Goal: Task Accomplishment & Management: Manage account settings

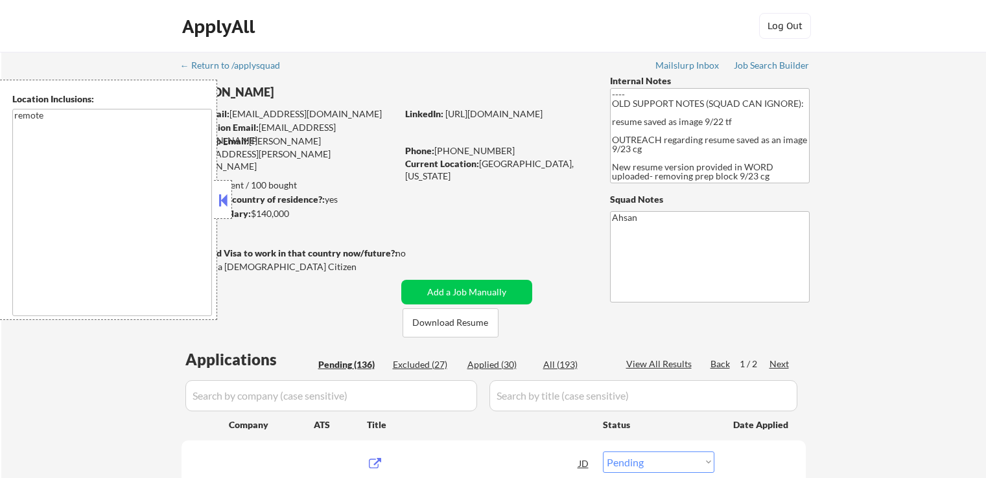
select select ""pending""
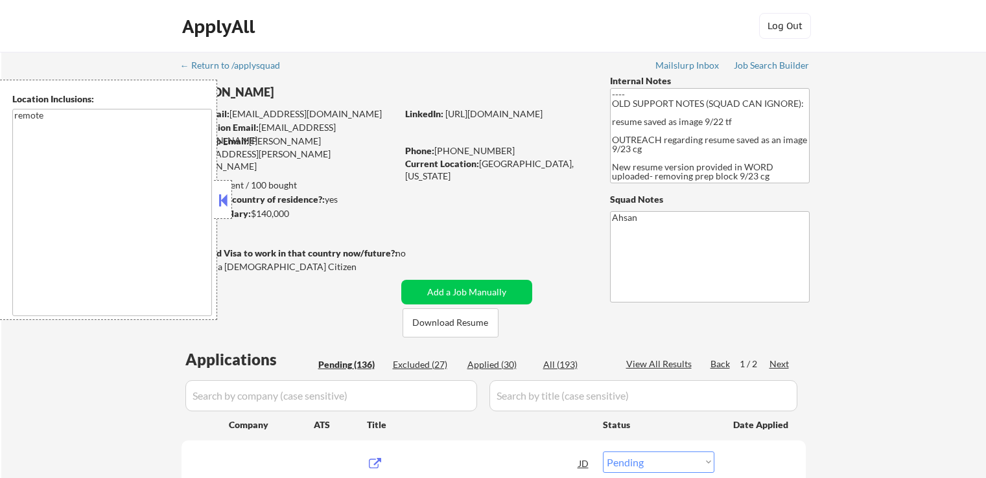
select select ""pending""
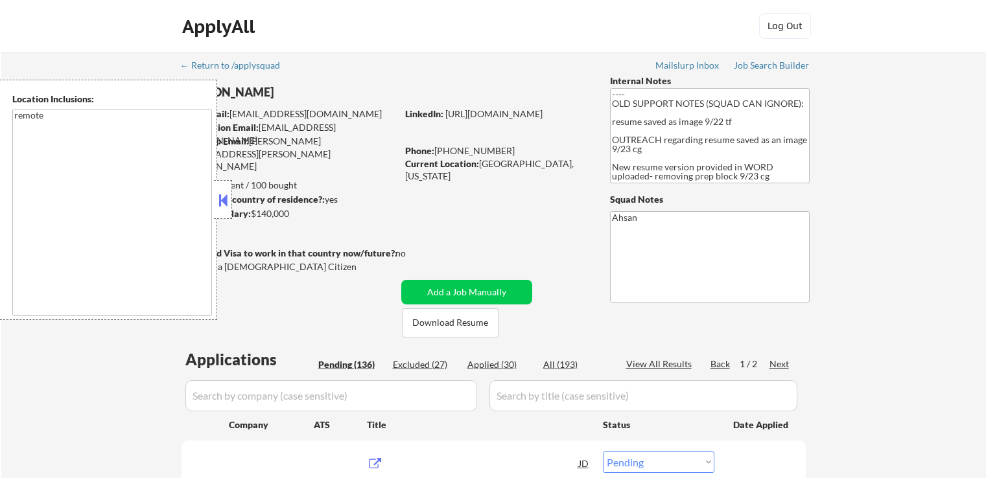
select select ""pending""
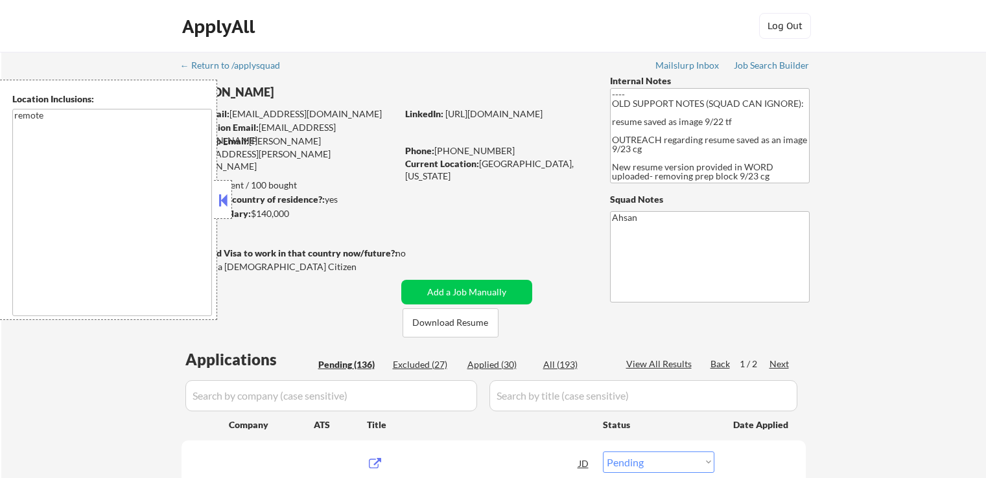
select select ""pending""
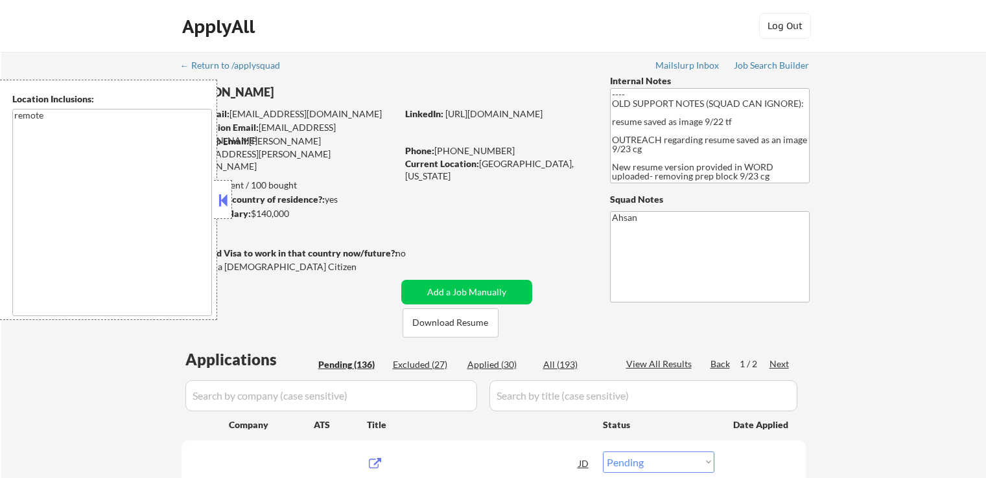
select select ""pending""
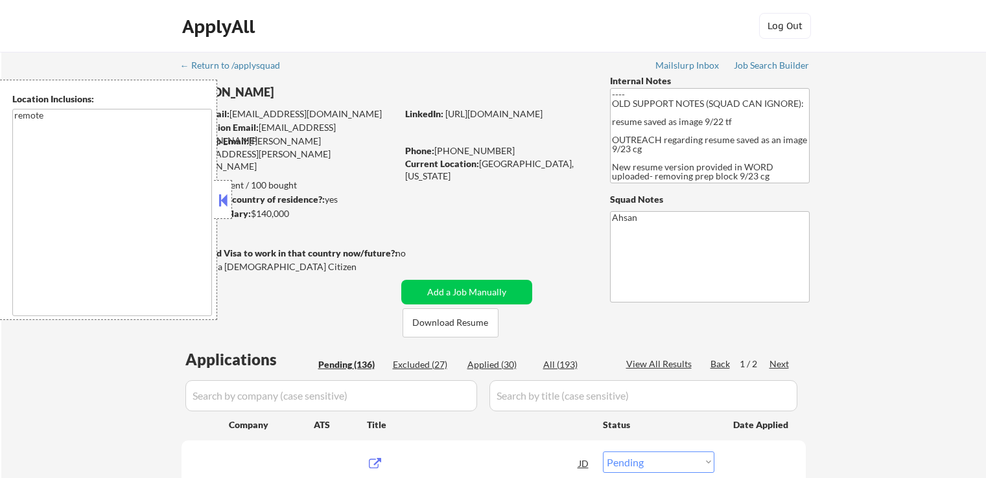
select select ""pending""
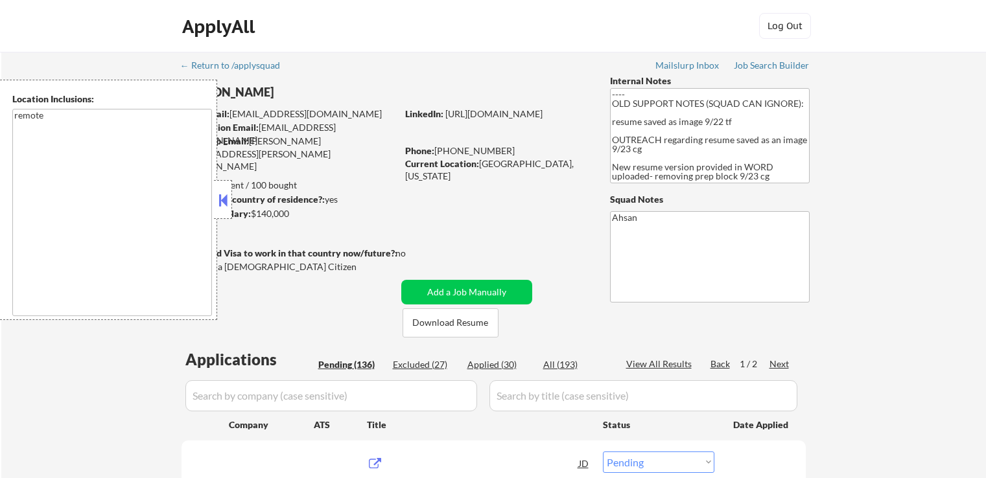
select select ""pending""
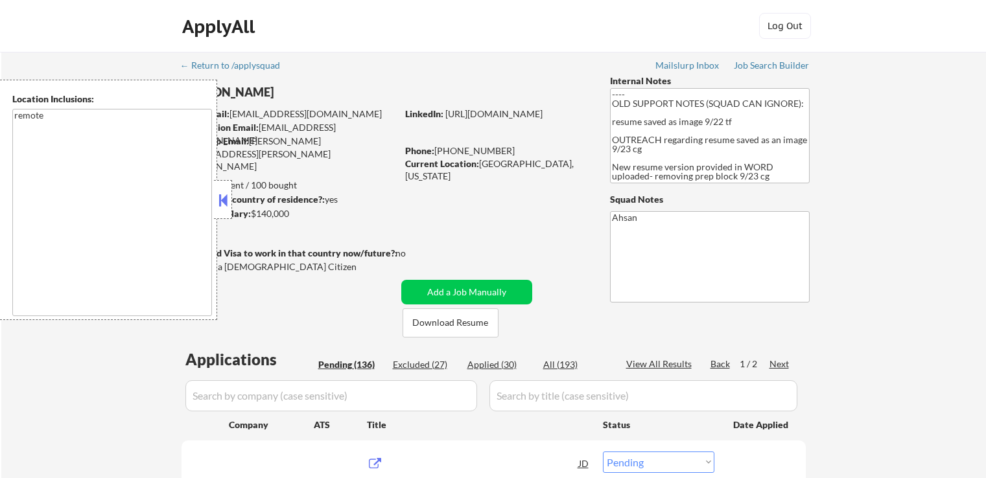
select select ""pending""
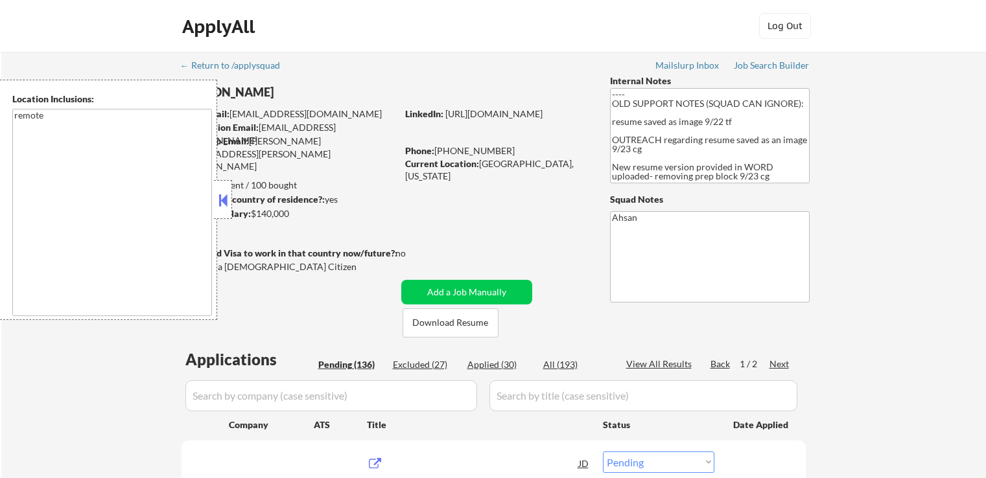
select select ""pending""
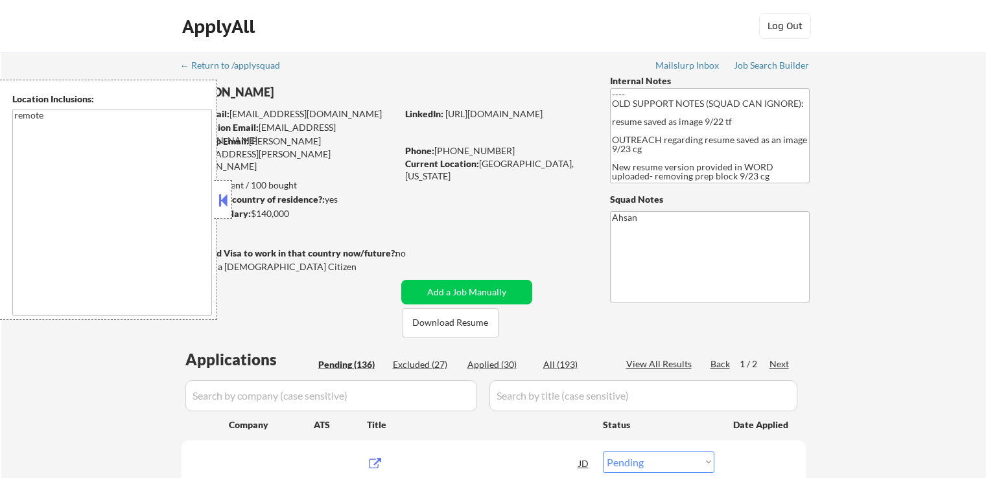
select select ""pending""
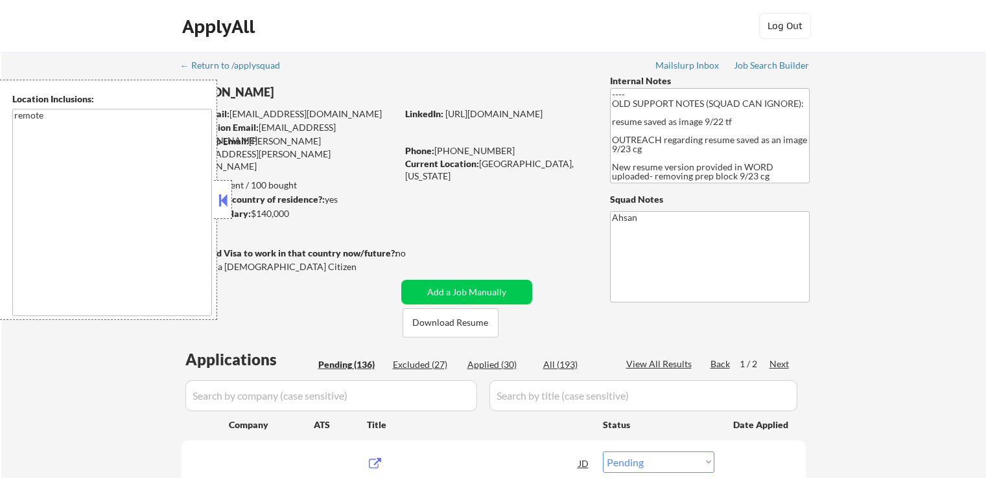
select select ""pending""
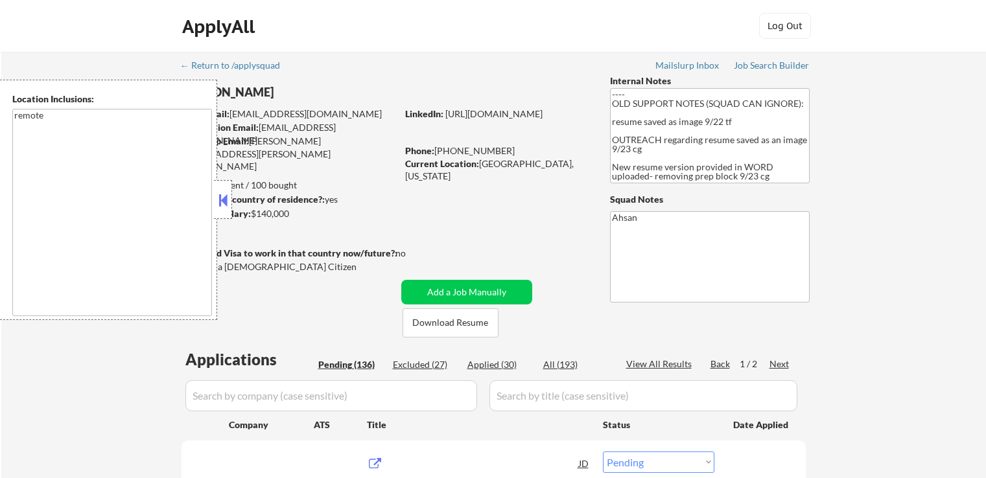
select select ""pending""
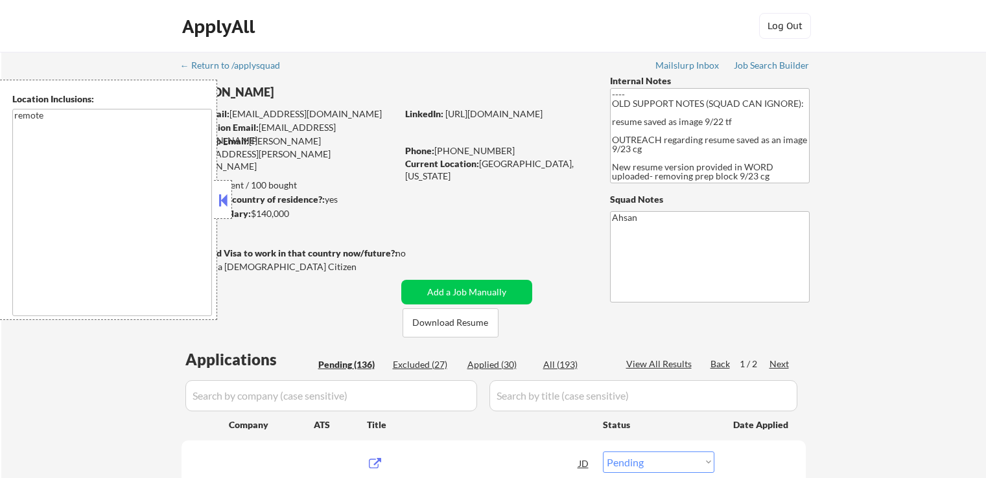
select select ""pending""
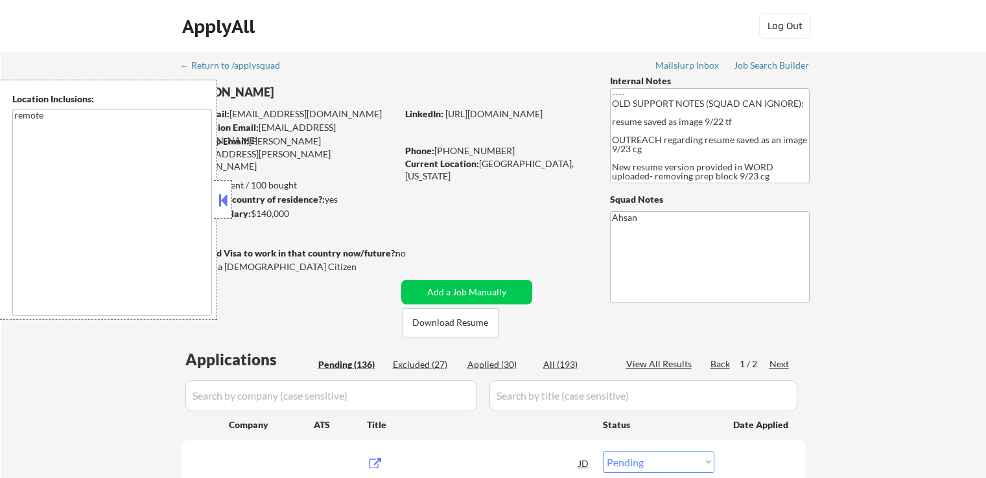
select select ""pending""
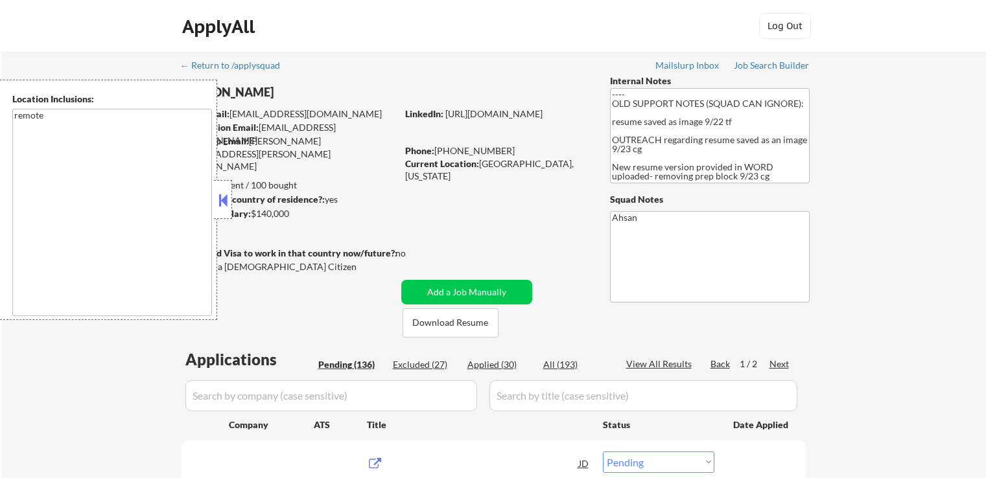
select select ""pending""
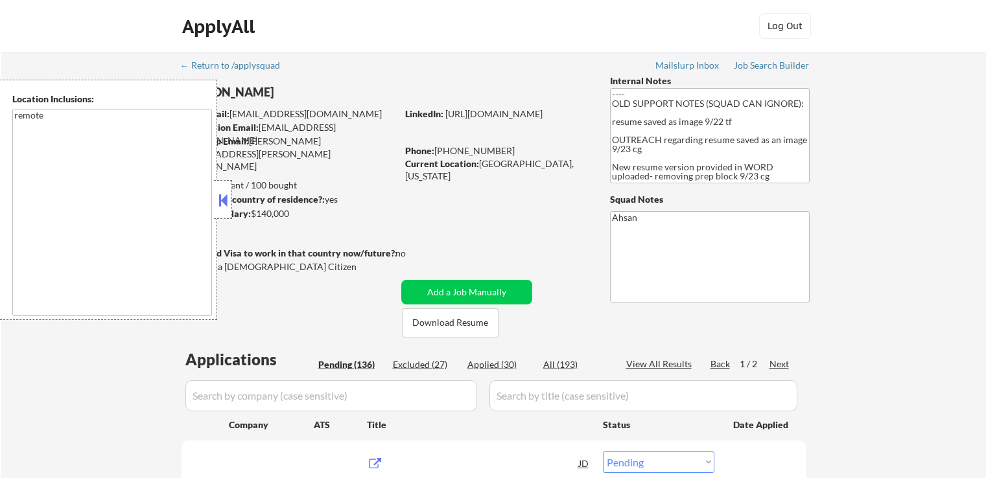
select select ""pending""
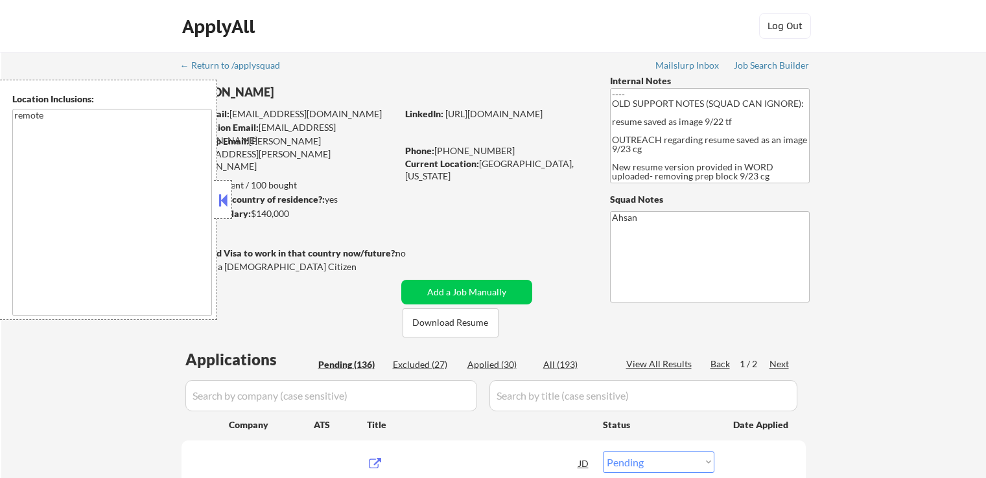
select select ""pending""
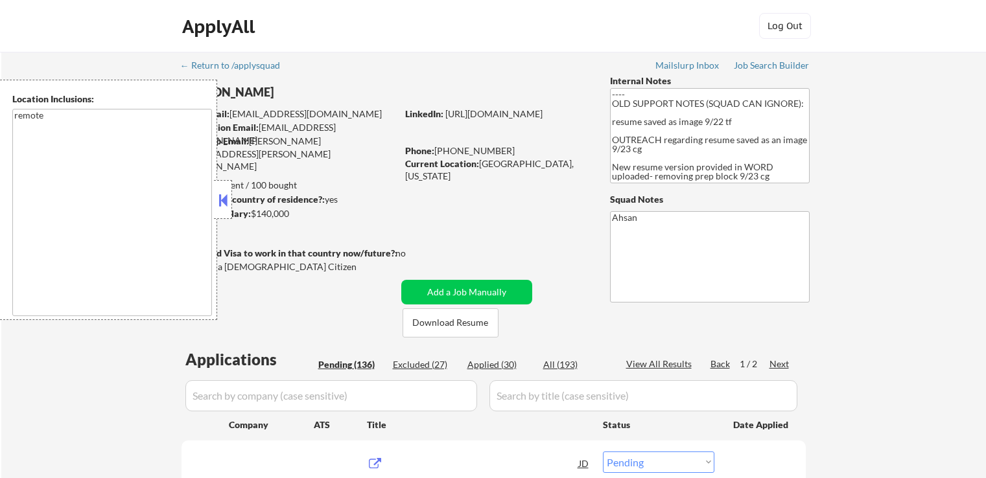
select select ""pending""
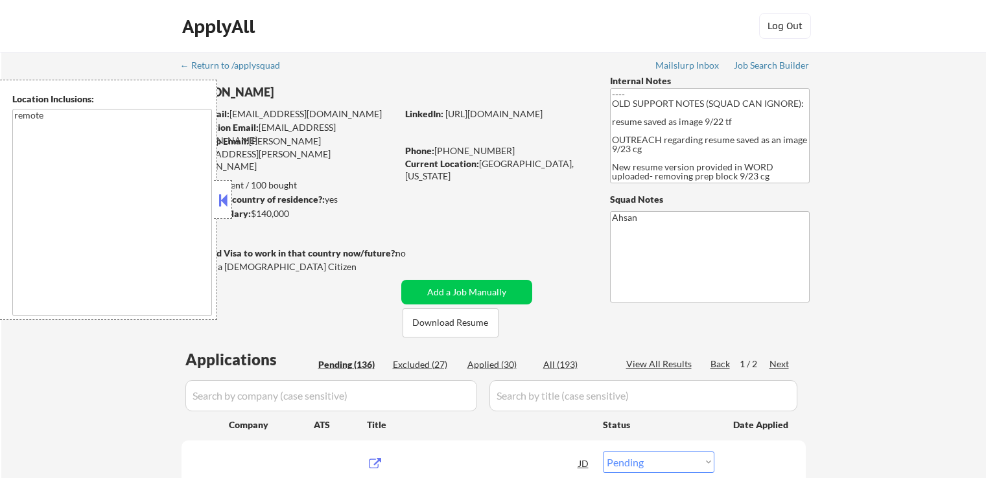
select select ""pending""
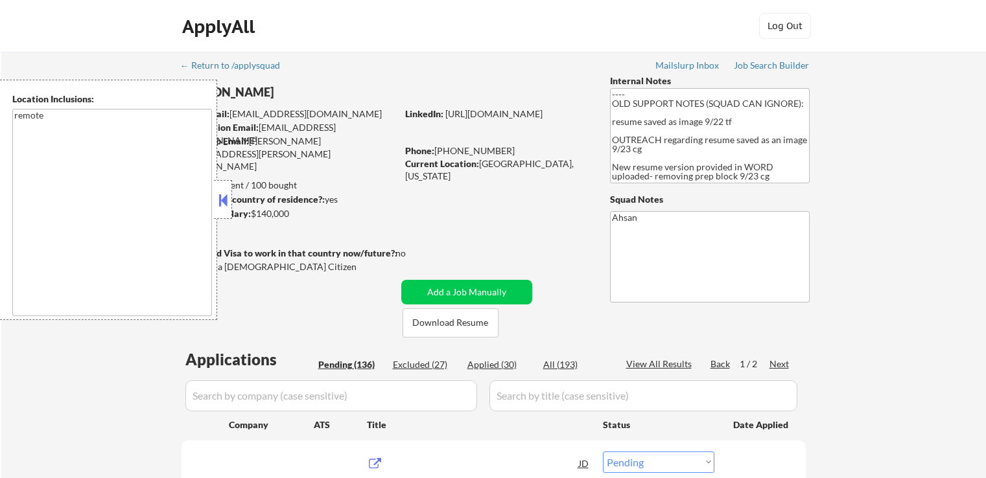
select select ""pending""
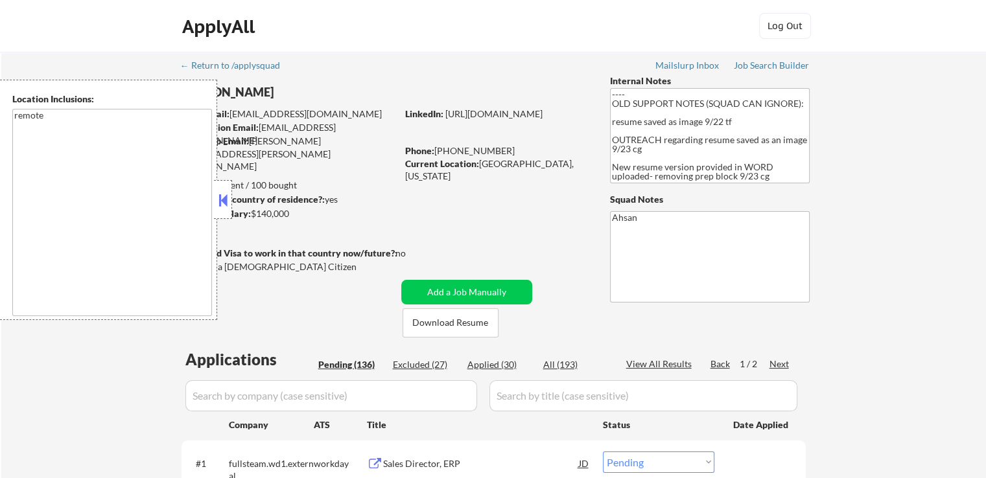
click at [230, 205] on div at bounding box center [223, 199] width 18 height 39
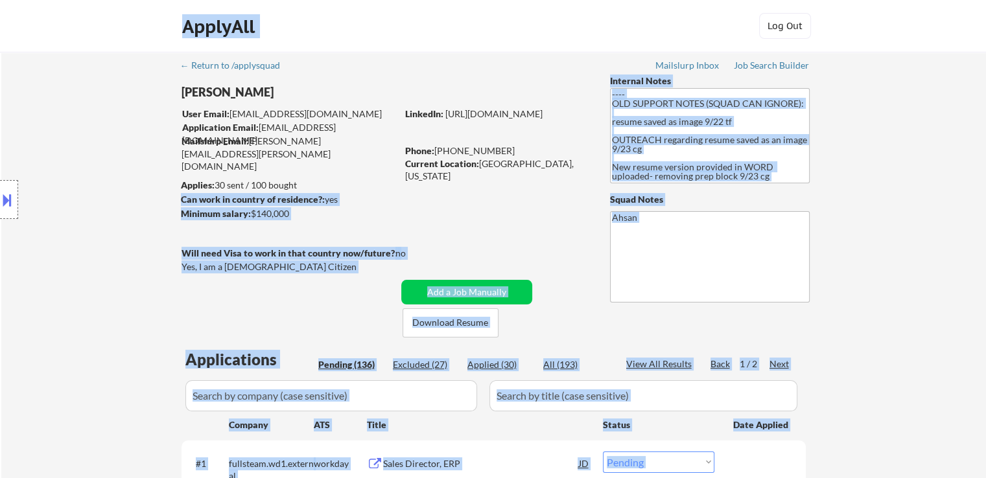
drag, startPoint x: 180, startPoint y: 183, endPoint x: 294, endPoint y: 182, distance: 114.1
click at [294, 182] on body "← Return to /applysquad Mailslurp Inbox Job Search Builder Michael Kaplan User …" at bounding box center [493, 239] width 986 height 478
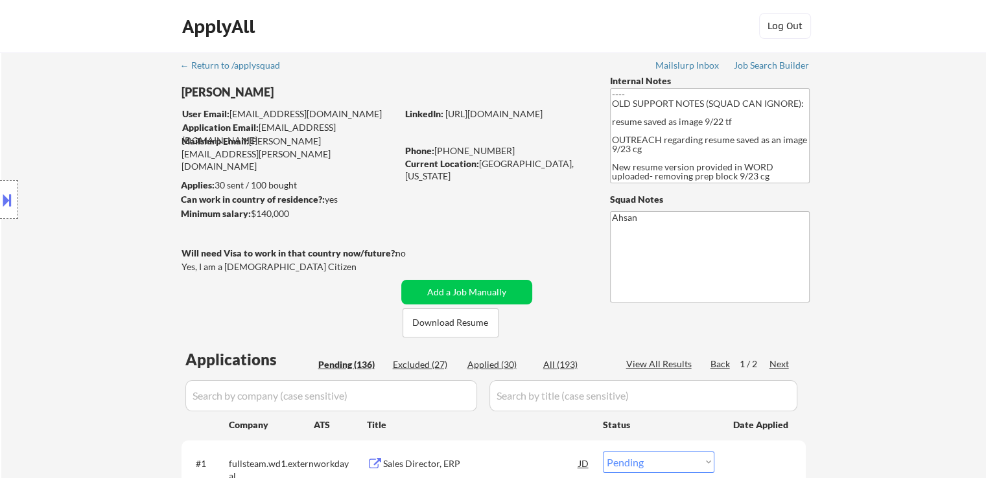
click at [782, 366] on div "Next" at bounding box center [779, 364] width 21 height 13
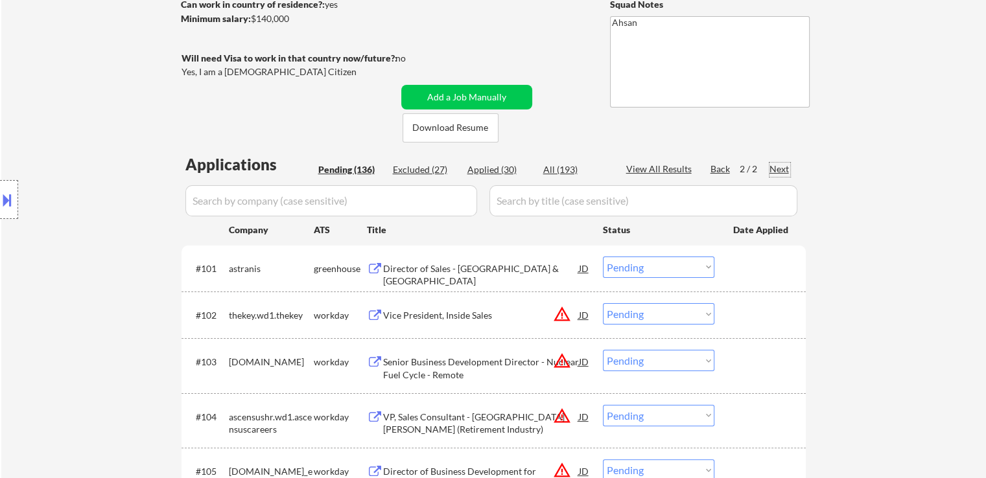
scroll to position [259, 0]
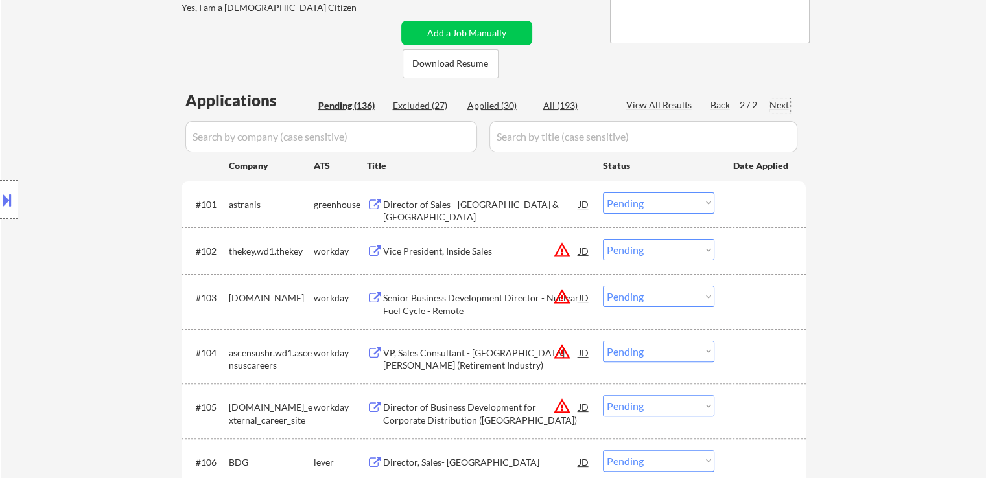
click at [422, 203] on div "Director of Sales - Middle East & Africa" at bounding box center [481, 210] width 196 height 25
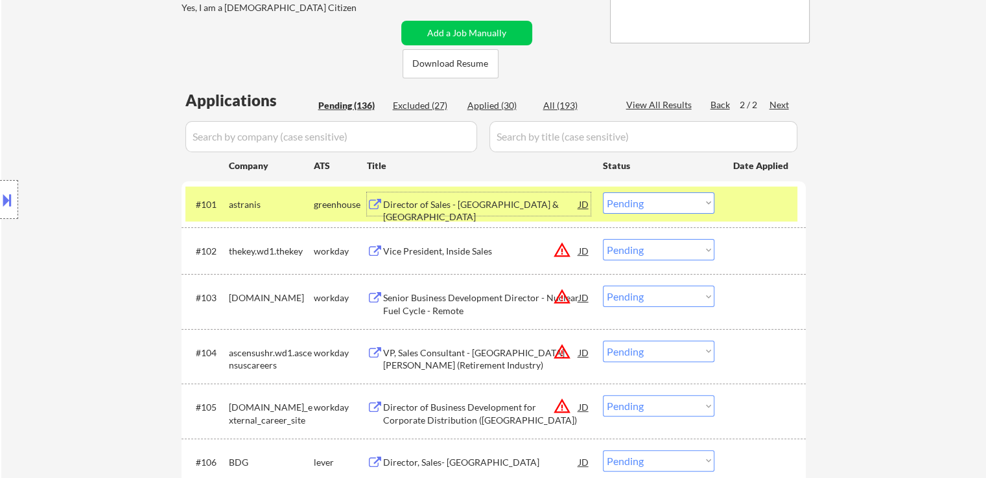
drag, startPoint x: 671, startPoint y: 201, endPoint x: 676, endPoint y: 211, distance: 10.7
click at [671, 201] on select "Choose an option... Pending Applied Excluded (Questions) Excluded (Expired) Exc…" at bounding box center [658, 202] width 111 height 21
click at [603, 192] on select "Choose an option... Pending Applied Excluded (Questions) Excluded (Expired) Exc…" at bounding box center [658, 202] width 111 height 21
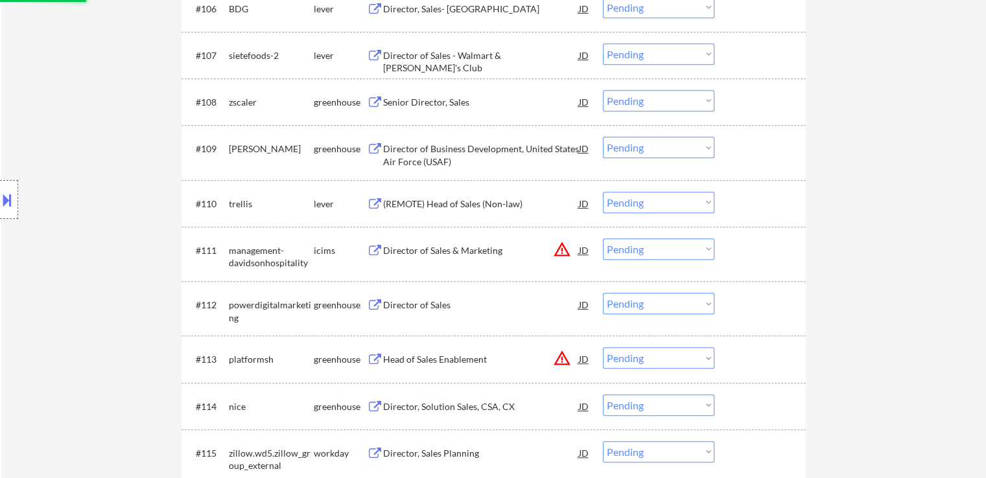
select select ""pending""
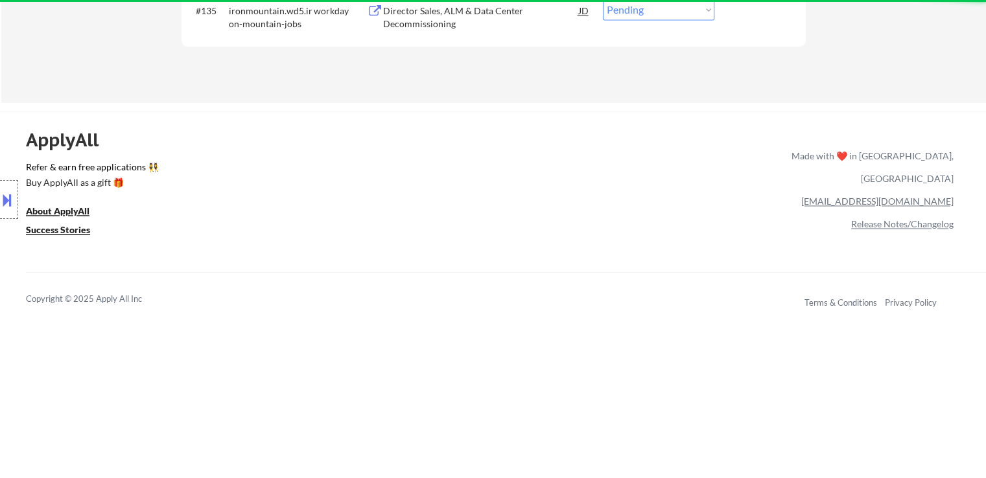
scroll to position [1944, 0]
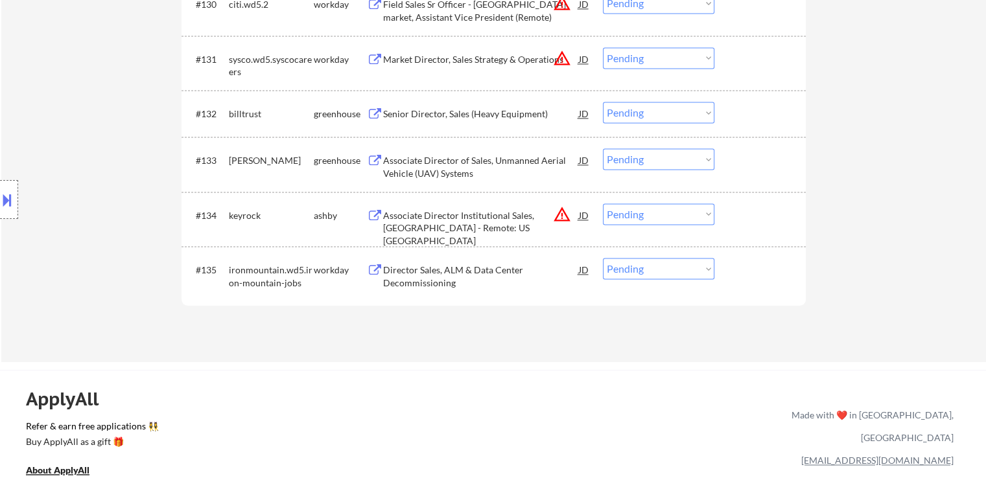
click at [447, 216] on div "Associate Director Institutional Sales, North America - Remote: US East Coast" at bounding box center [481, 228] width 196 height 38
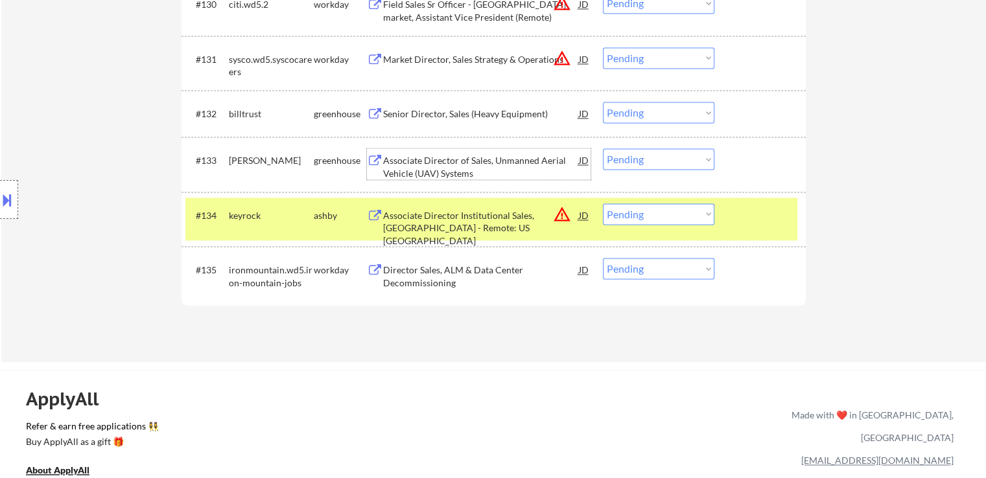
click at [425, 169] on div "Associate Director of Sales, Unmanned Aerial Vehicle (UAV) Systems" at bounding box center [481, 166] width 196 height 25
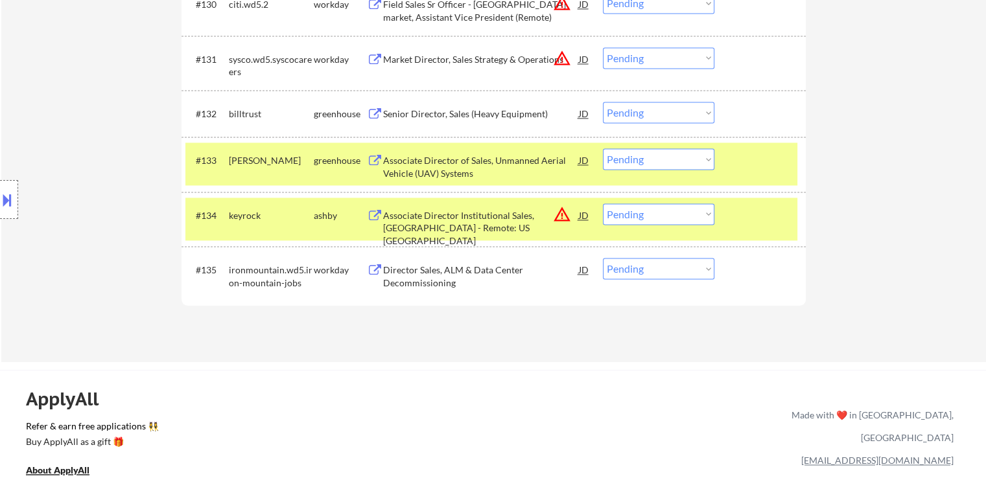
click at [418, 116] on div "Senior Director, Sales (Heavy Equipment)" at bounding box center [481, 114] width 196 height 13
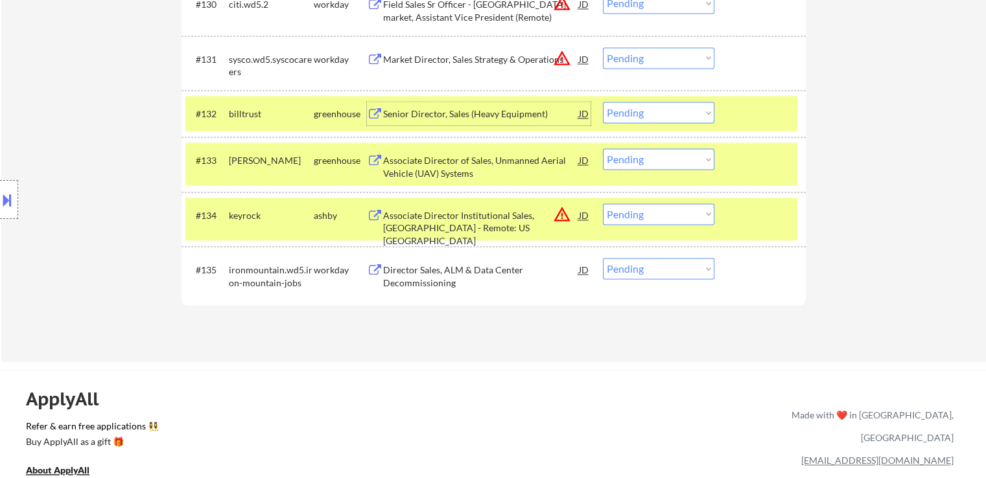
click at [627, 212] on select "Choose an option... Pending Applied Excluded (Questions) Excluded (Expired) Exc…" at bounding box center [658, 213] width 111 height 21
click at [603, 203] on select "Choose an option... Pending Applied Excluded (Questions) Excluded (Expired) Exc…" at bounding box center [658, 213] width 111 height 21
select select ""pending""
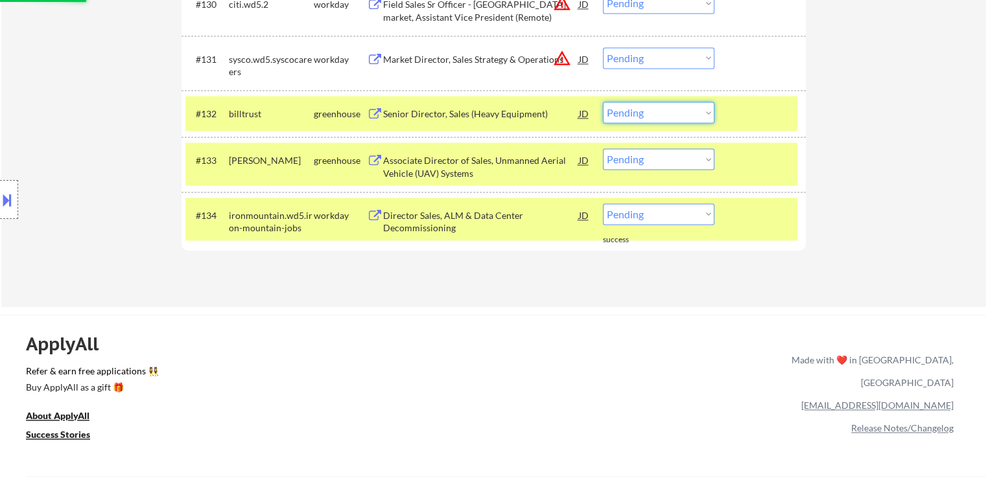
click at [653, 113] on select "Choose an option... Pending Applied Excluded (Questions) Excluded (Expired) Exc…" at bounding box center [658, 112] width 111 height 21
click at [603, 102] on select "Choose an option... Pending Applied Excluded (Questions) Excluded (Expired) Exc…" at bounding box center [658, 112] width 111 height 21
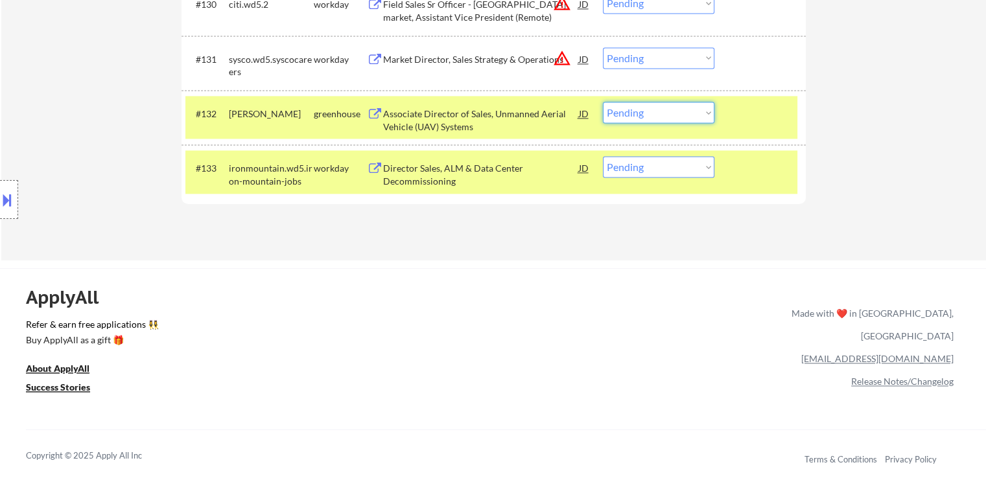
click at [668, 113] on select "Choose an option... Pending Applied Excluded (Questions) Excluded (Expired) Exc…" at bounding box center [658, 112] width 111 height 21
click at [603, 102] on select "Choose an option... Pending Applied Excluded (Questions) Excluded (Expired) Exc…" at bounding box center [658, 112] width 111 height 21
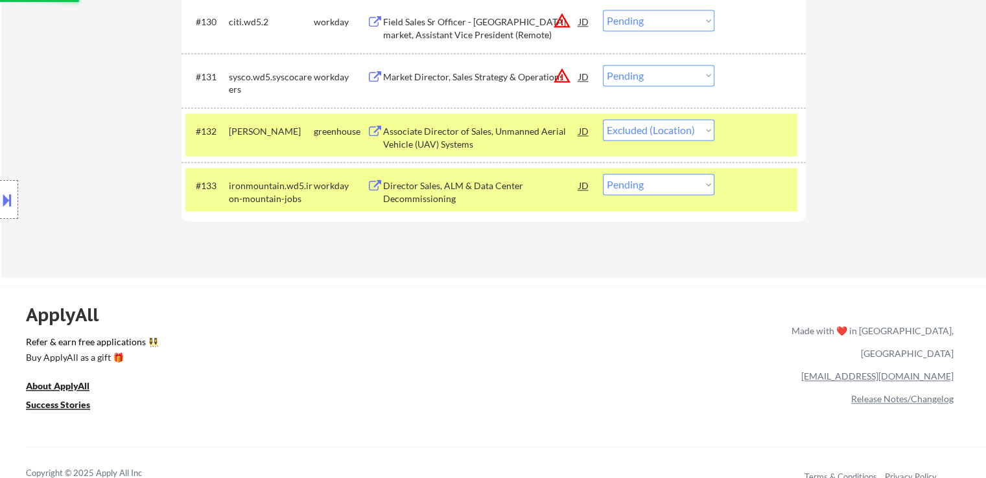
scroll to position [1814, 0]
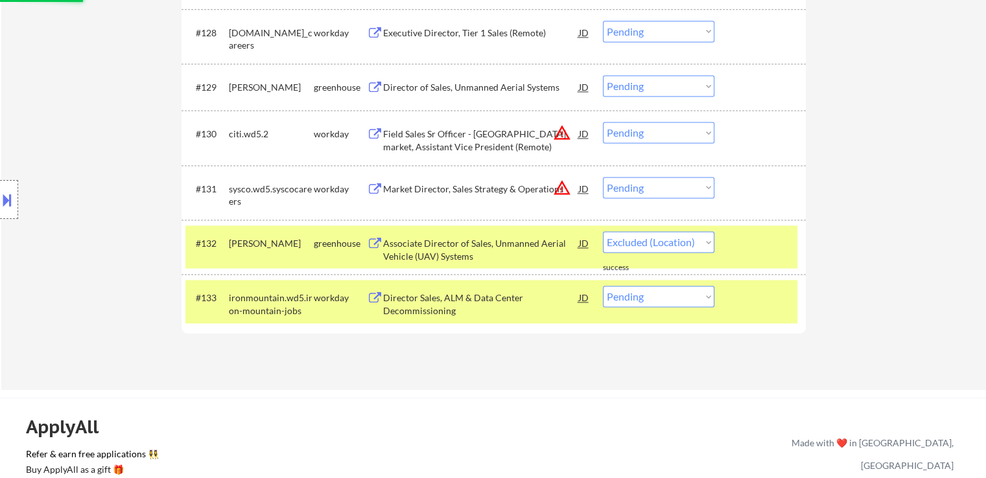
select select ""pending""
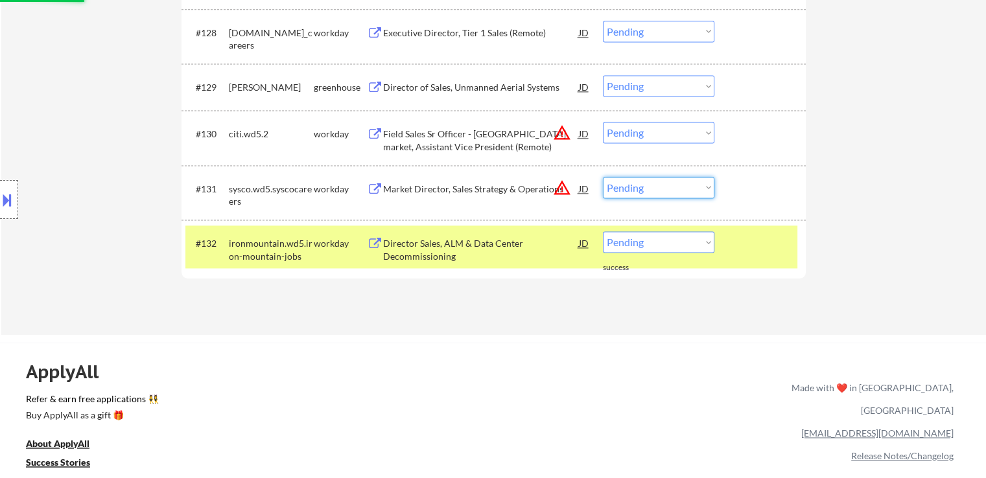
click at [660, 189] on select "Choose an option... Pending Applied Excluded (Questions) Excluded (Expired) Exc…" at bounding box center [658, 187] width 111 height 21
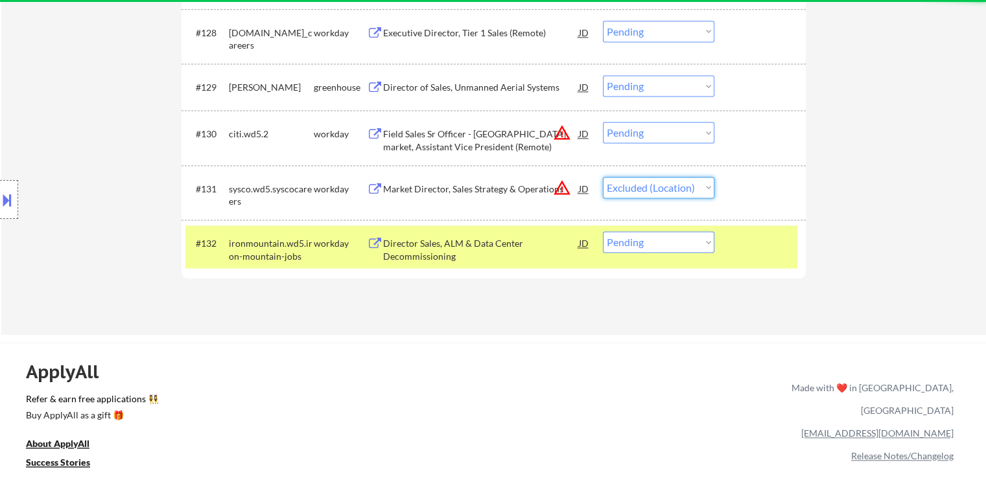
click at [603, 177] on select "Choose an option... Pending Applied Excluded (Questions) Excluded (Expired) Exc…" at bounding box center [658, 187] width 111 height 21
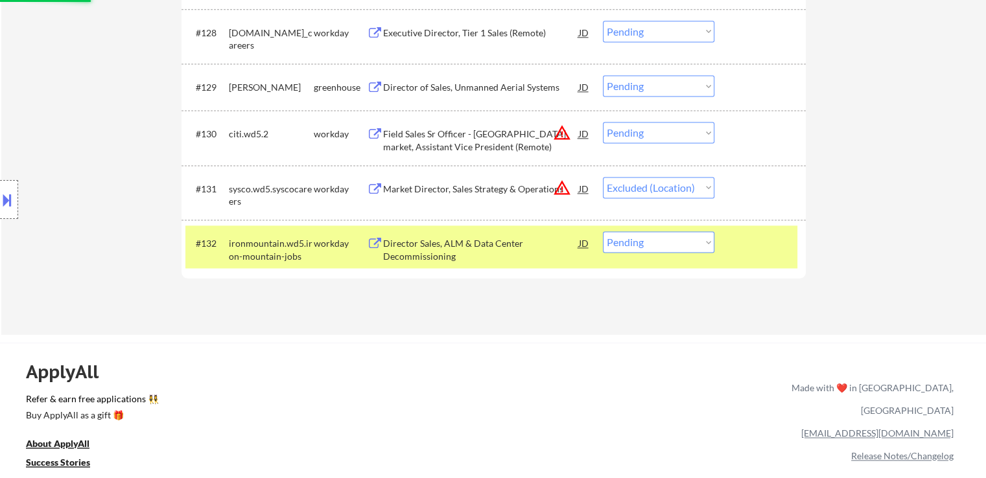
click at [651, 133] on select "Choose an option... Pending Applied Excluded (Questions) Excluded (Expired) Exc…" at bounding box center [658, 132] width 111 height 21
select select ""pending""
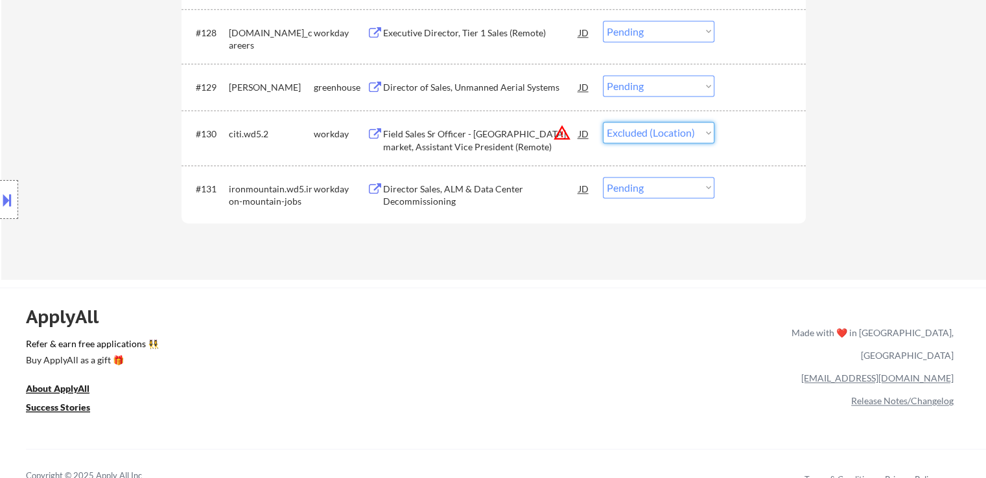
click at [603, 122] on select "Choose an option... Pending Applied Excluded (Questions) Excluded (Expired) Exc…" at bounding box center [658, 132] width 111 height 21
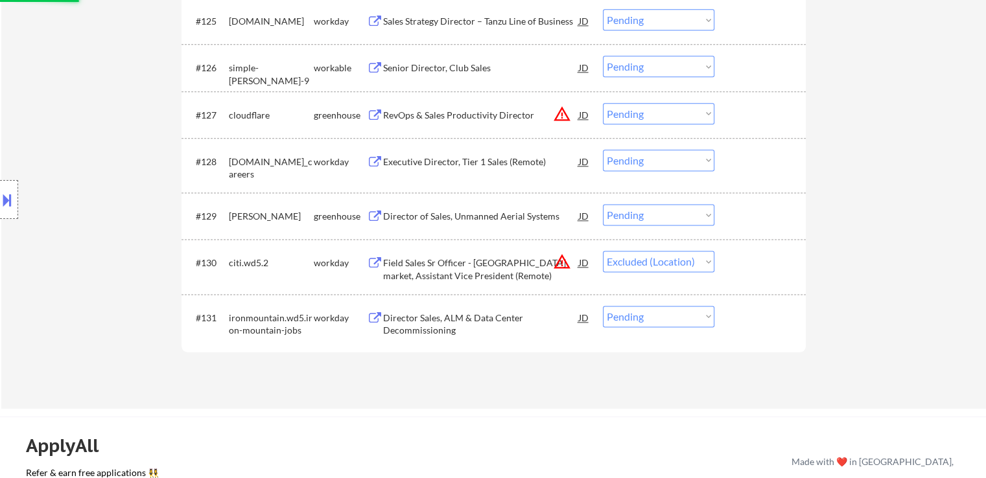
scroll to position [1685, 0]
select select ""pending""
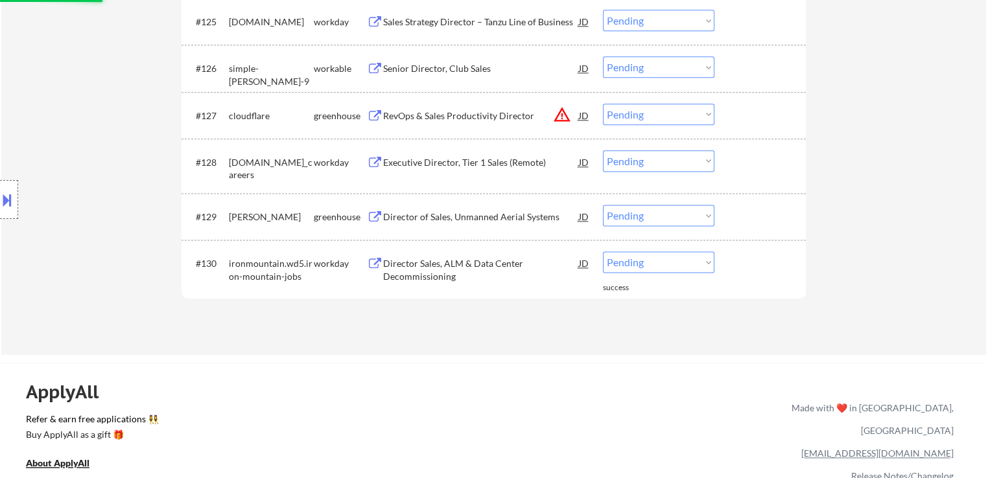
click at [426, 222] on div "Director of Sales, Unmanned Aerial Systems" at bounding box center [481, 217] width 196 height 13
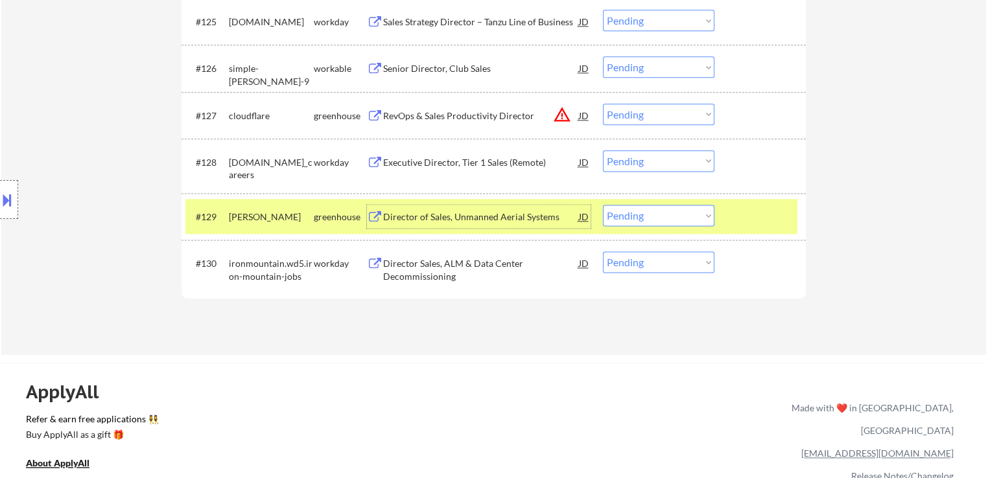
click at [656, 207] on select "Choose an option... Pending Applied Excluded (Questions) Excluded (Expired) Exc…" at bounding box center [658, 215] width 111 height 21
click at [603, 205] on select "Choose an option... Pending Applied Excluded (Questions) Excluded (Expired) Exc…" at bounding box center [658, 215] width 111 height 21
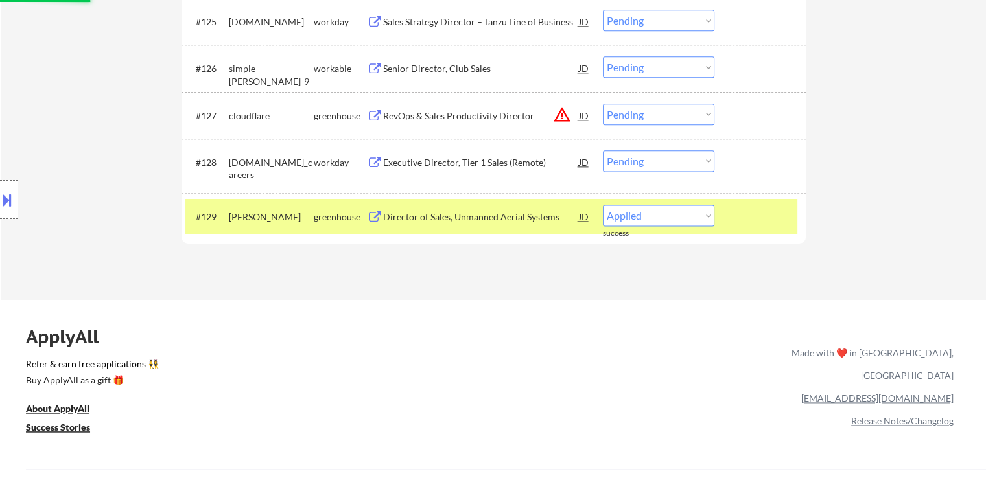
select select ""pending""
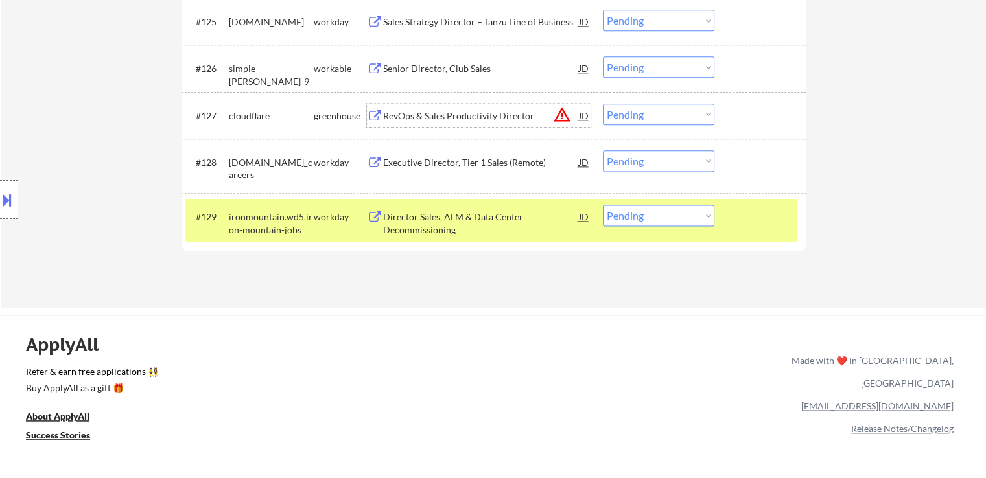
click at [420, 117] on div "RevOps & Sales Productivity Director" at bounding box center [481, 116] width 196 height 13
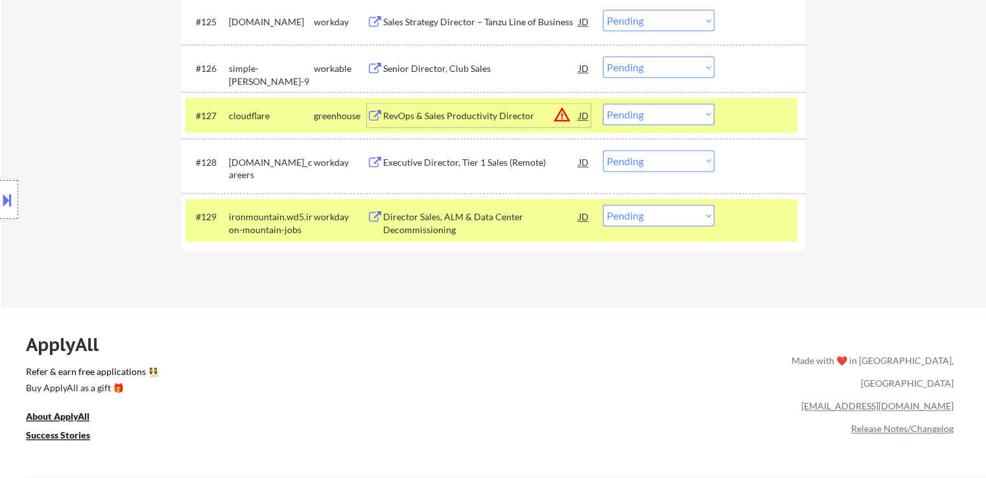
click at [454, 113] on div "RevOps & Sales Productivity Director" at bounding box center [481, 116] width 196 height 13
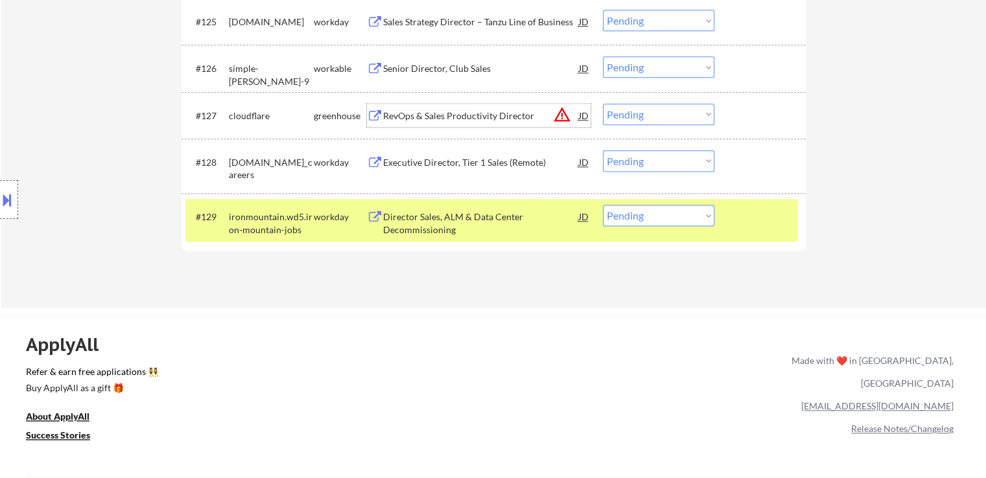
click at [651, 115] on select "Choose an option... Pending Applied Excluded (Questions) Excluded (Expired) Exc…" at bounding box center [658, 114] width 111 height 21
click at [603, 104] on select "Choose an option... Pending Applied Excluded (Questions) Excluded (Expired) Exc…" at bounding box center [658, 114] width 111 height 21
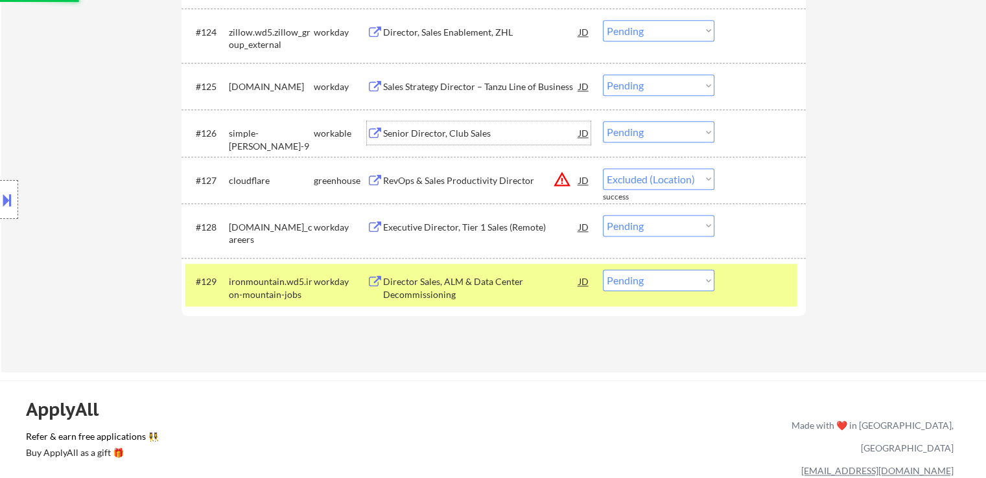
click at [397, 137] on div "Senior Director, Club Sales" at bounding box center [481, 133] width 196 height 13
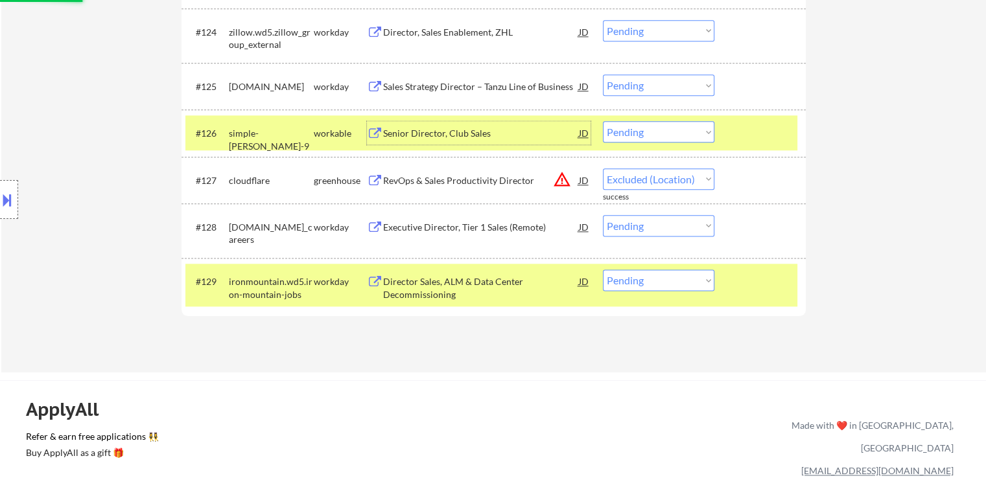
select select ""pending""
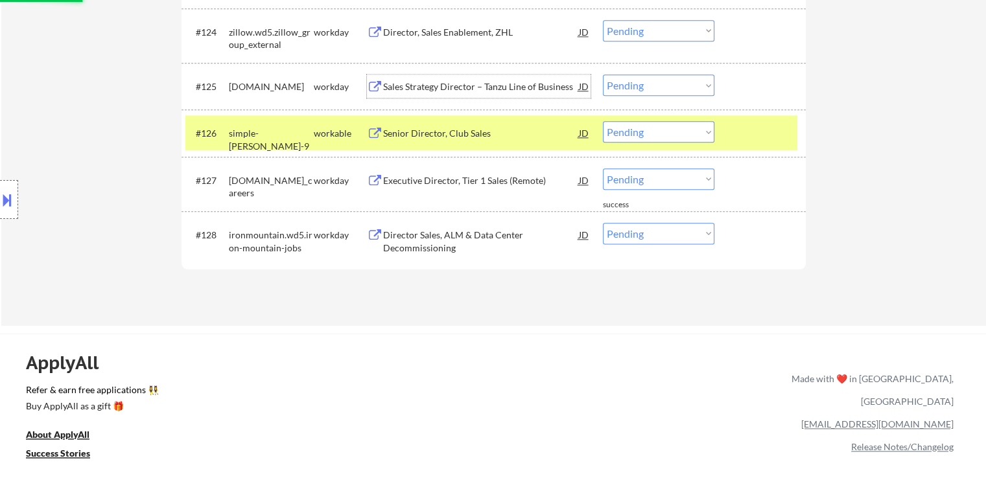
click at [440, 82] on div "Sales Strategy Director – Tanzu Line of Business" at bounding box center [481, 86] width 196 height 13
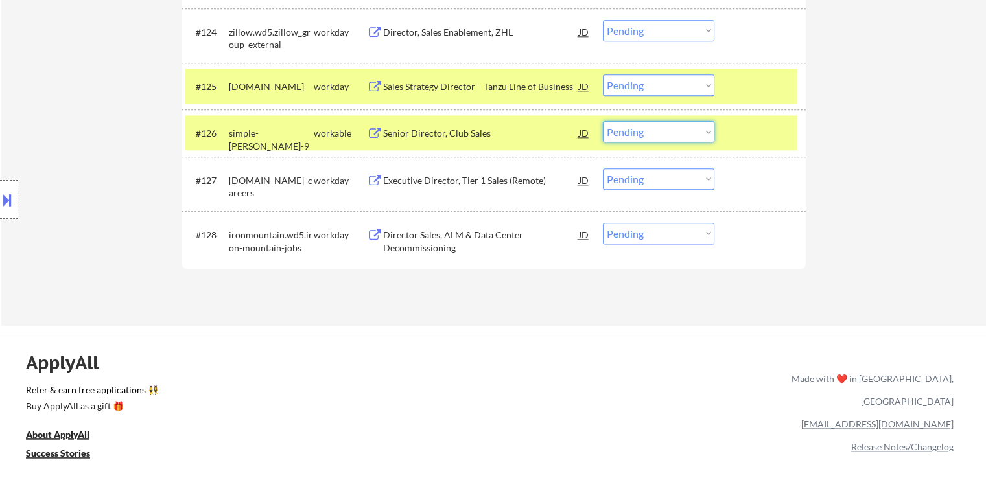
click at [649, 130] on select "Choose an option... Pending Applied Excluded (Questions) Excluded (Expired) Exc…" at bounding box center [658, 131] width 111 height 21
click at [603, 121] on select "Choose an option... Pending Applied Excluded (Questions) Excluded (Expired) Exc…" at bounding box center [658, 131] width 111 height 21
select select ""pending""
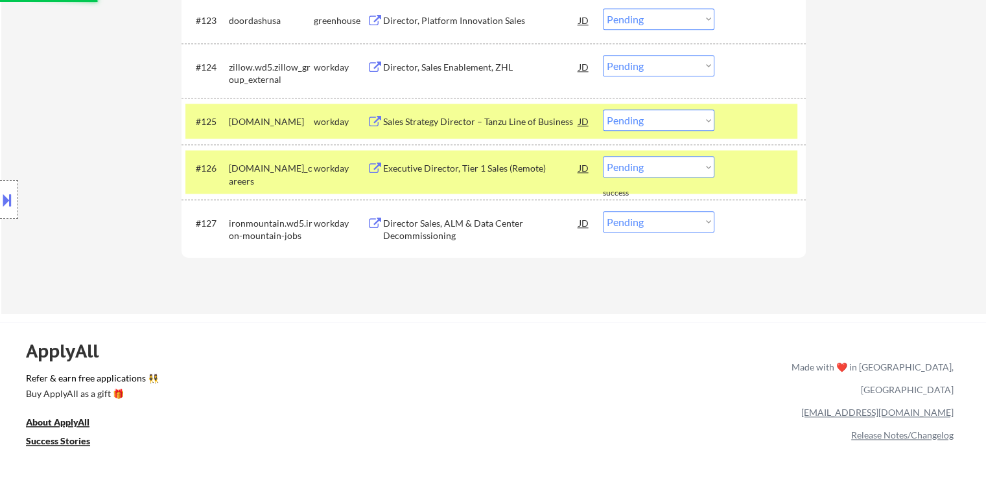
scroll to position [1490, 0]
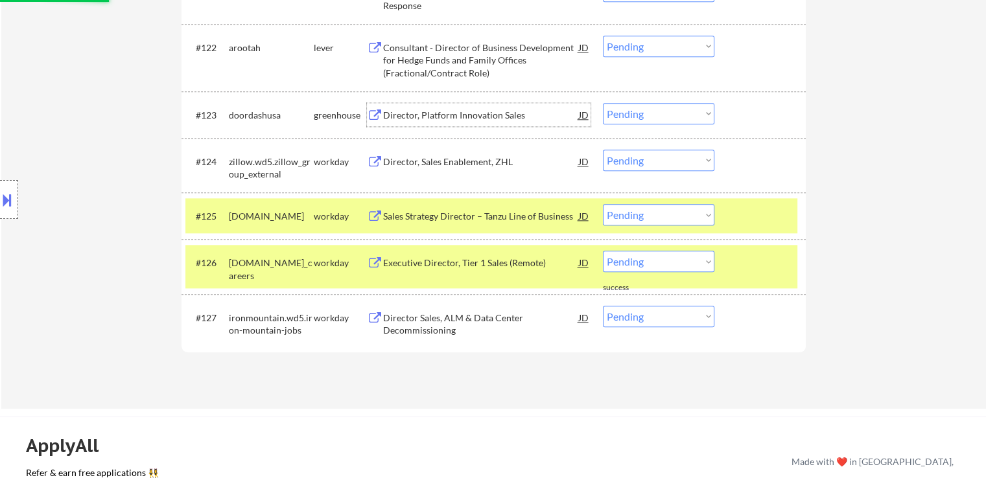
click at [441, 119] on div "Director, Platform Innovation Sales" at bounding box center [481, 115] width 196 height 13
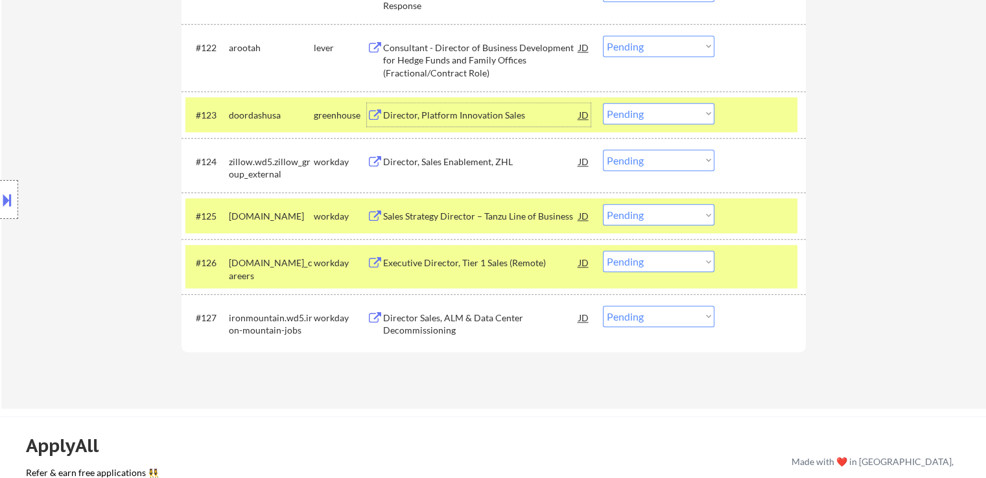
click at [636, 110] on select "Choose an option... Pending Applied Excluded (Questions) Excluded (Expired) Exc…" at bounding box center [658, 113] width 111 height 21
click at [603, 103] on select "Choose an option... Pending Applied Excluded (Questions) Excluded (Expired) Exc…" at bounding box center [658, 113] width 111 height 21
click at [416, 67] on div "Consultant - Director of Business Development for Hedge Funds and Family Office…" at bounding box center [481, 60] width 196 height 38
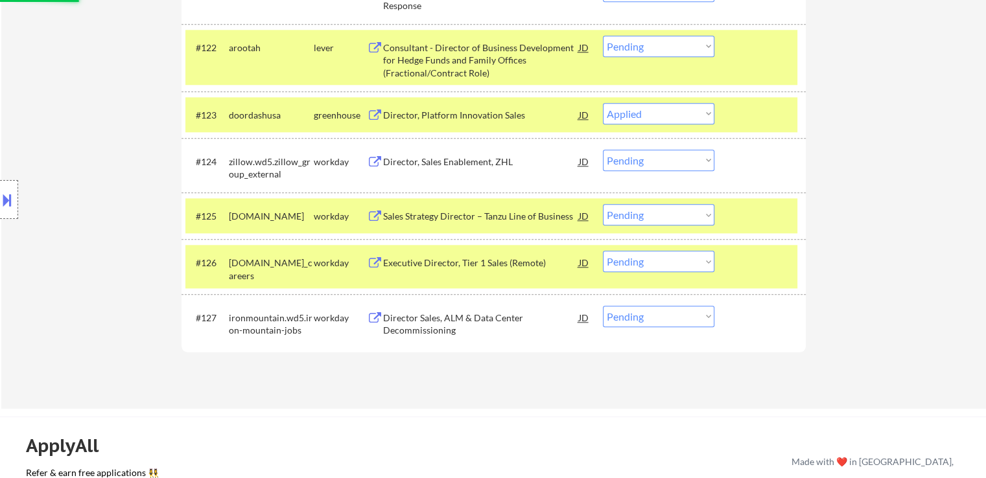
select select ""pending""
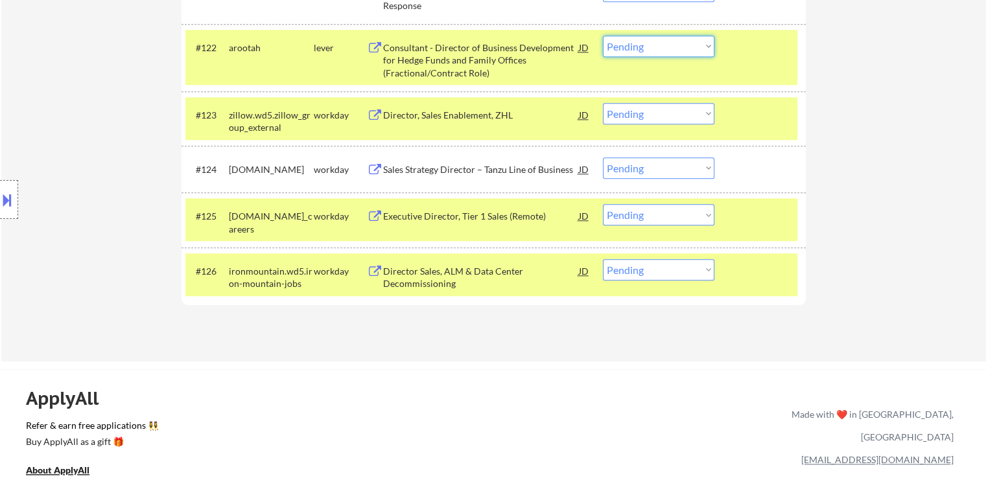
drag, startPoint x: 646, startPoint y: 51, endPoint x: 654, endPoint y: 54, distance: 8.2
click at [648, 51] on select "Choose an option... Pending Applied Excluded (Questions) Excluded (Expired) Exc…" at bounding box center [658, 46] width 111 height 21
click at [603, 36] on select "Choose an option... Pending Applied Excluded (Questions) Excluded (Expired) Exc…" at bounding box center [658, 46] width 111 height 21
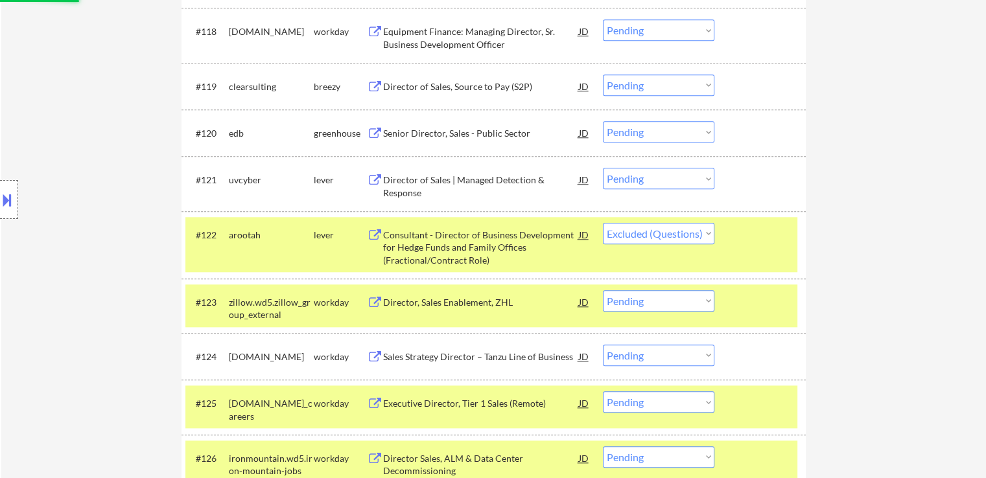
scroll to position [1296, 0]
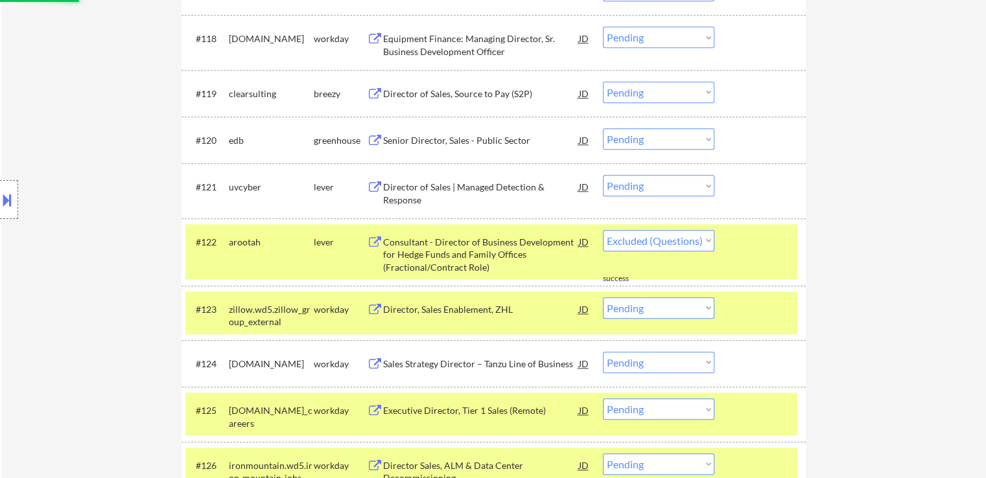
select select ""pending""
click at [434, 192] on div "Director of Sales | Managed Detection & Response" at bounding box center [481, 193] width 196 height 25
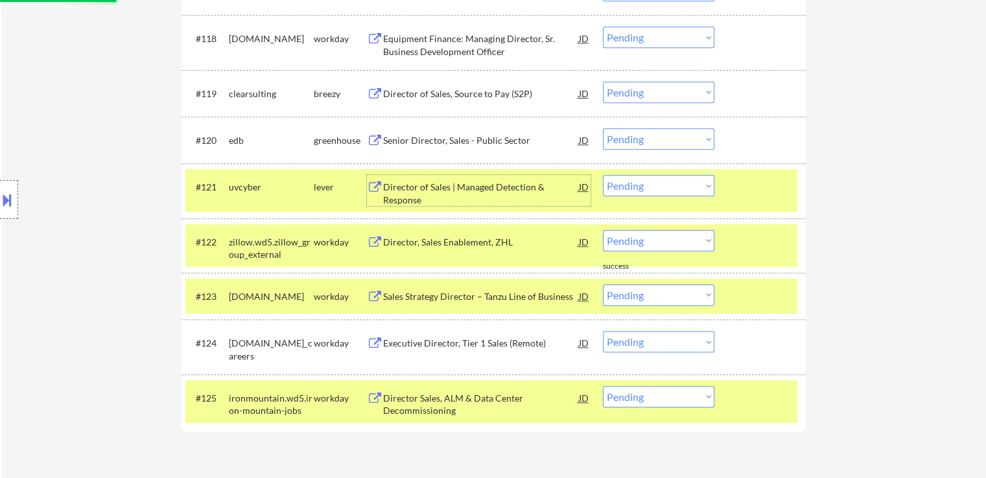
click at [413, 134] on div "Senior Director, Sales - Public Sector" at bounding box center [481, 140] width 196 height 13
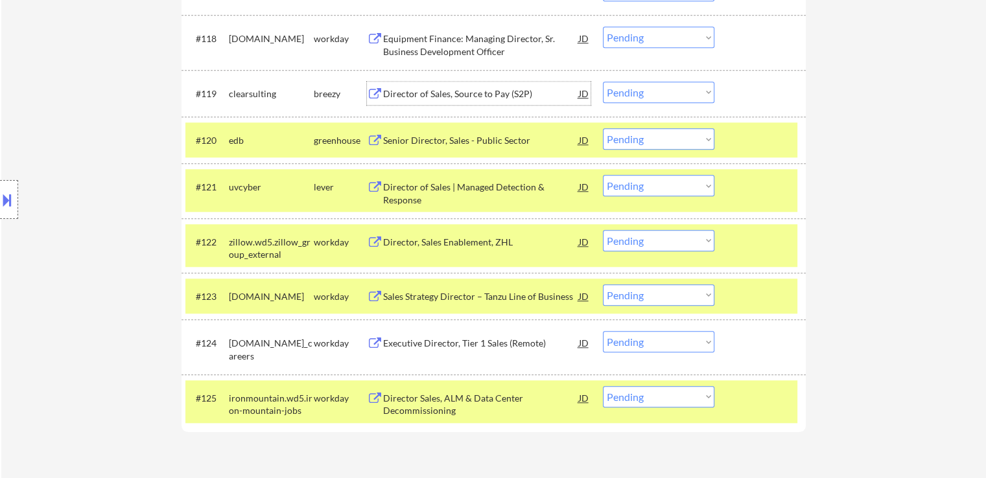
click at [399, 91] on div "Director of Sales, Source to Pay (S2P)" at bounding box center [481, 93] width 196 height 13
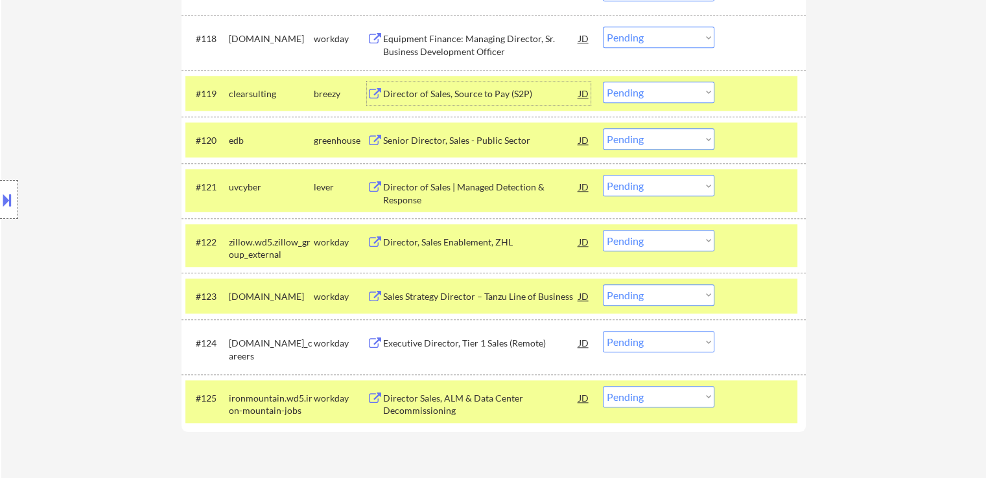
click at [666, 185] on select "Choose an option... Pending Applied Excluded (Questions) Excluded (Expired) Exc…" at bounding box center [658, 185] width 111 height 21
click at [603, 175] on select "Choose an option... Pending Applied Excluded (Questions) Excluded (Expired) Exc…" at bounding box center [658, 185] width 111 height 21
select select ""pending""
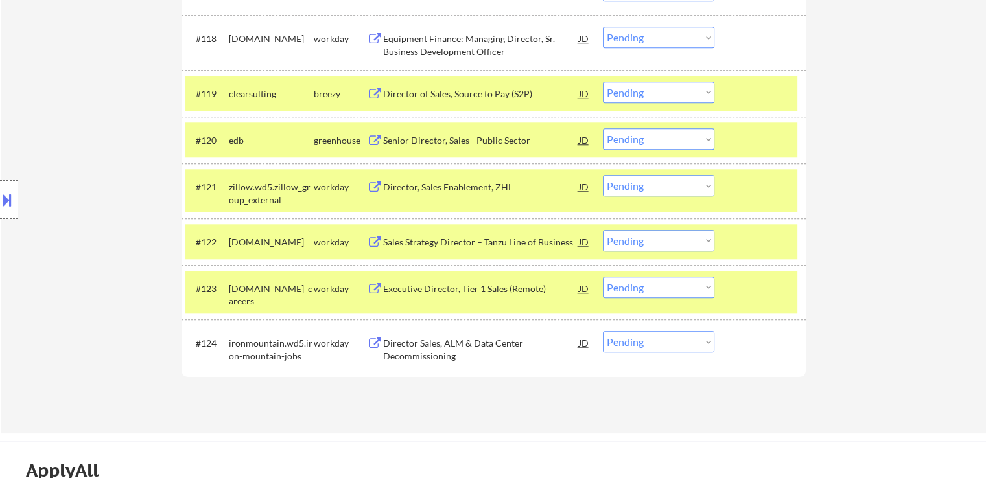
click at [653, 141] on select "Choose an option... Pending Applied Excluded (Questions) Excluded (Expired) Exc…" at bounding box center [658, 138] width 111 height 21
click at [603, 128] on select "Choose an option... Pending Applied Excluded (Questions) Excluded (Expired) Exc…" at bounding box center [658, 138] width 111 height 21
select select ""pending""
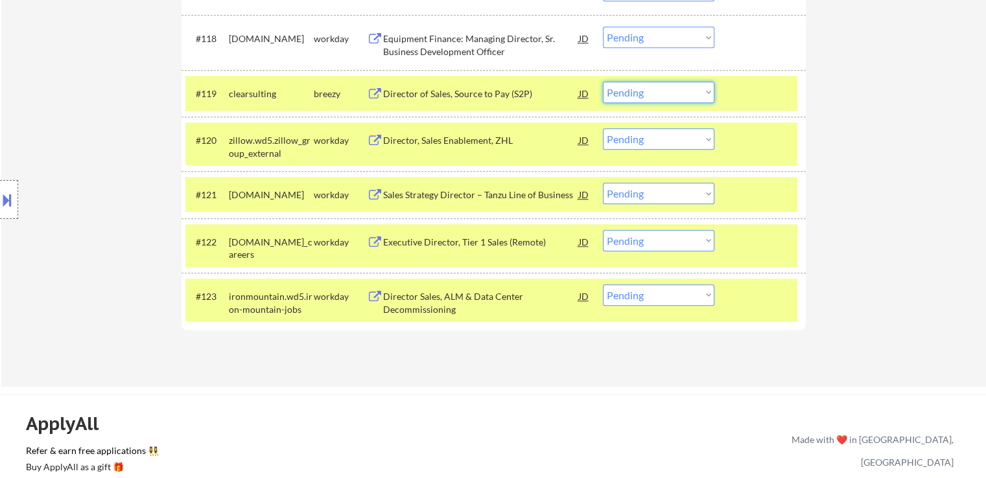
drag, startPoint x: 645, startPoint y: 90, endPoint x: 645, endPoint y: 98, distance: 7.8
click at [645, 90] on select "Choose an option... Pending Applied Excluded (Questions) Excluded (Expired) Exc…" at bounding box center [658, 92] width 111 height 21
click at [603, 82] on select "Choose an option... Pending Applied Excluded (Questions) Excluded (Expired) Exc…" at bounding box center [658, 92] width 111 height 21
select select ""pending""
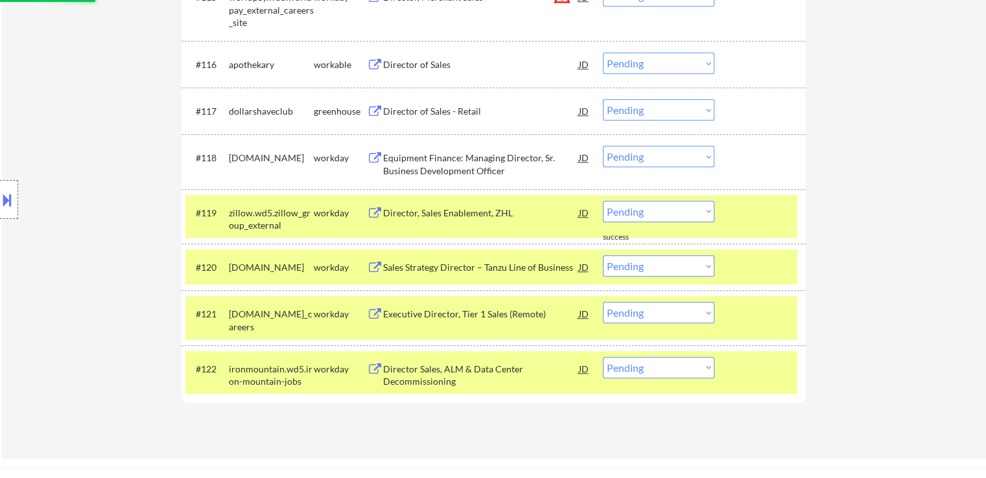
scroll to position [1166, 0]
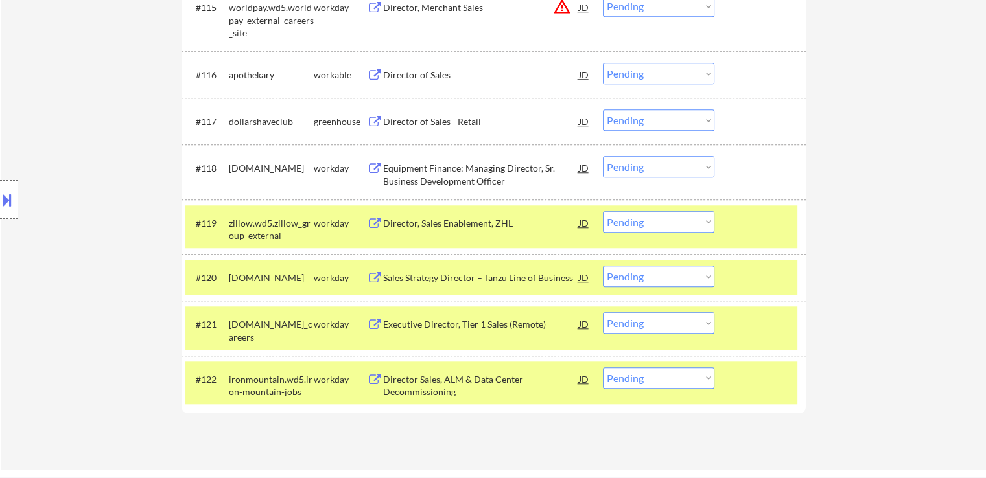
click at [407, 121] on div "Director of Sales - Retail" at bounding box center [481, 121] width 196 height 13
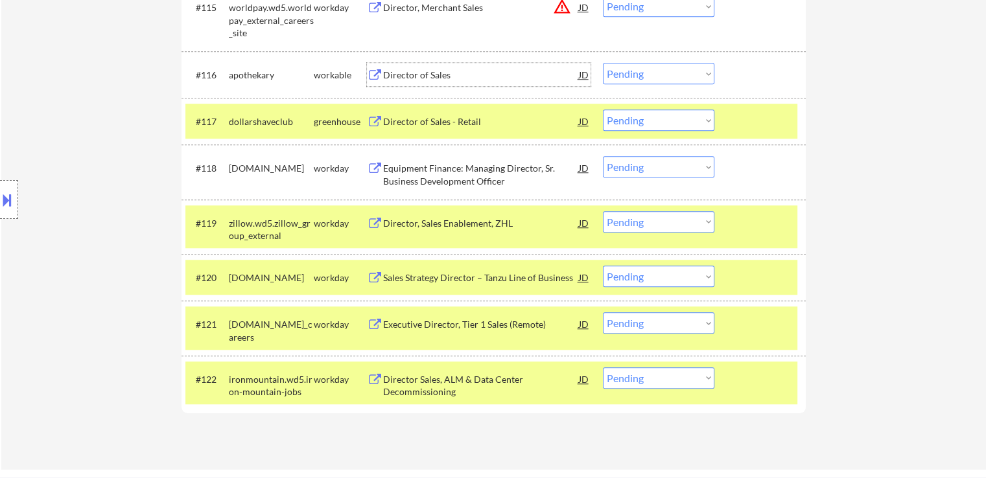
click at [403, 73] on div "Director of Sales" at bounding box center [481, 75] width 196 height 13
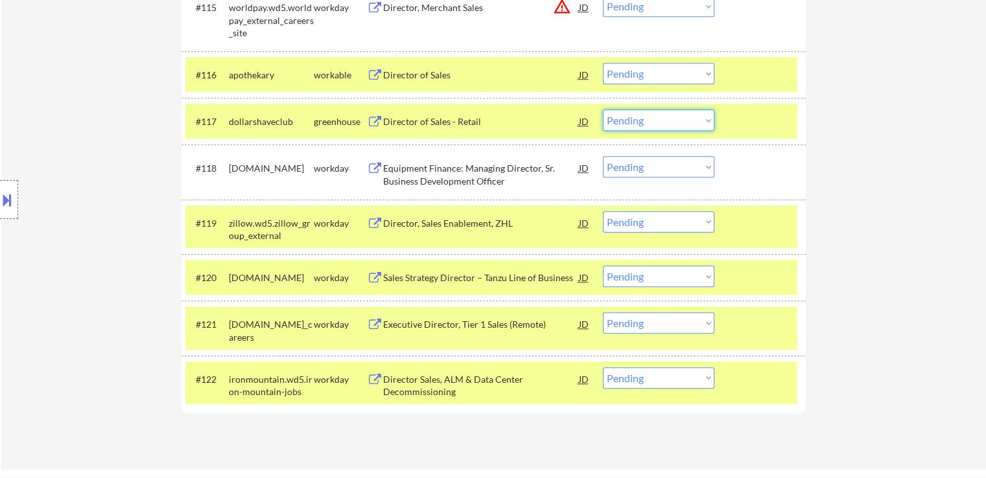
click at [661, 114] on select "Choose an option... Pending Applied Excluded (Questions) Excluded (Expired) Exc…" at bounding box center [658, 120] width 111 height 21
click at [603, 110] on select "Choose an option... Pending Applied Excluded (Questions) Excluded (Expired) Exc…" at bounding box center [658, 120] width 111 height 21
select select ""pending""
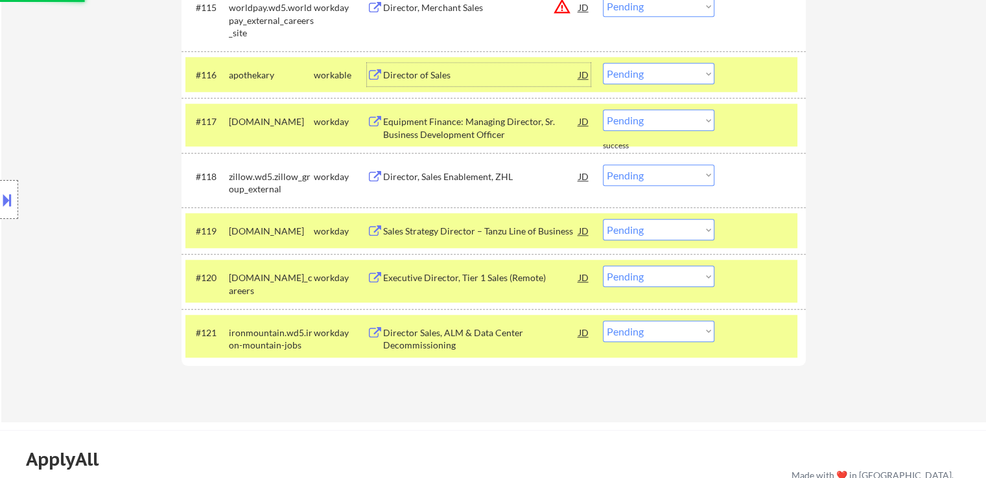
click at [478, 81] on div "Director of Sales" at bounding box center [481, 74] width 196 height 23
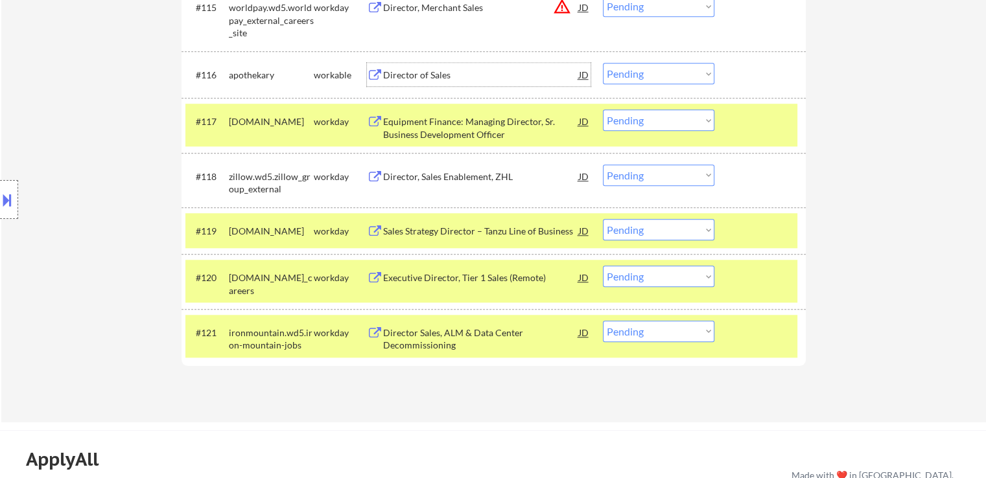
click at [649, 77] on select "Choose an option... Pending Applied Excluded (Questions) Excluded (Expired) Exc…" at bounding box center [658, 73] width 111 height 21
click at [603, 63] on select "Choose an option... Pending Applied Excluded (Questions) Excluded (Expired) Exc…" at bounding box center [658, 73] width 111 height 21
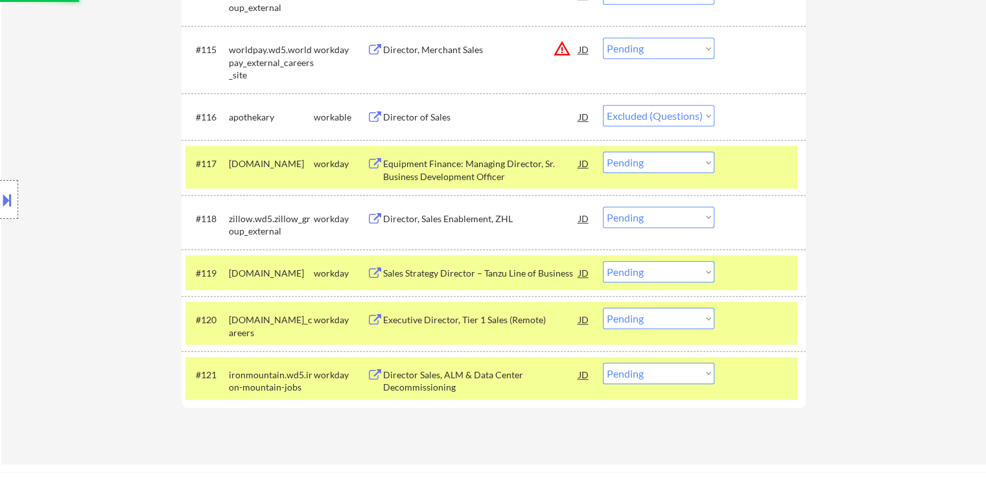
scroll to position [1037, 0]
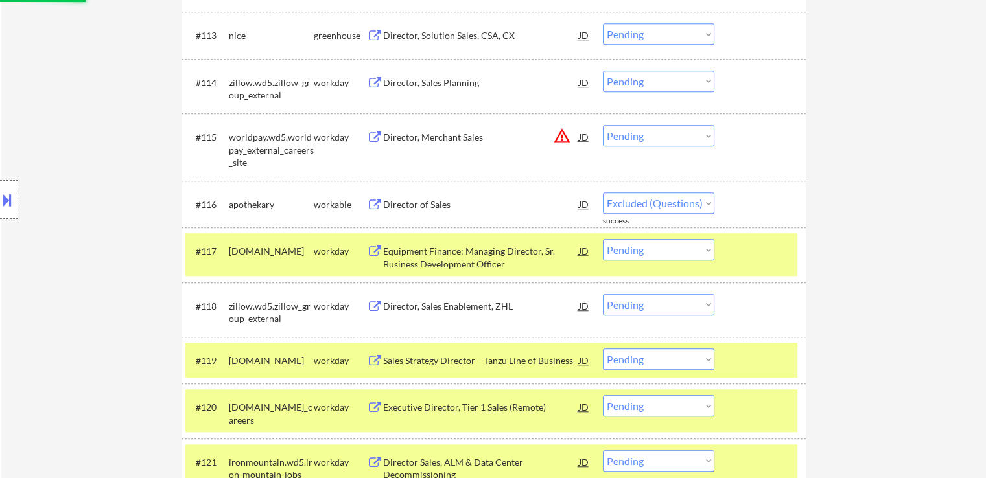
select select ""pending""
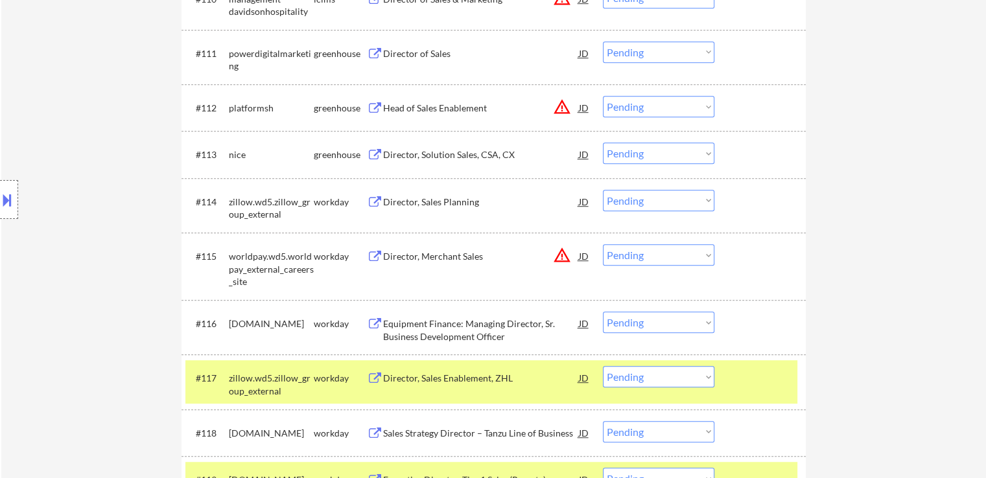
scroll to position [907, 0]
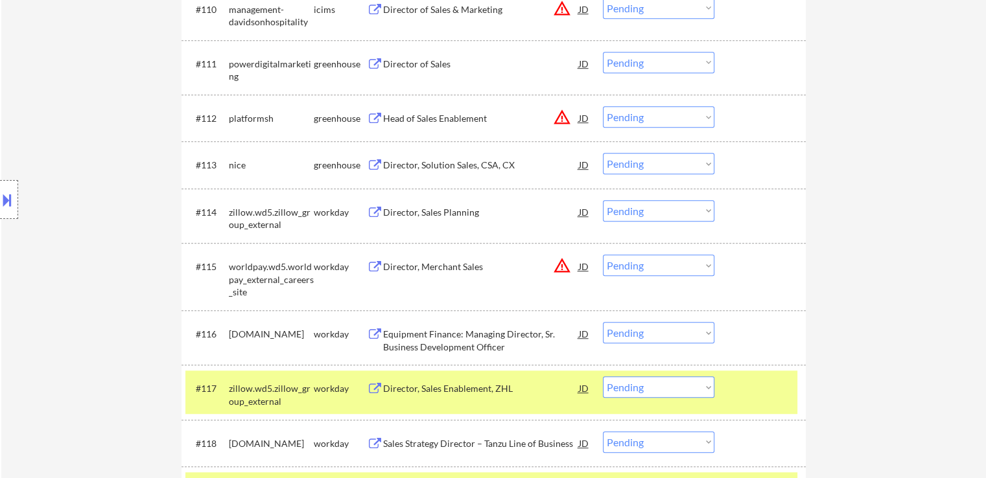
click at [399, 167] on div "Director, Solution Sales, CSA, CX" at bounding box center [481, 165] width 196 height 13
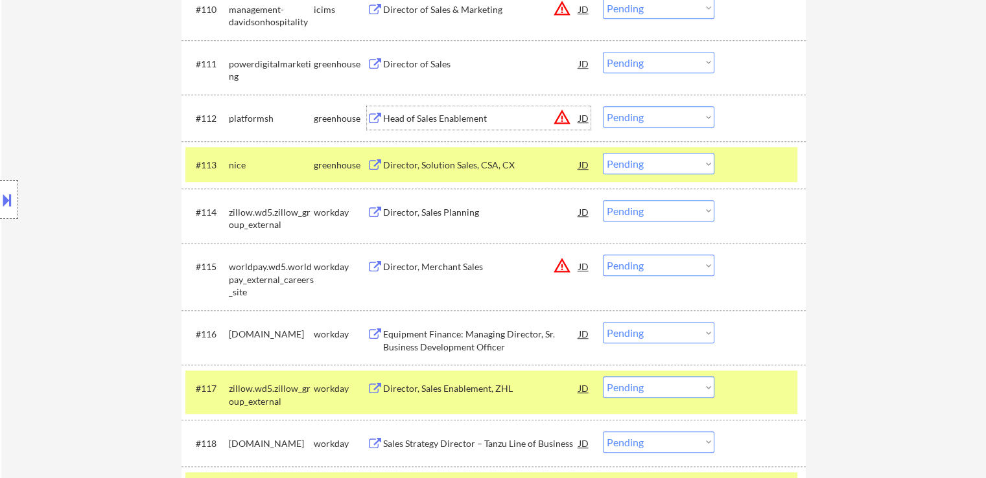
click at [389, 120] on div "Head of Sales Enablement" at bounding box center [481, 118] width 196 height 13
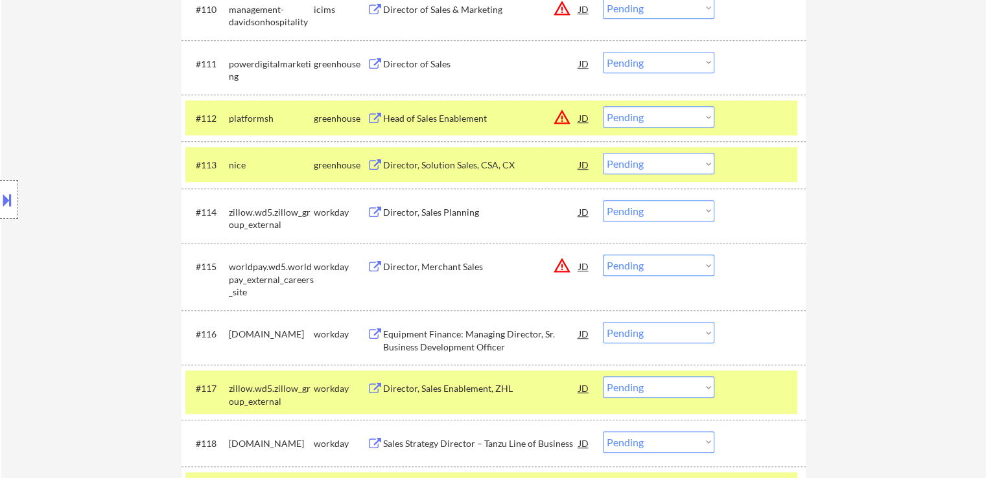
click at [397, 68] on div "Director of Sales" at bounding box center [481, 64] width 196 height 13
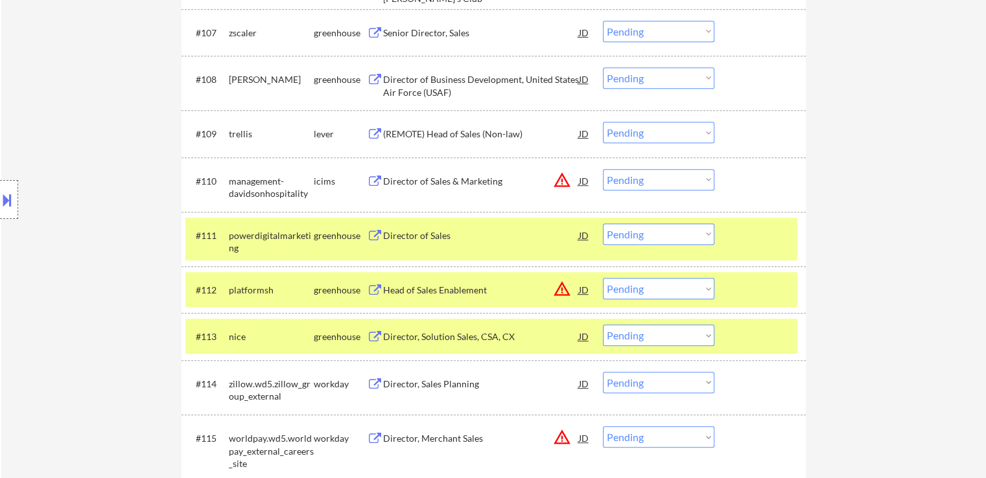
scroll to position [713, 0]
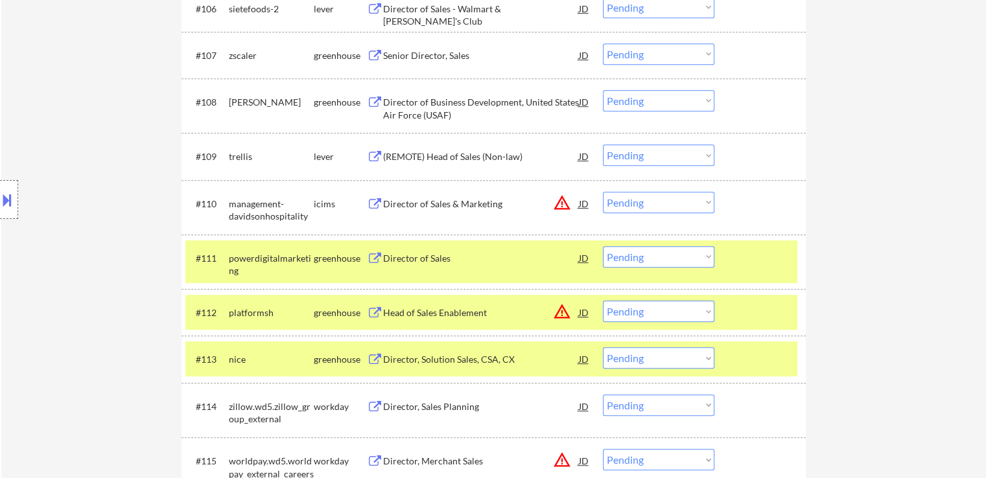
click at [397, 156] on div "(REMOTE) Head of Sales (Non-law)" at bounding box center [481, 156] width 196 height 13
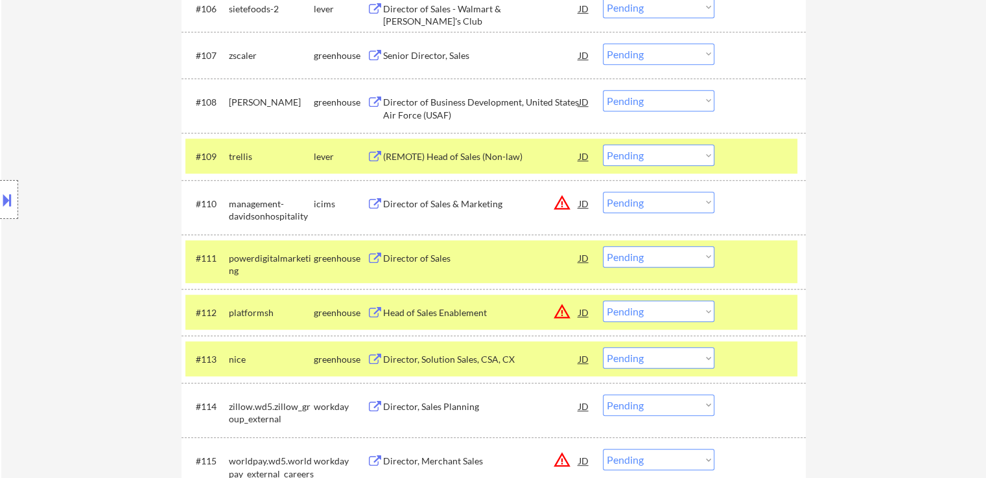
click at [392, 106] on div "Director of Business Development, United States Air Force (USAF)" at bounding box center [481, 108] width 196 height 25
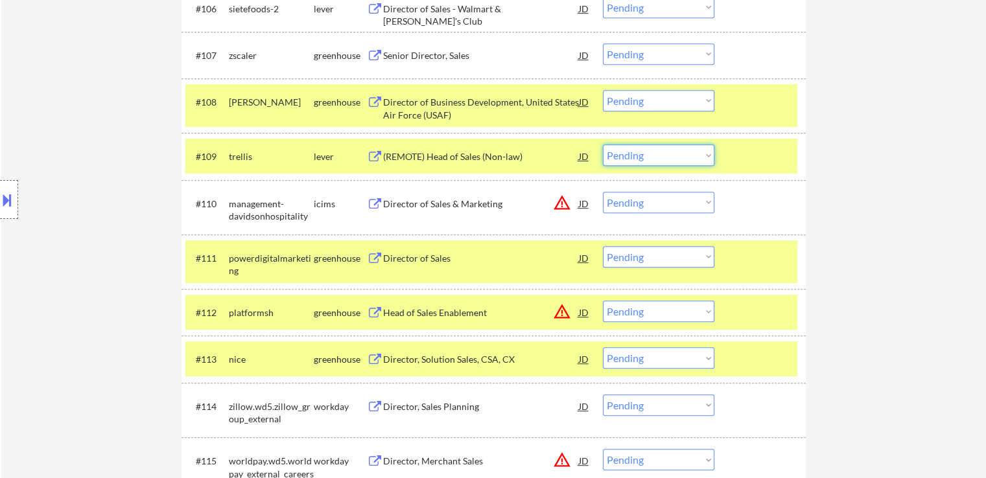
click at [631, 159] on select "Choose an option... Pending Applied Excluded (Questions) Excluded (Expired) Exc…" at bounding box center [658, 155] width 111 height 21
click at [603, 145] on select "Choose an option... Pending Applied Excluded (Questions) Excluded (Expired) Exc…" at bounding box center [658, 155] width 111 height 21
select select ""pending""
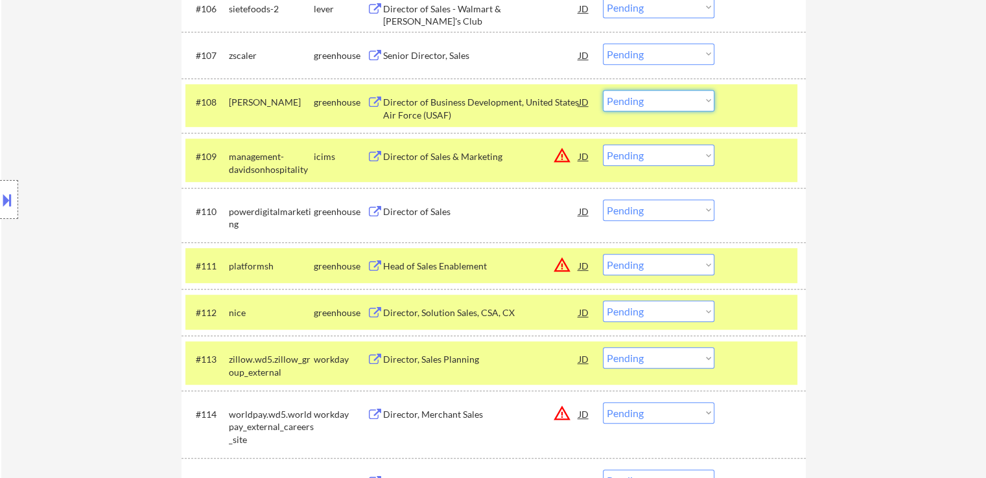
click at [636, 98] on select "Choose an option... Pending Applied Excluded (Questions) Excluded (Expired) Exc…" at bounding box center [658, 100] width 111 height 21
click at [603, 90] on select "Choose an option... Pending Applied Excluded (Questions) Excluded (Expired) Exc…" at bounding box center [658, 100] width 111 height 21
select select ""pending""
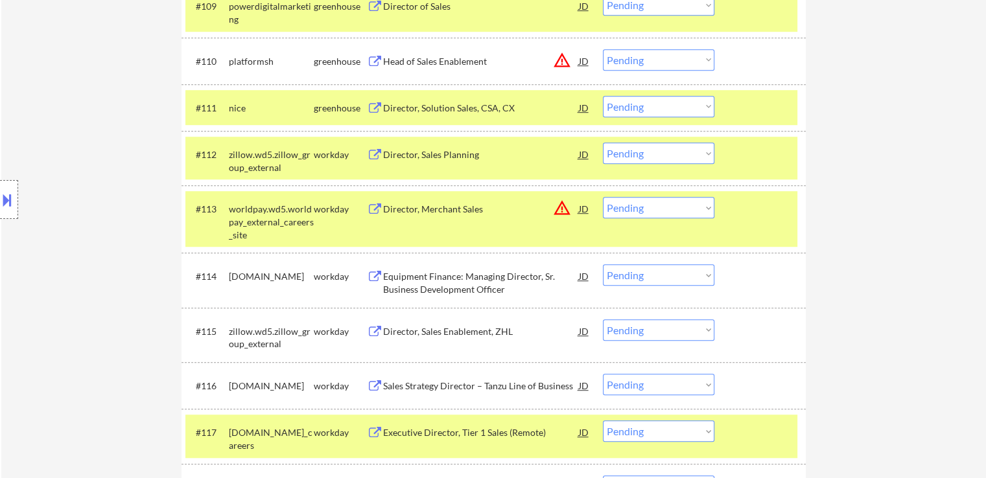
scroll to position [842, 0]
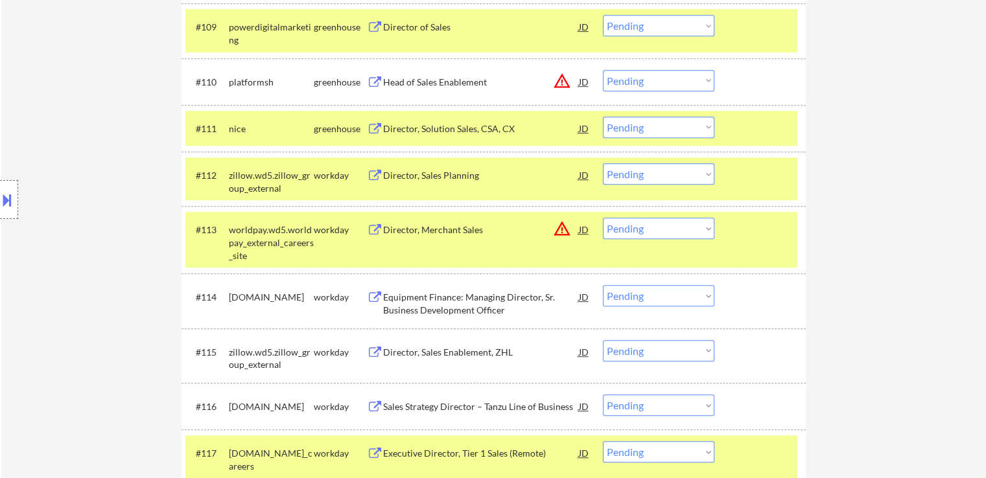
click at [666, 130] on select "Choose an option... Pending Applied Excluded (Questions) Excluded (Expired) Exc…" at bounding box center [658, 127] width 111 height 21
click at [603, 117] on select "Choose an option... Pending Applied Excluded (Questions) Excluded (Expired) Exc…" at bounding box center [658, 127] width 111 height 21
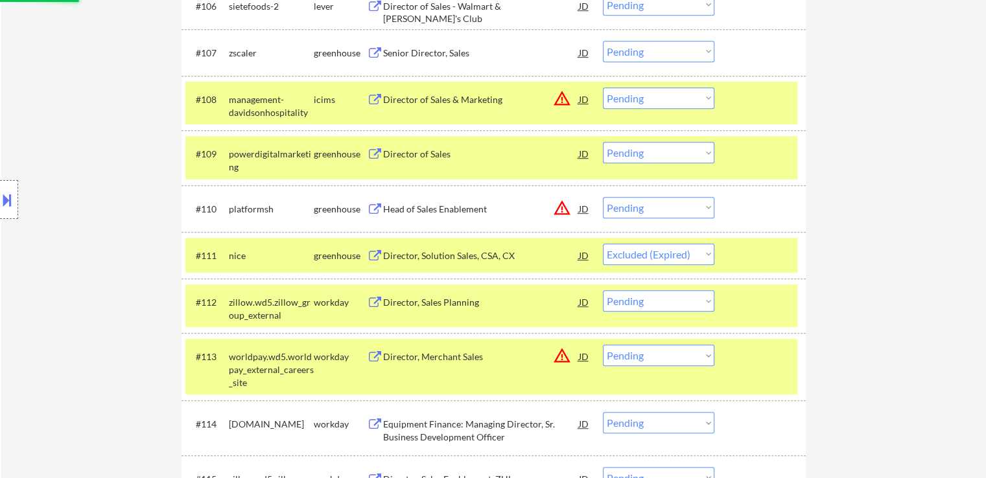
scroll to position [713, 0]
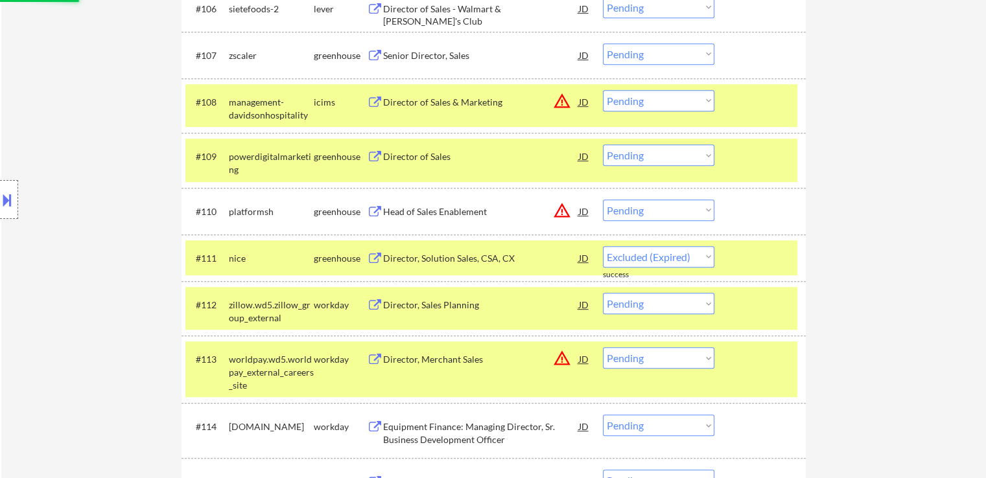
select select ""pending""
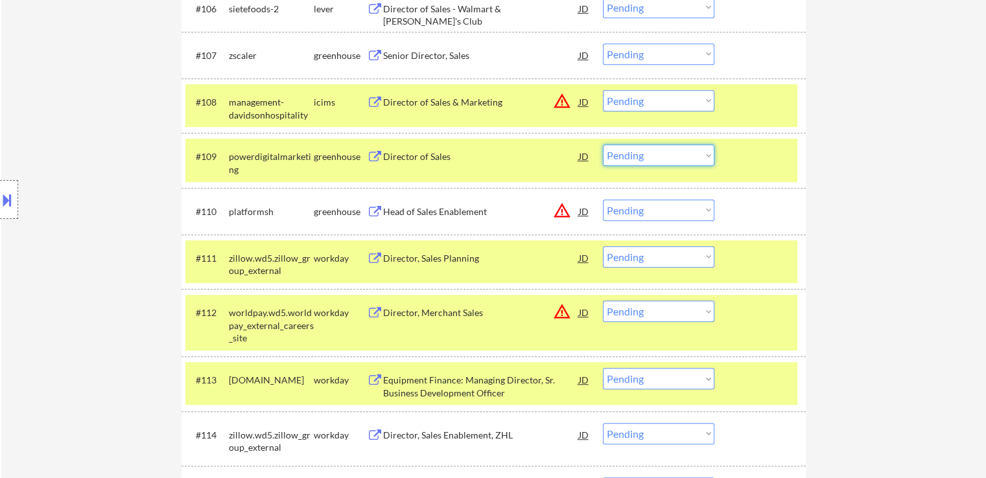
drag, startPoint x: 658, startPoint y: 156, endPoint x: 658, endPoint y: 165, distance: 9.1
click at [658, 158] on select "Choose an option... Pending Applied Excluded (Questions) Excluded (Expired) Exc…" at bounding box center [658, 155] width 111 height 21
click at [603, 145] on select "Choose an option... Pending Applied Excluded (Questions) Excluded (Expired) Exc…" at bounding box center [658, 155] width 111 height 21
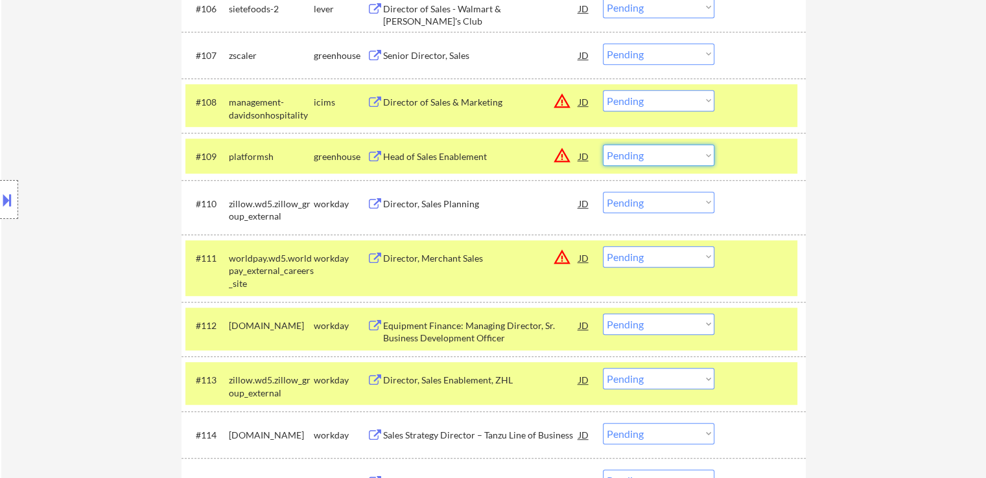
click at [673, 154] on select "Choose an option... Pending Applied Excluded (Questions) Excluded (Expired) Exc…" at bounding box center [658, 155] width 111 height 21
click at [603, 145] on select "Choose an option... Pending Applied Excluded (Questions) Excluded (Expired) Exc…" at bounding box center [658, 155] width 111 height 21
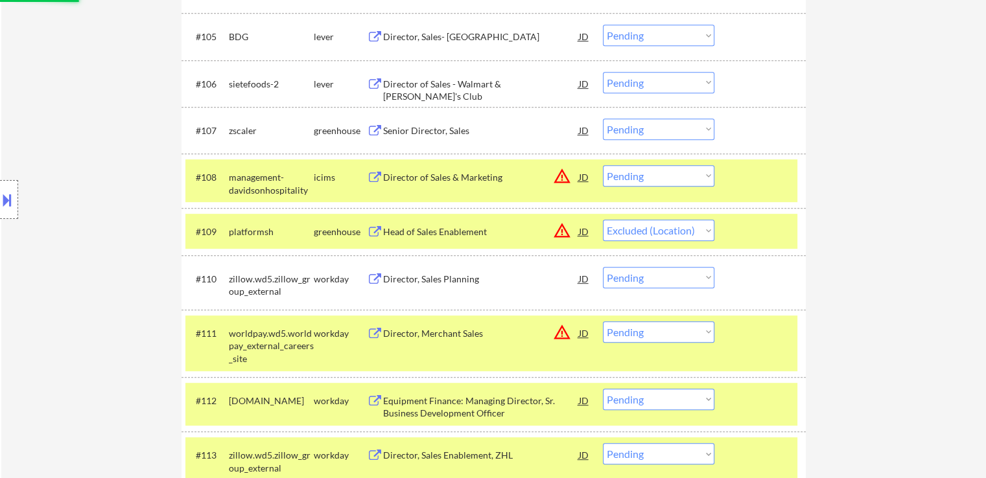
scroll to position [648, 0]
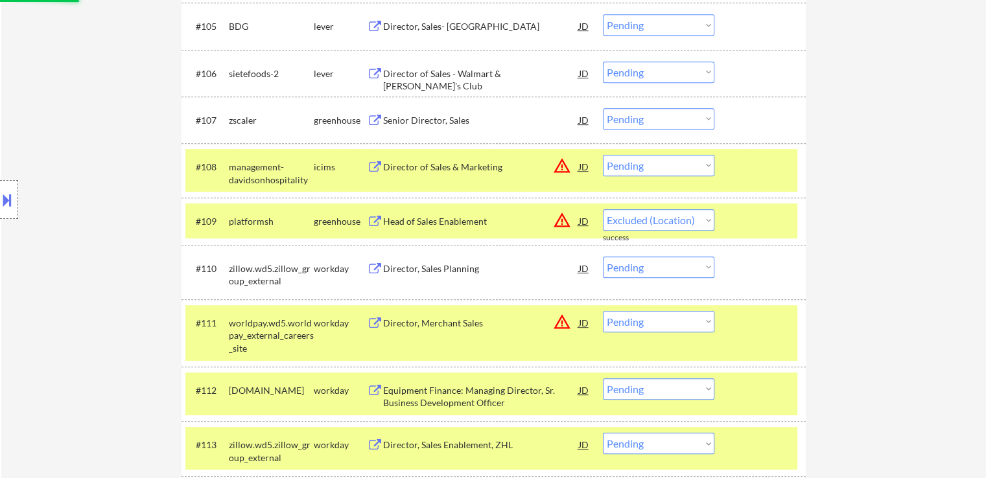
select select ""pending""
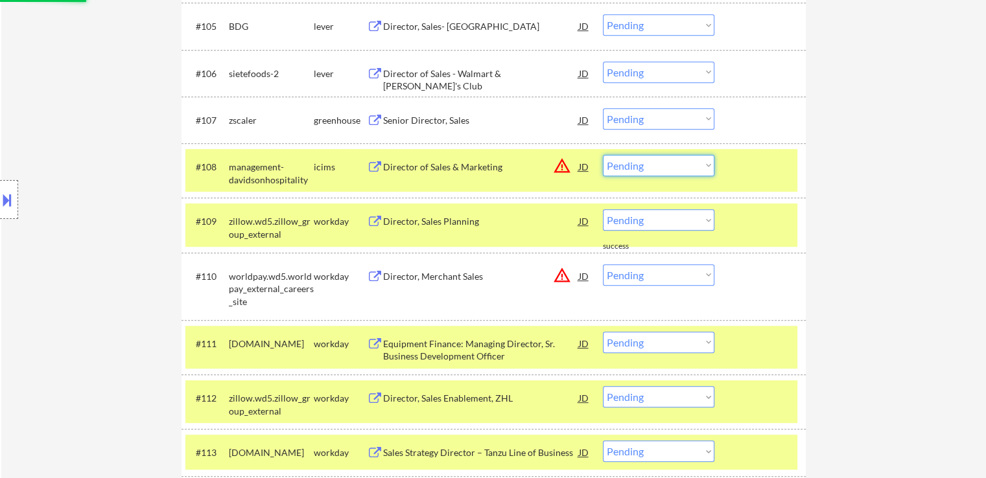
drag, startPoint x: 645, startPoint y: 166, endPoint x: 649, endPoint y: 172, distance: 7.2
click at [645, 166] on select "Choose an option... Pending Applied Excluded (Questions) Excluded (Expired) Exc…" at bounding box center [658, 165] width 111 height 21
click at [603, 155] on select "Choose an option... Pending Applied Excluded (Questions) Excluded (Expired) Exc…" at bounding box center [658, 165] width 111 height 21
select select ""pending""
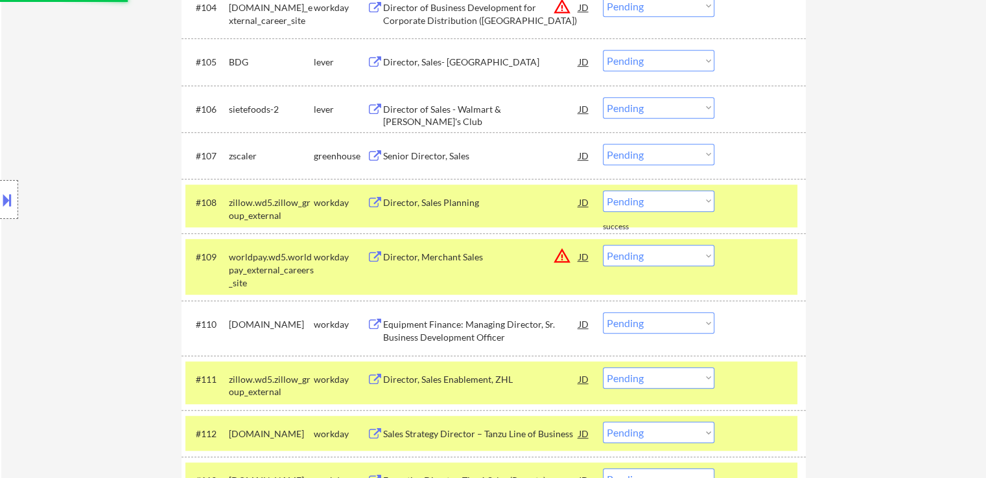
scroll to position [583, 0]
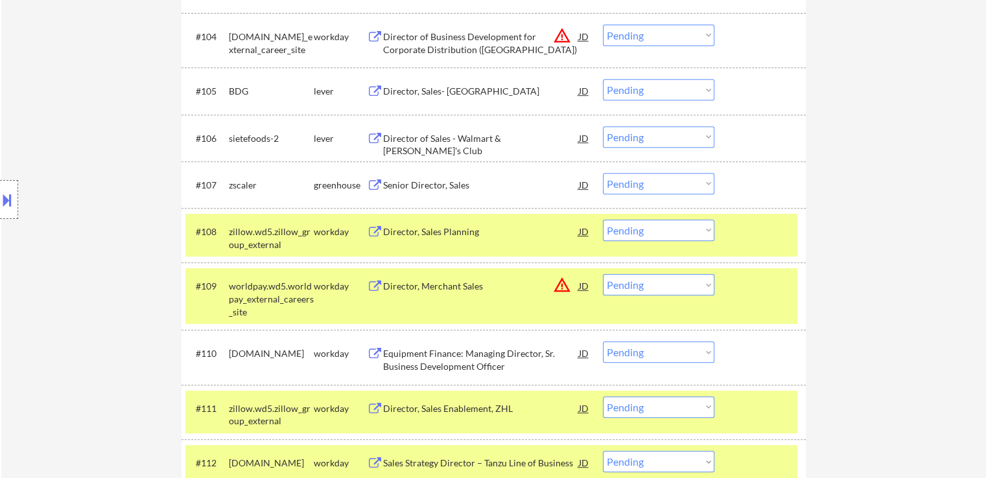
click at [397, 182] on div "Senior Director, Sales" at bounding box center [481, 185] width 196 height 13
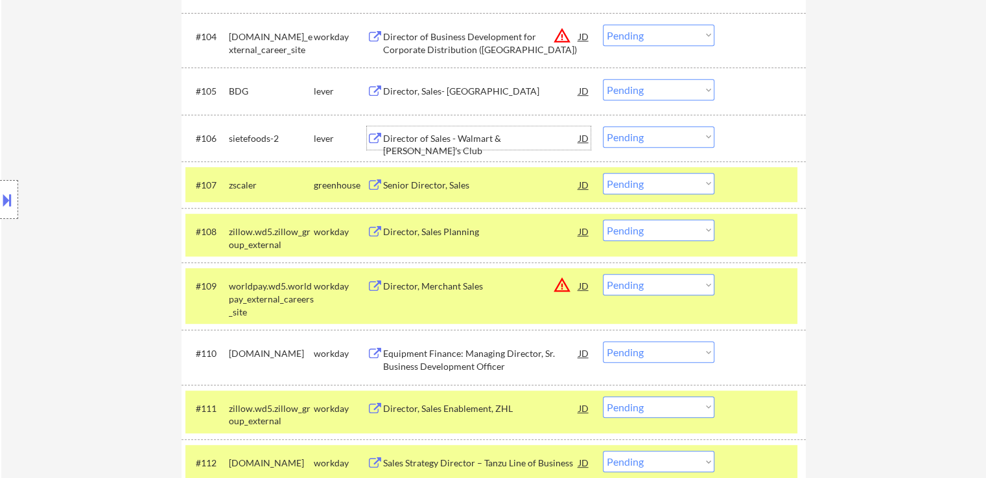
click at [410, 138] on div "Director of Sales - Walmart & Sam's Club" at bounding box center [481, 144] width 196 height 25
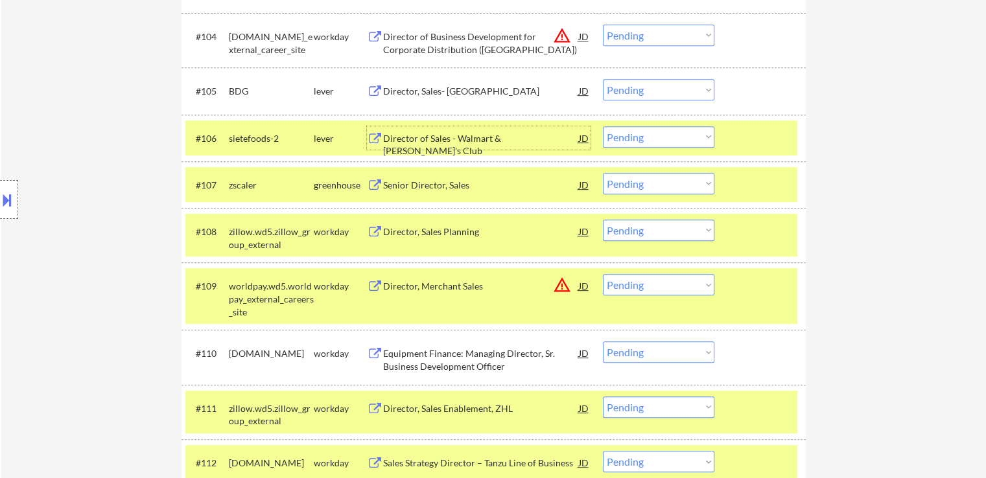
click at [665, 131] on select "Choose an option... Pending Applied Excluded (Questions) Excluded (Expired) Exc…" at bounding box center [658, 136] width 111 height 21
click at [603, 126] on select "Choose an option... Pending Applied Excluded (Questions) Excluded (Expired) Exc…" at bounding box center [658, 136] width 111 height 21
select select ""pending""
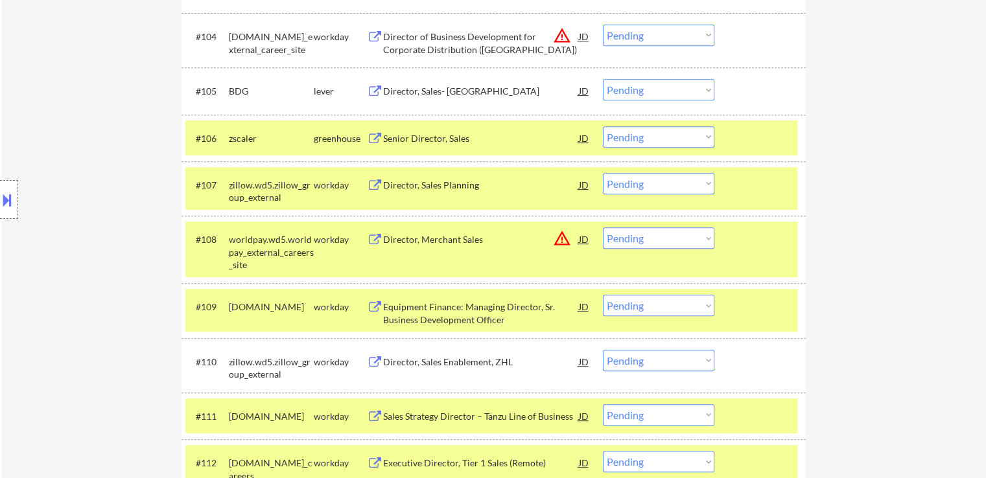
click at [433, 91] on div "Director, Sales- Midwest Territory" at bounding box center [481, 91] width 196 height 13
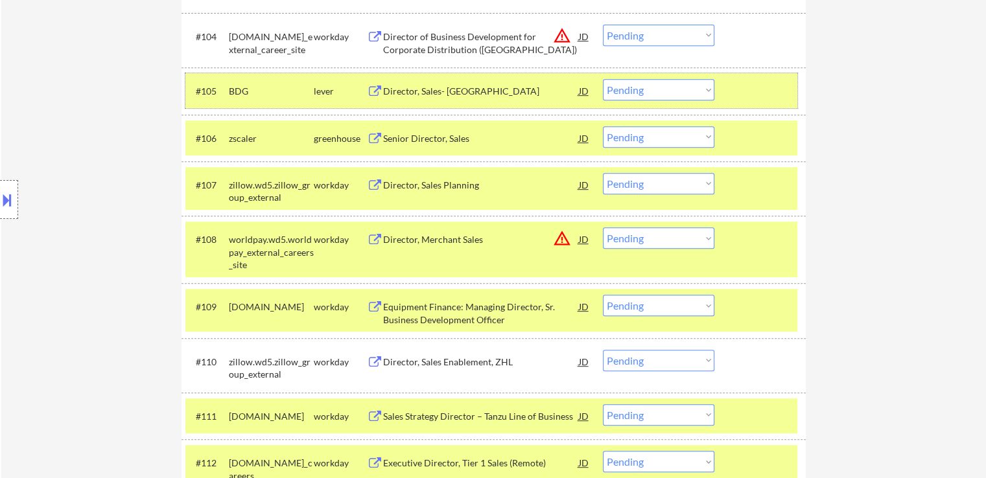
click at [642, 100] on div "#105 BDG lever Director, Sales- Midwest Territory JD warning_amber Choose an op…" at bounding box center [491, 90] width 612 height 35
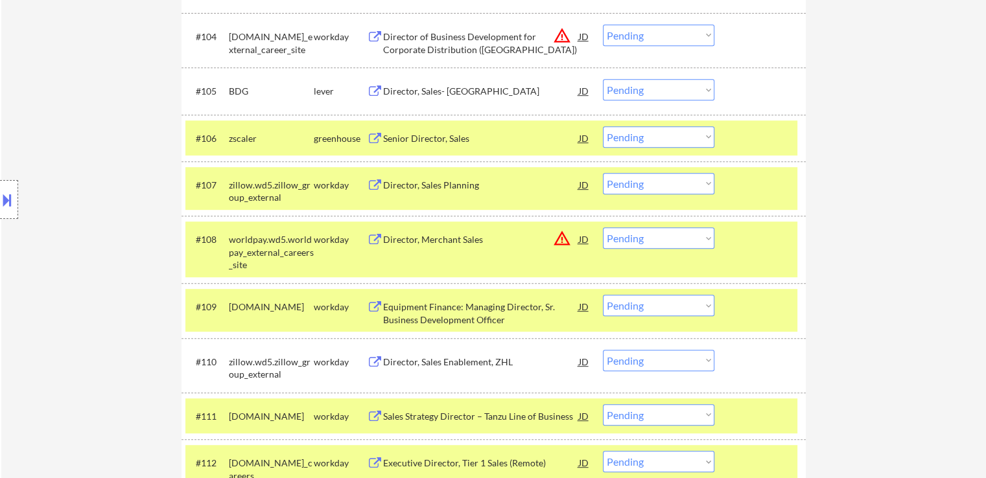
click at [677, 86] on select "Choose an option... Pending Applied Excluded (Questions) Excluded (Expired) Exc…" at bounding box center [658, 89] width 111 height 21
click at [603, 79] on select "Choose an option... Pending Applied Excluded (Questions) Excluded (Expired) Exc…" at bounding box center [658, 89] width 111 height 21
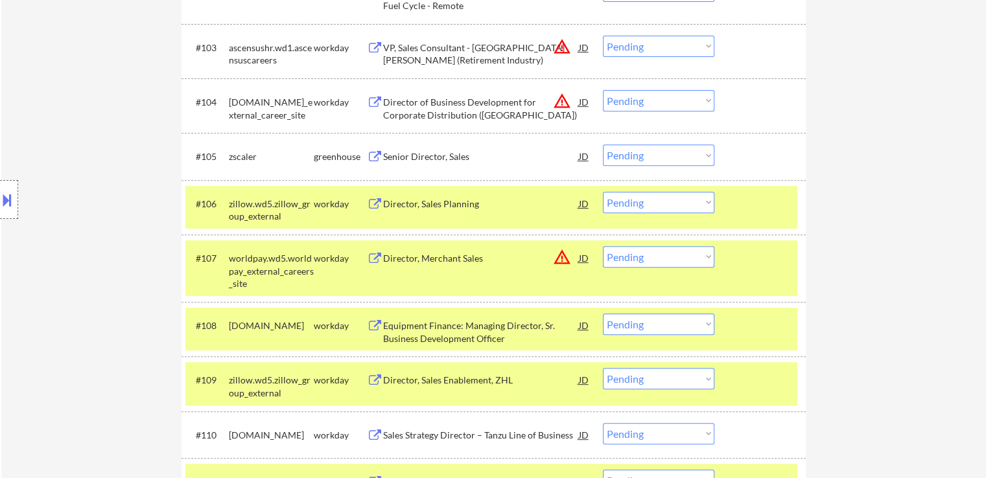
scroll to position [518, 0]
click at [638, 159] on select "Choose an option... Pending Applied Excluded (Questions) Excluded (Expired) Exc…" at bounding box center [658, 154] width 111 height 21
click at [603, 144] on select "Choose an option... Pending Applied Excluded (Questions) Excluded (Expired) Exc…" at bounding box center [658, 154] width 111 height 21
select select ""pending""
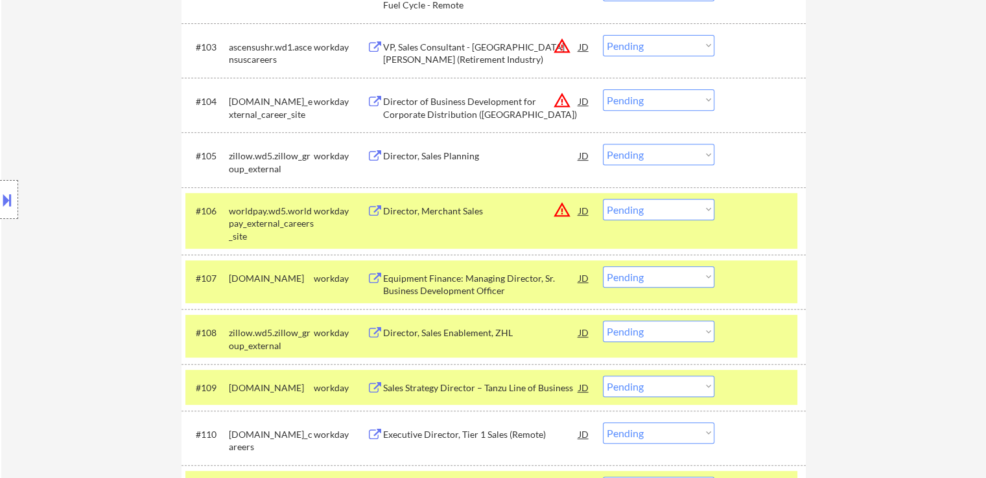
scroll to position [454, 0]
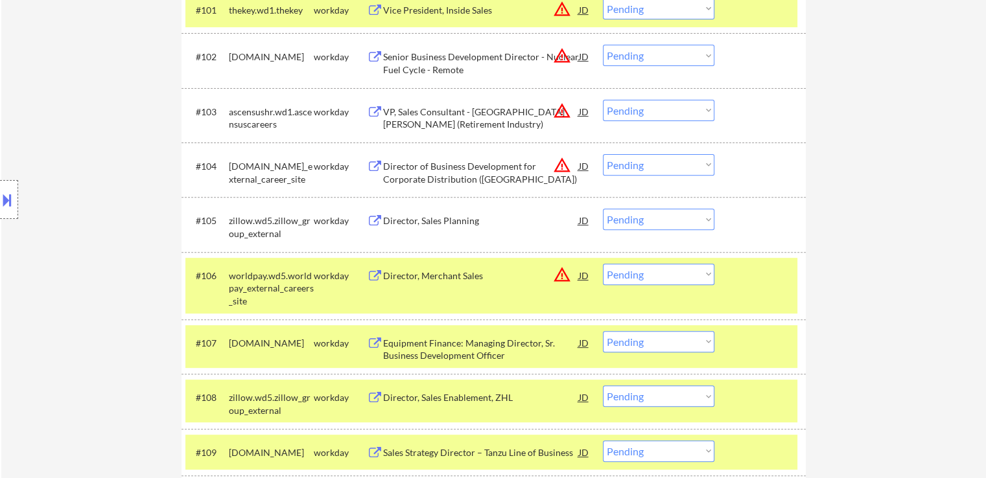
click at [642, 167] on select "Choose an option... Pending Applied Excluded (Questions) Excluded (Expired) Exc…" at bounding box center [658, 164] width 111 height 21
click at [603, 154] on select "Choose an option... Pending Applied Excluded (Questions) Excluded (Expired) Exc…" at bounding box center [658, 164] width 111 height 21
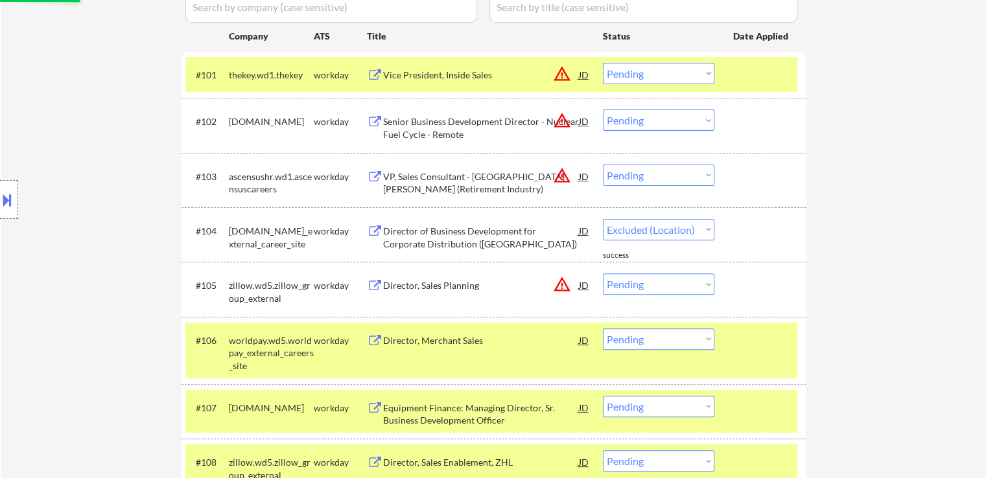
select select ""pending""
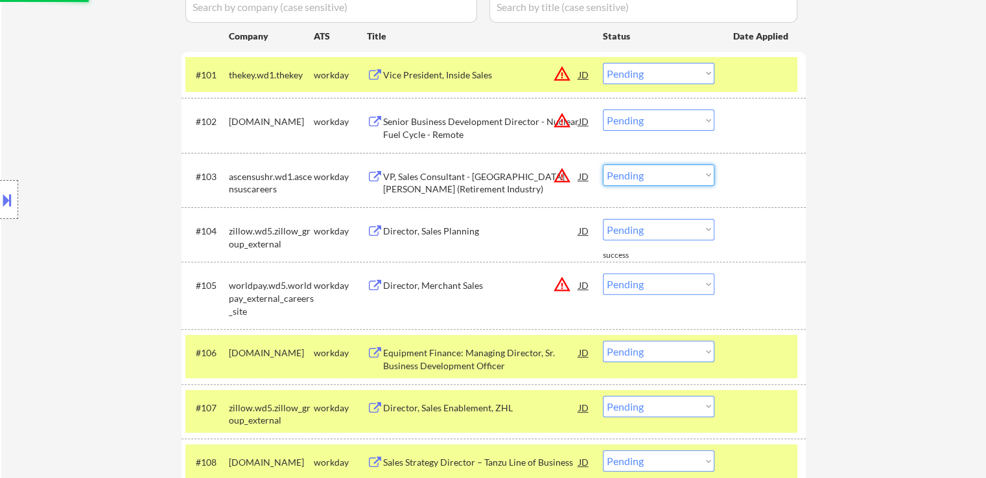
click at [653, 178] on select "Choose an option... Pending Applied Excluded (Questions) Excluded (Expired) Exc…" at bounding box center [658, 175] width 111 height 21
click at [603, 165] on select "Choose an option... Pending Applied Excluded (Questions) Excluded (Expired) Exc…" at bounding box center [658, 175] width 111 height 21
select select ""pending""
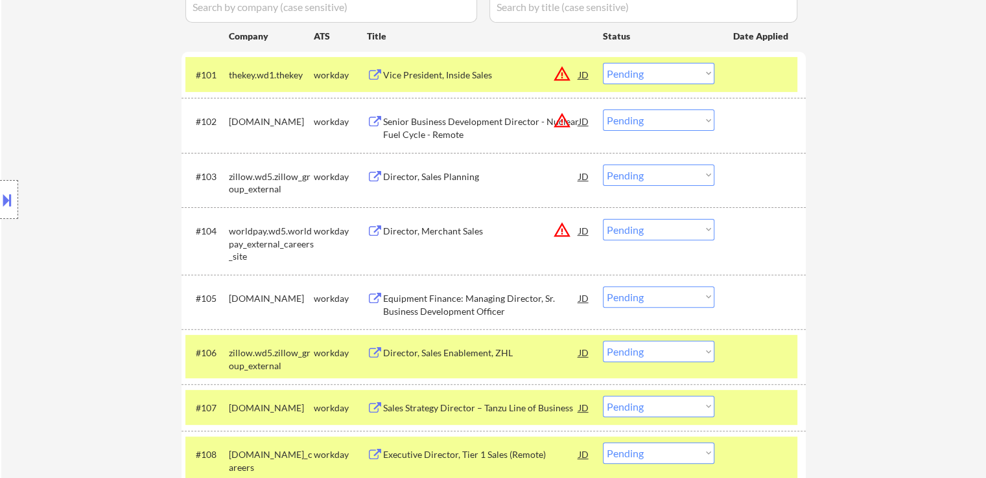
click at [651, 234] on select "Choose an option... Pending Applied Excluded (Questions) Excluded (Expired) Exc…" at bounding box center [658, 229] width 111 height 21
click at [603, 219] on select "Choose an option... Pending Applied Excluded (Questions) Excluded (Expired) Exc…" at bounding box center [658, 229] width 111 height 21
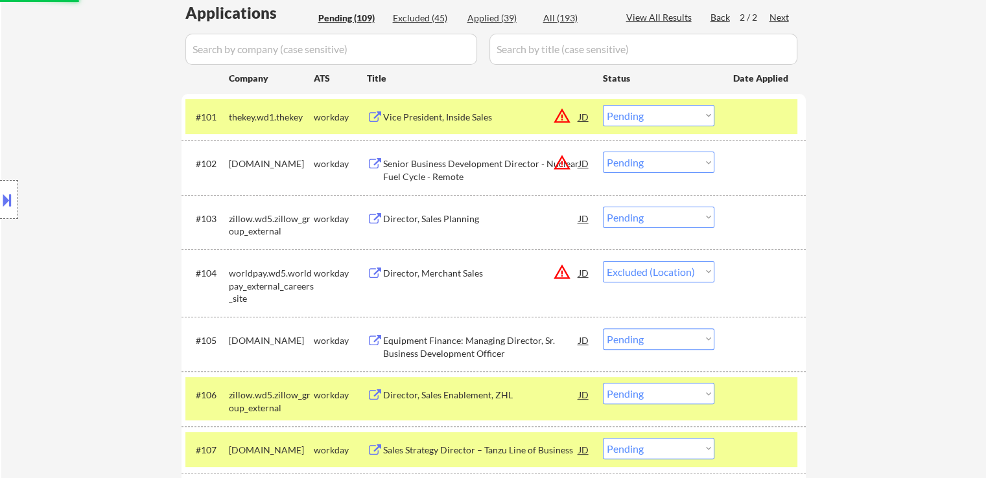
scroll to position [324, 0]
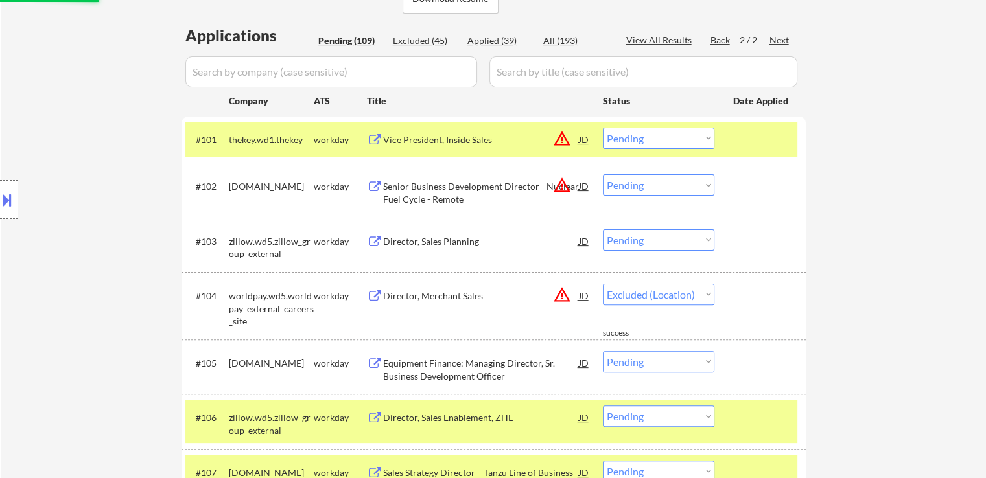
select select ""pending""
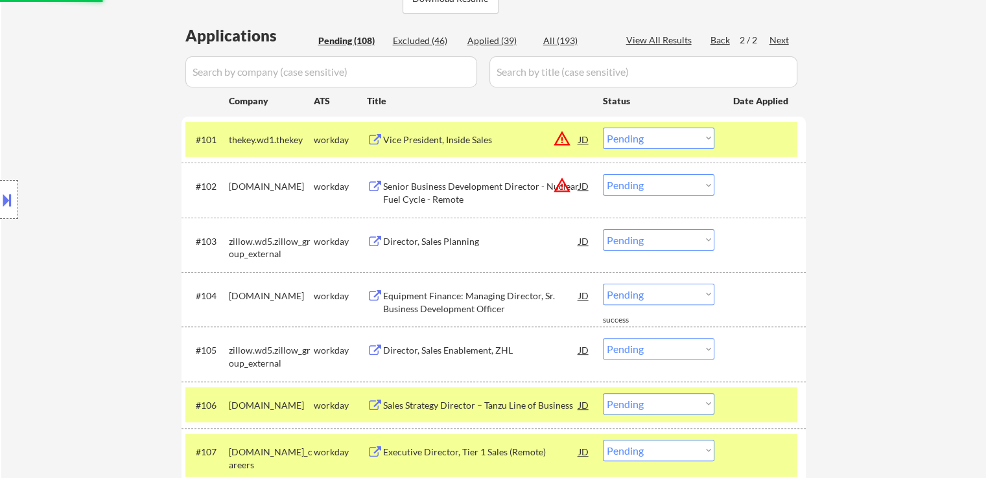
click at [632, 183] on select "Choose an option... Pending Applied Excluded (Questions) Excluded (Expired) Exc…" at bounding box center [658, 184] width 111 height 21
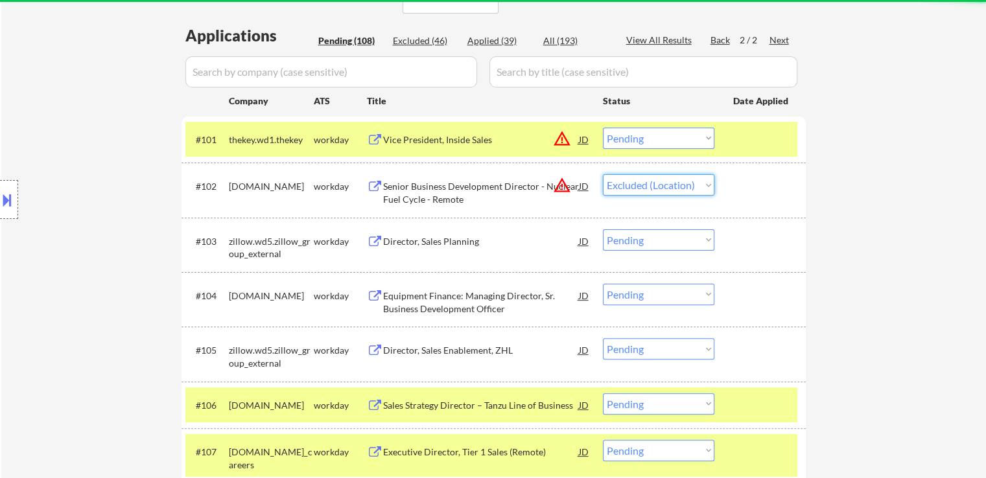
click at [603, 174] on select "Choose an option... Pending Applied Excluded (Questions) Excluded (Expired) Exc…" at bounding box center [658, 184] width 111 height 21
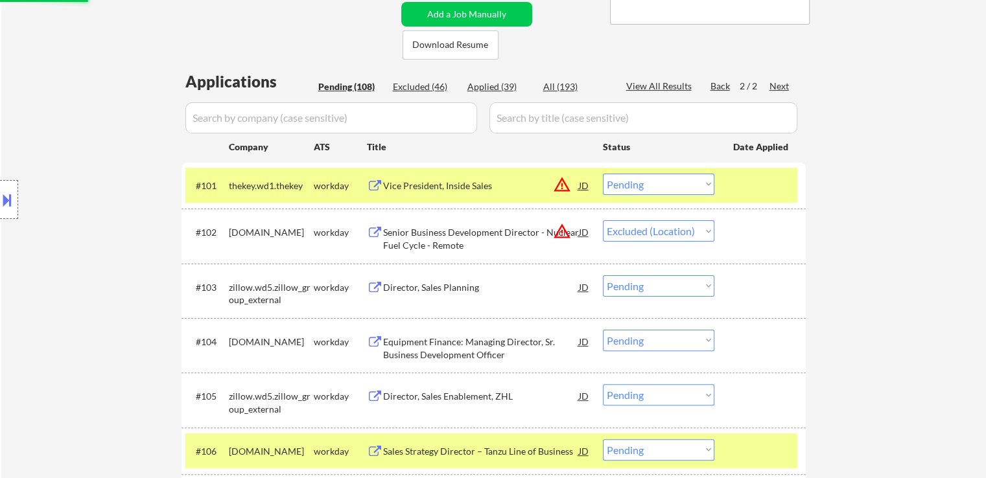
scroll to position [259, 0]
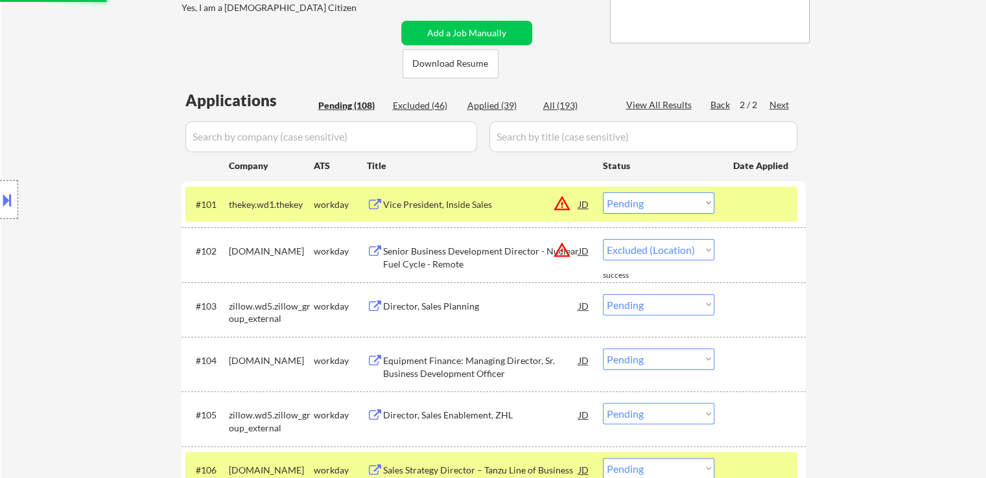
select select ""pending""
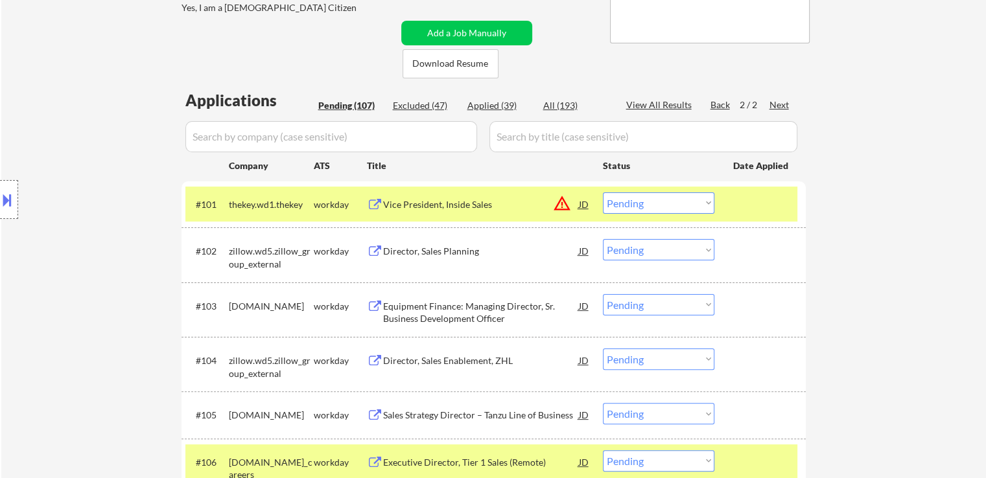
click at [661, 198] on select "Choose an option... Pending Applied Excluded (Questions) Excluded (Expired) Exc…" at bounding box center [658, 202] width 111 height 21
click at [603, 192] on select "Choose an option... Pending Applied Excluded (Questions) Excluded (Expired) Exc…" at bounding box center [658, 202] width 111 height 21
click at [809, 238] on div "← Return to /applysquad Mailslurp Inbox Job Search Builder Michael Kaplan User …" at bounding box center [493, 194] width 647 height 802
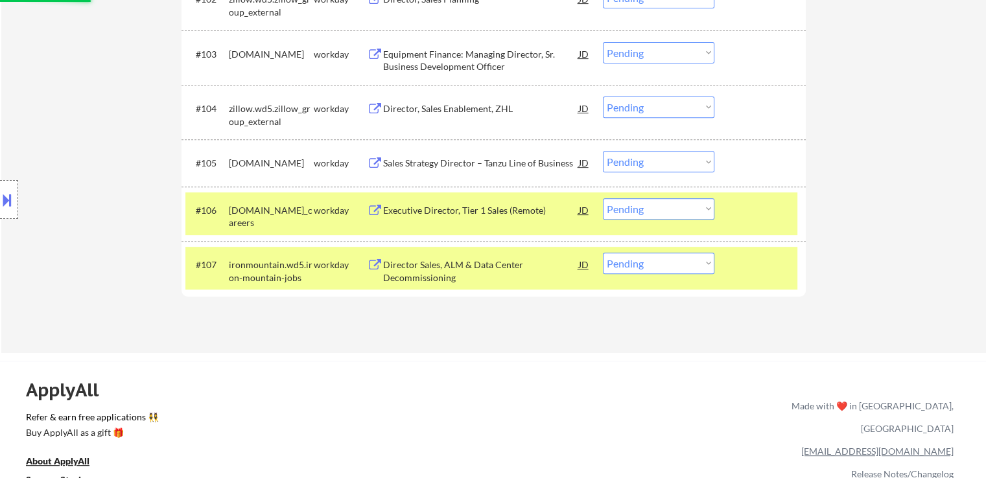
select select ""pending""
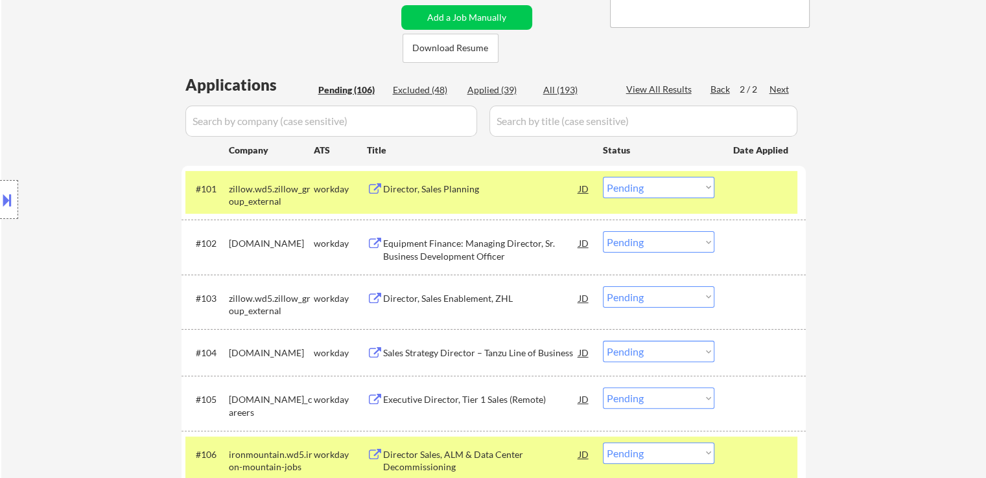
scroll to position [194, 0]
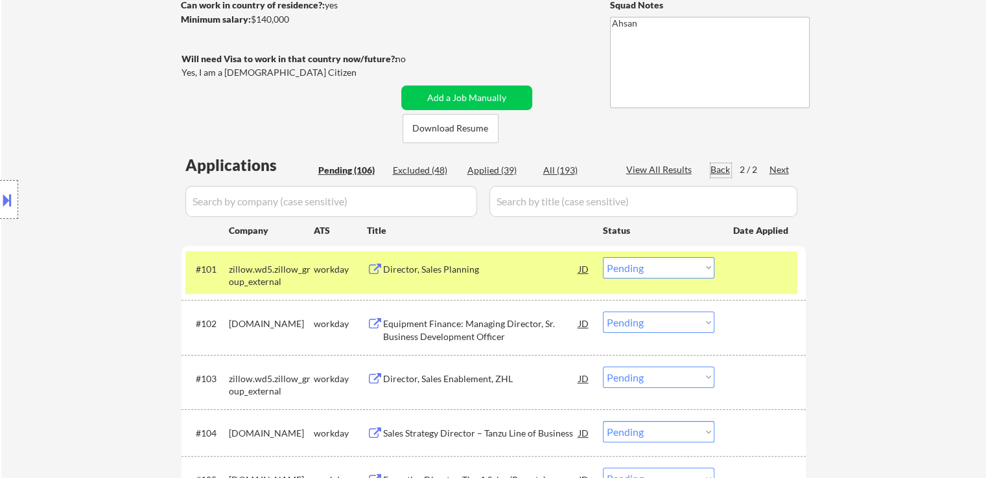
click at [718, 168] on div "Back" at bounding box center [720, 169] width 21 height 13
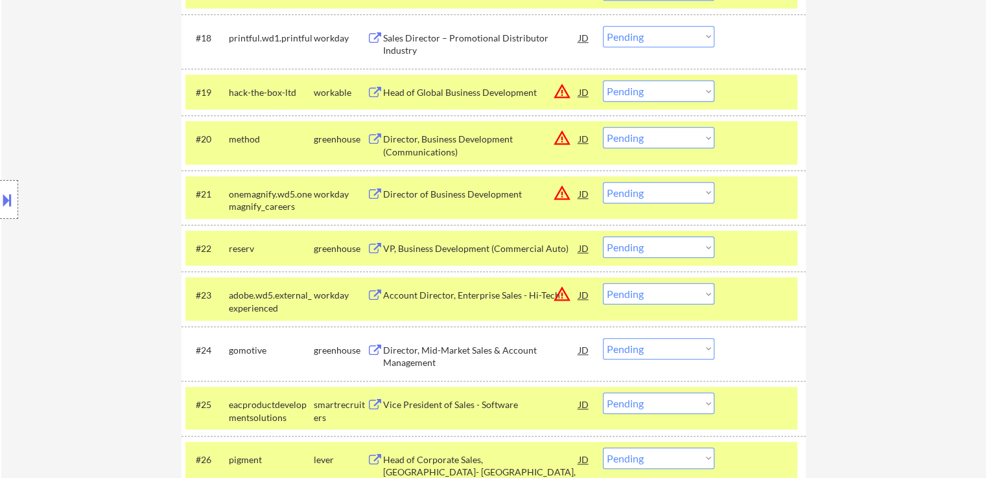
scroll to position [1490, 0]
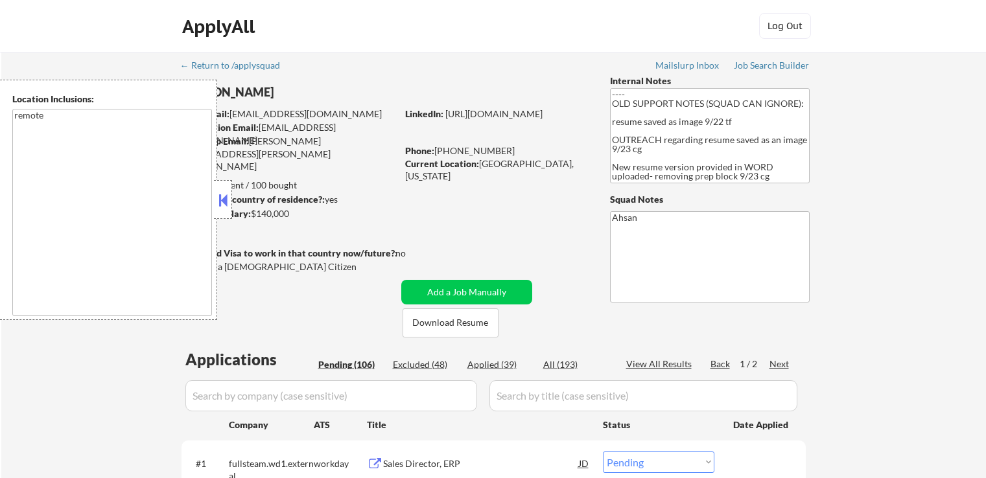
select select ""pending""
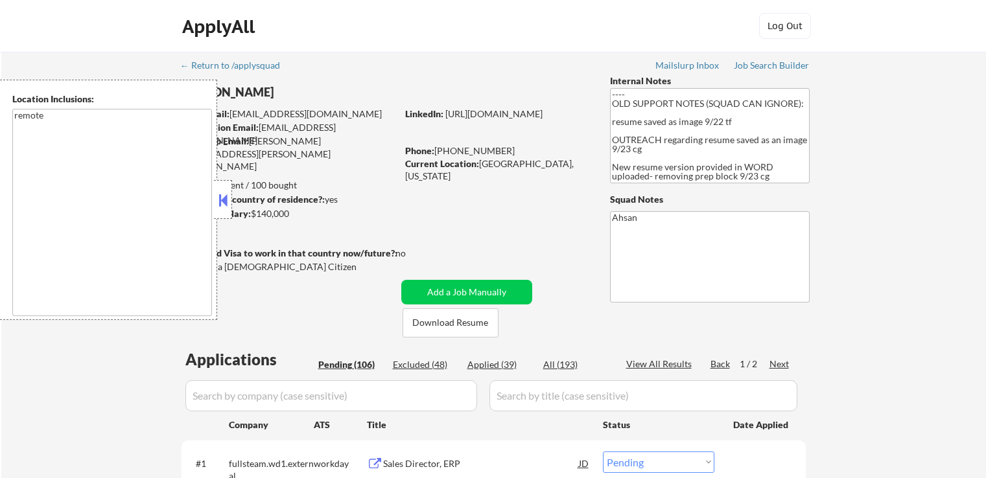
select select ""pending""
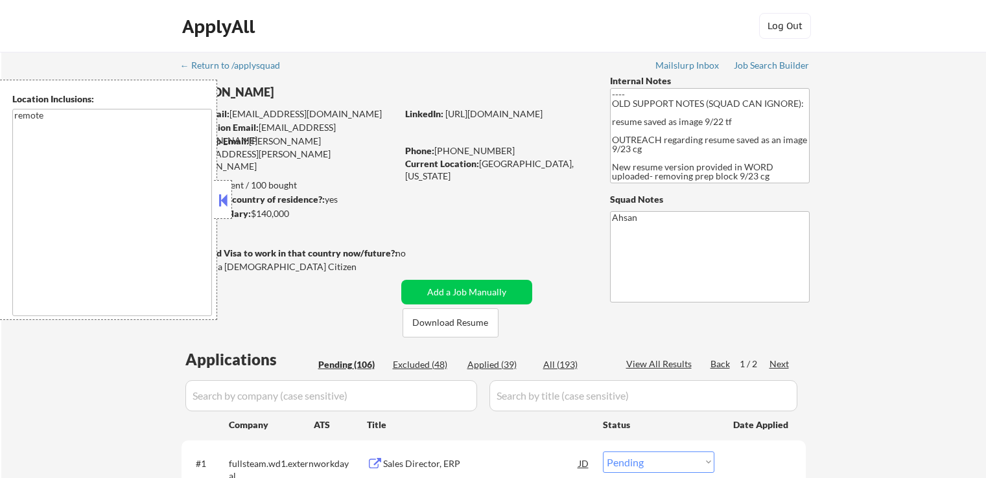
select select ""pending""
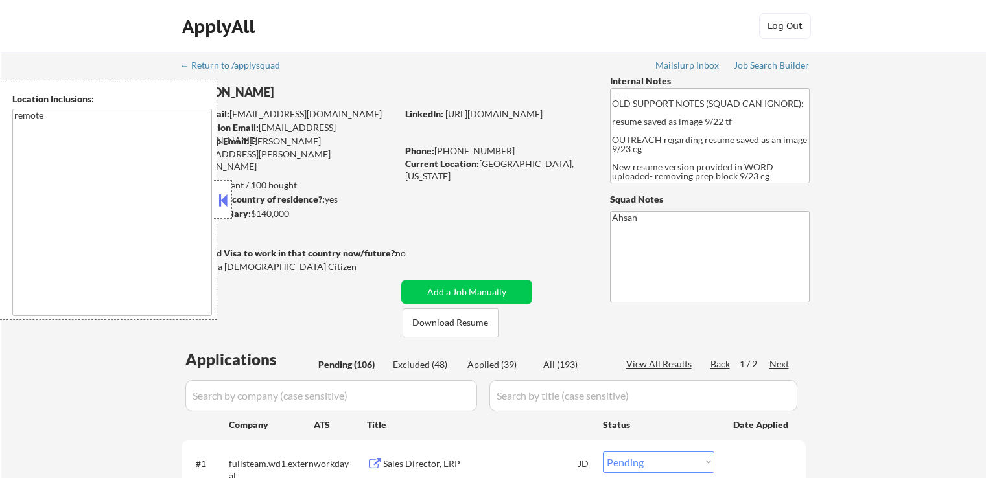
select select ""pending""
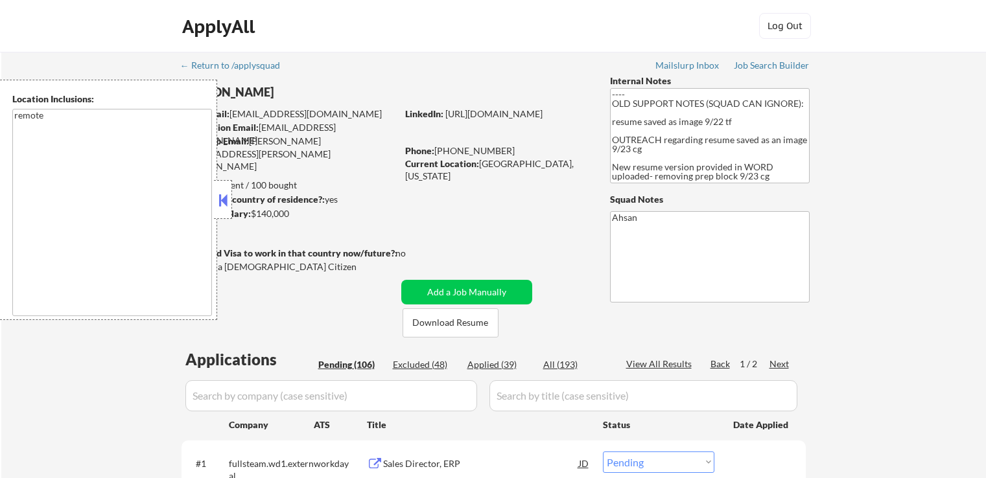
select select ""pending""
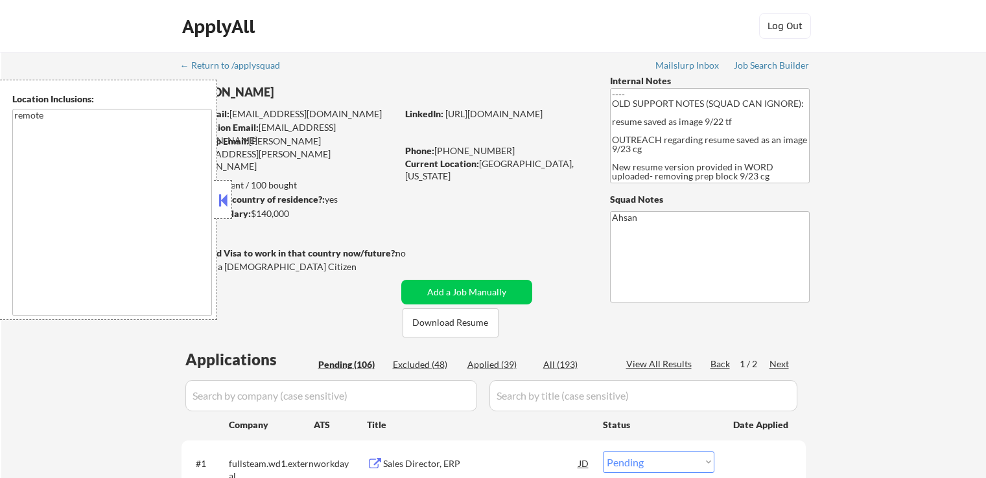
select select ""pending""
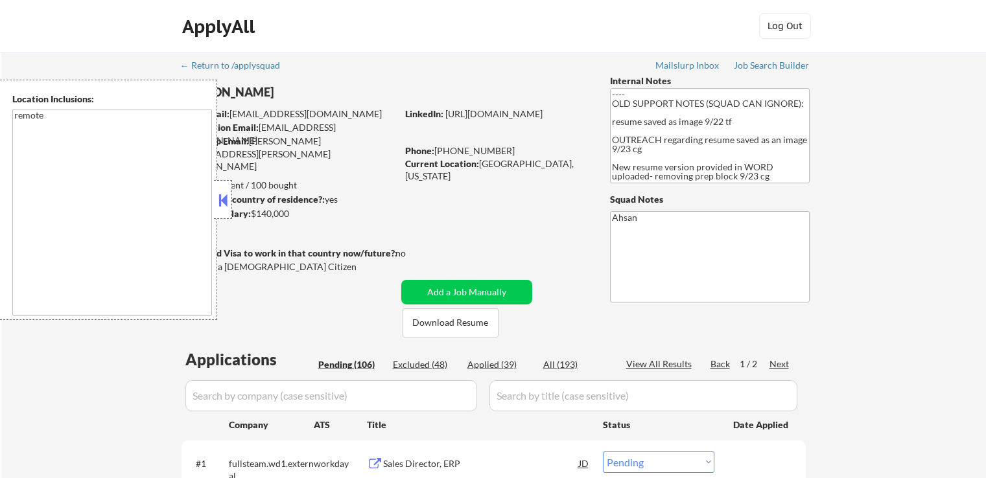
select select ""pending""
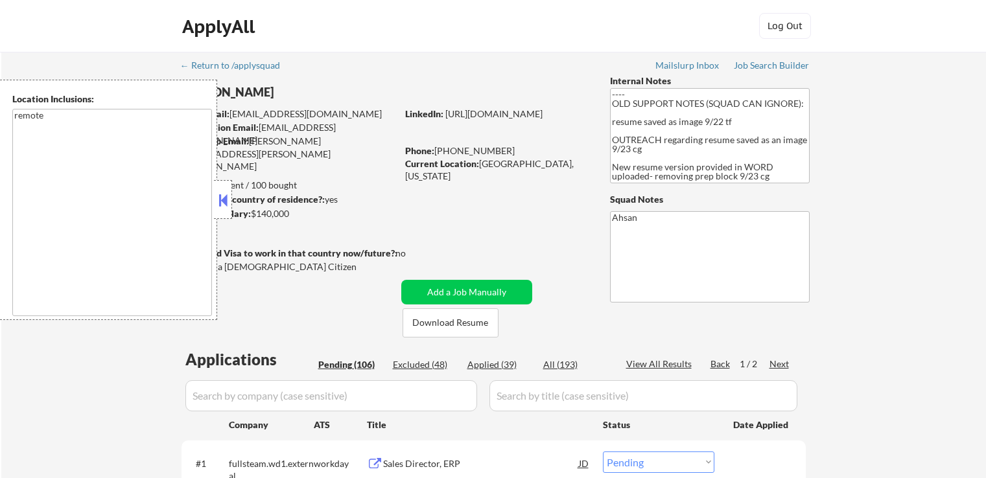
select select ""pending""
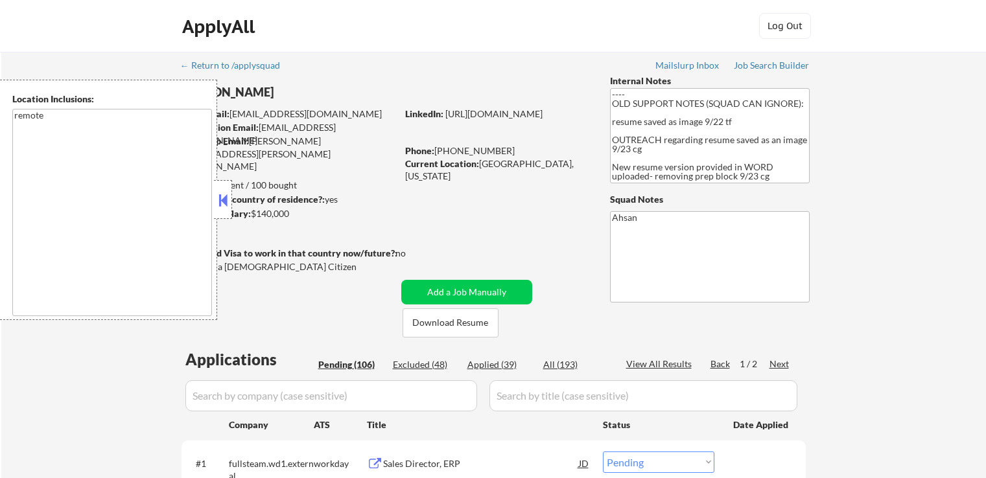
select select ""pending""
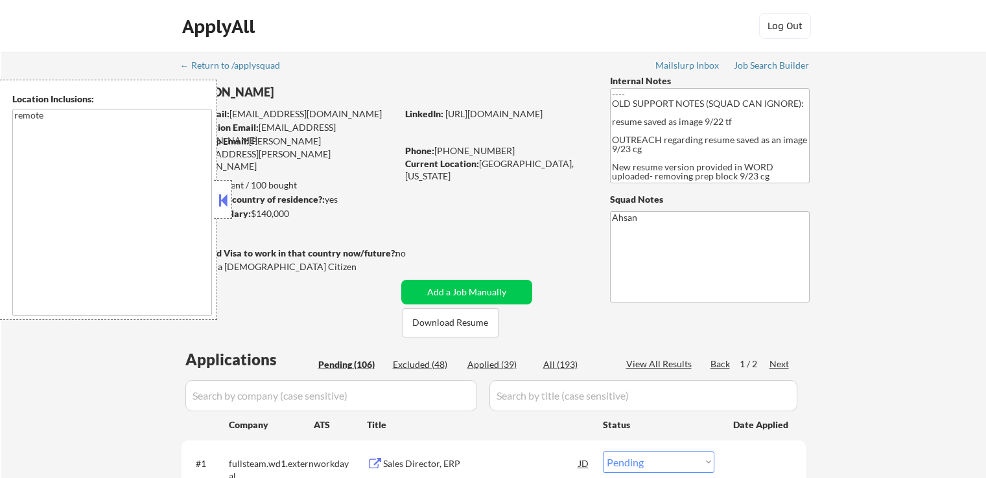
select select ""pending""
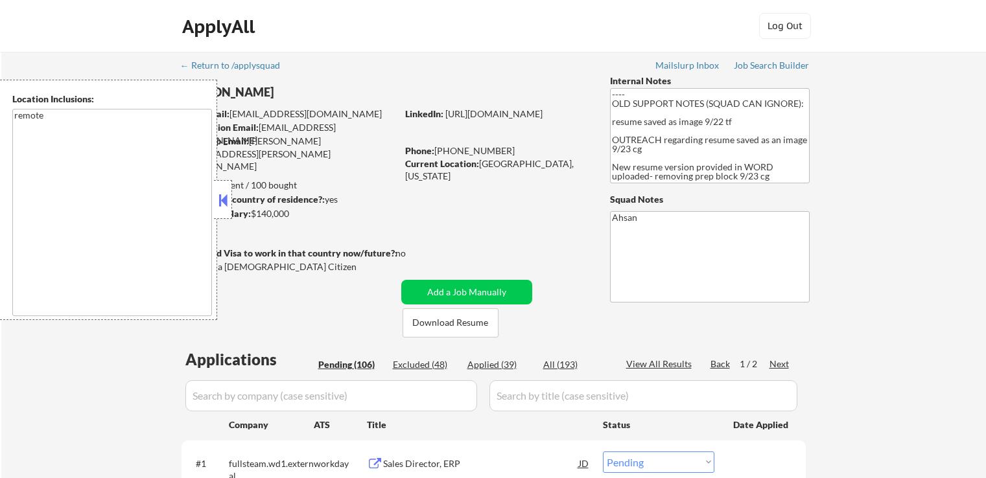
select select ""pending""
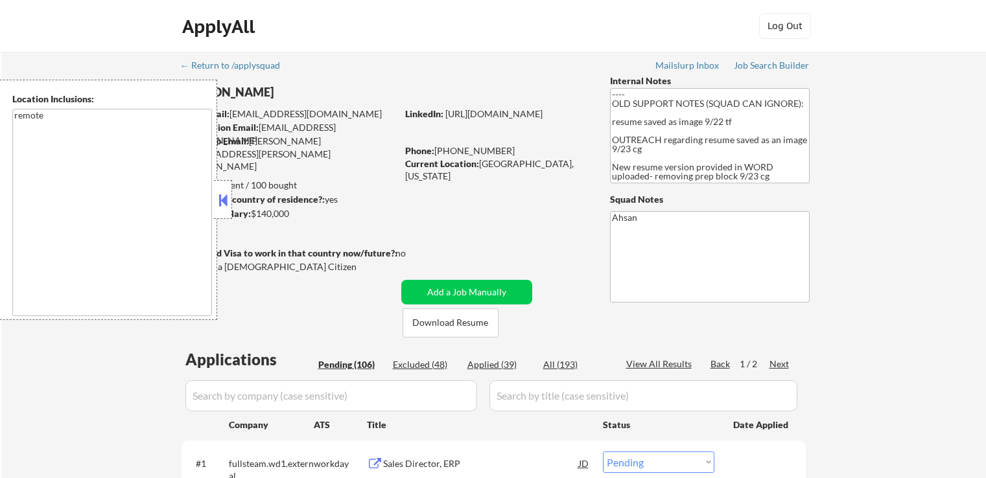
select select ""pending""
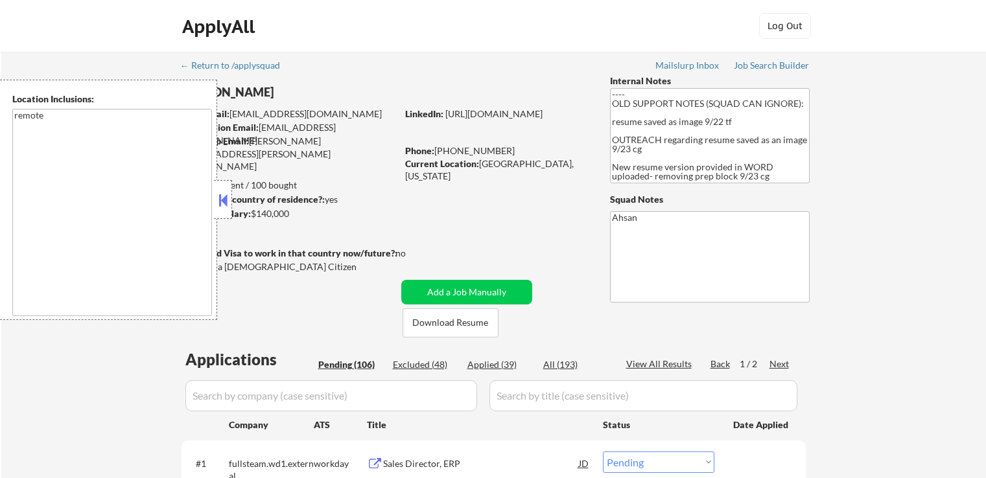
select select ""pending""
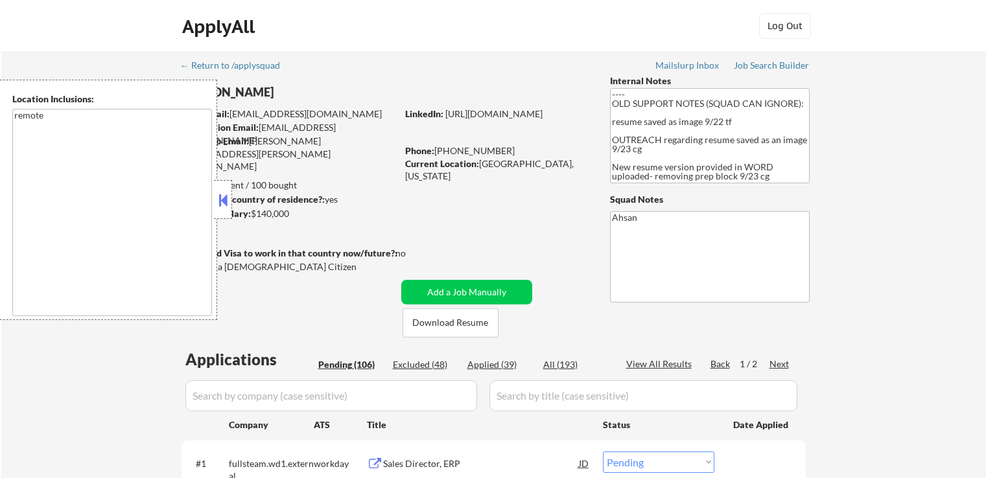
select select ""pending""
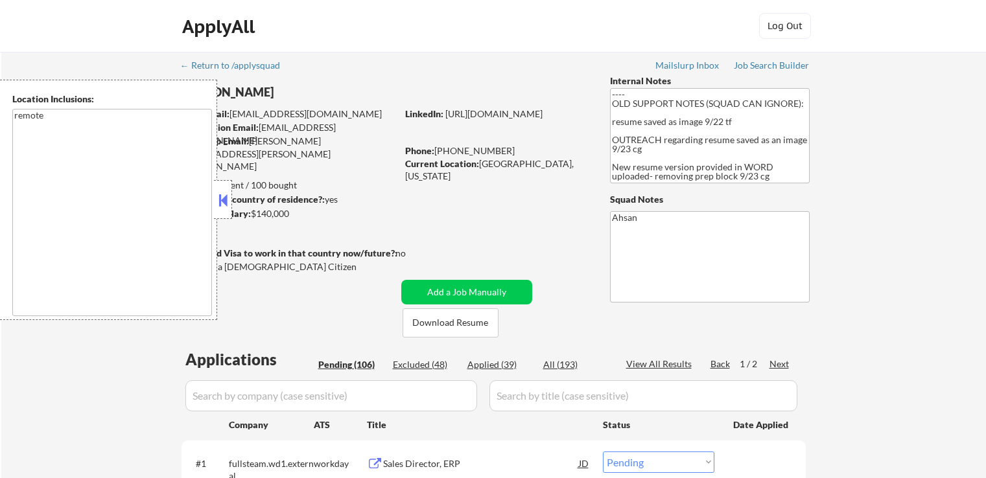
select select ""pending""
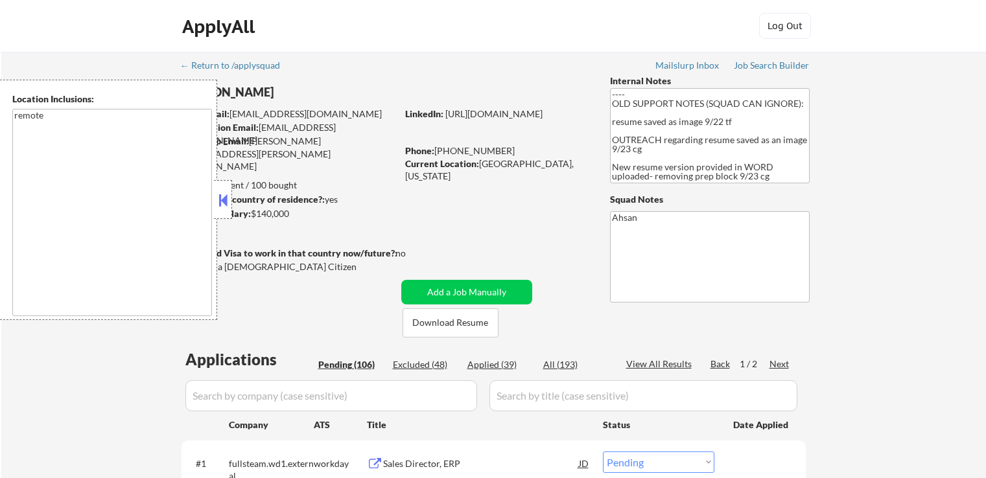
select select ""pending""
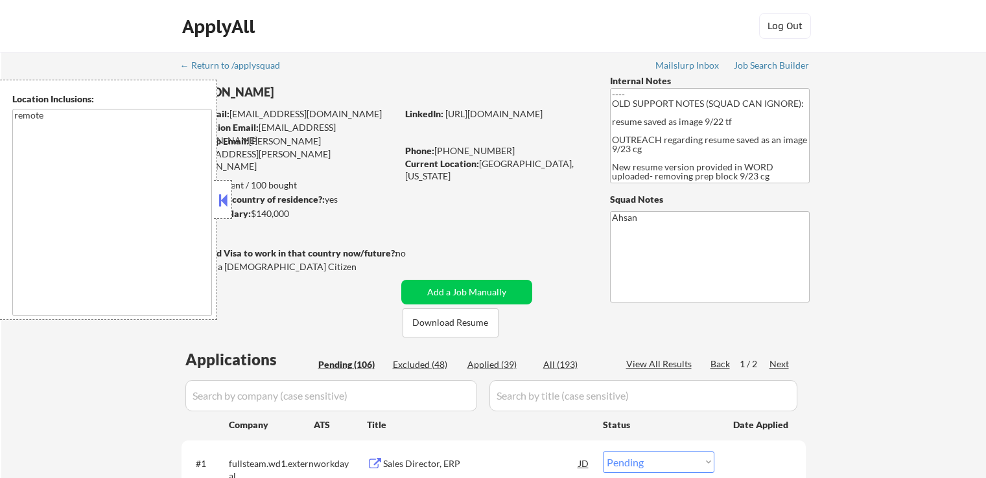
select select ""pending""
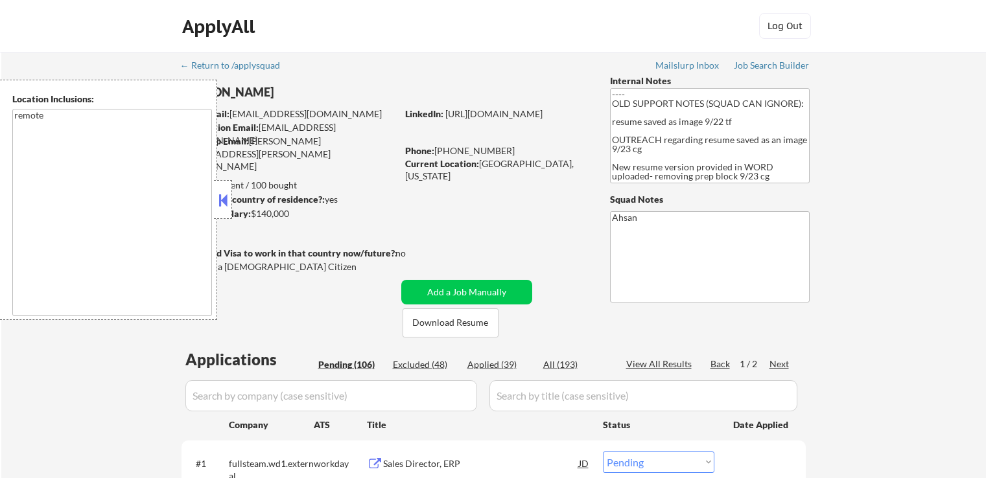
select select ""pending""
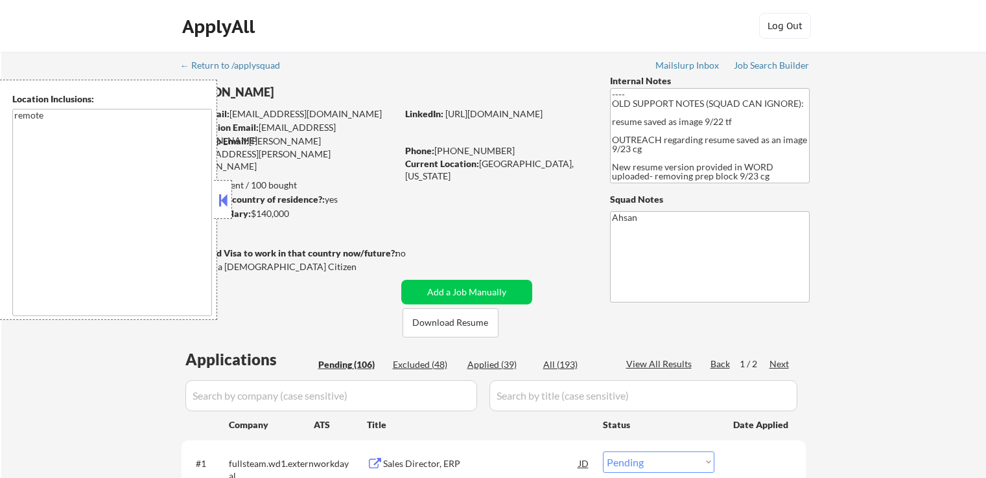
select select ""pending""
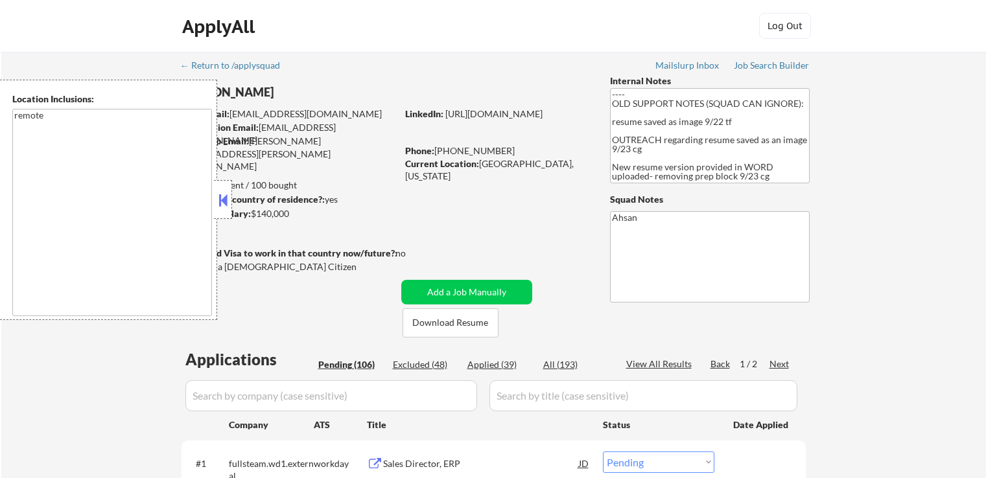
select select ""pending""
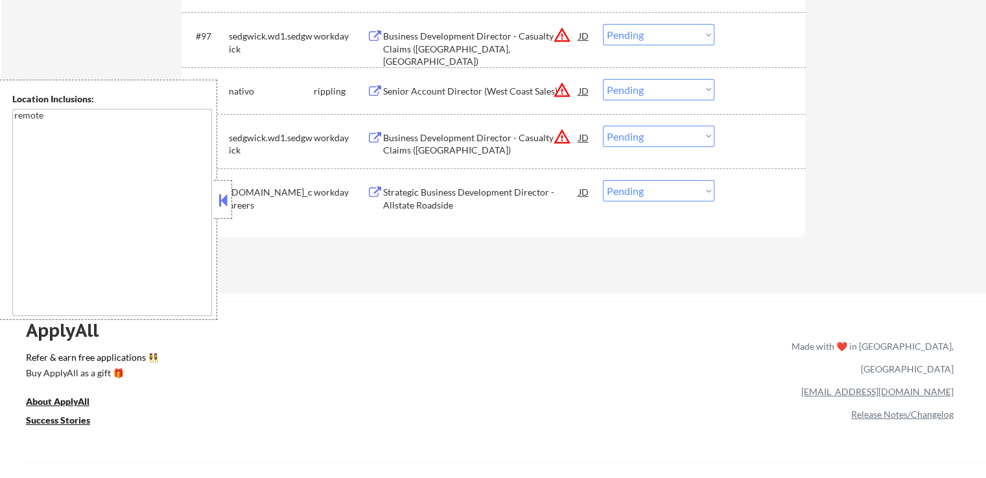
scroll to position [5054, 0]
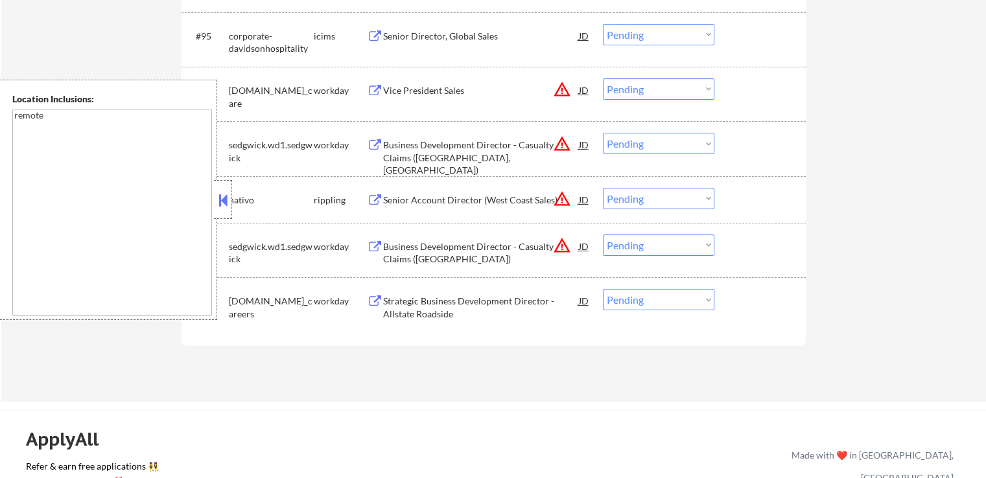
click at [633, 141] on select "Choose an option... Pending Applied Excluded (Questions) Excluded (Expired) Exc…" at bounding box center [658, 143] width 111 height 21
click at [603, 133] on select "Choose an option... Pending Applied Excluded (Questions) Excluded (Expired) Exc…" at bounding box center [658, 143] width 111 height 21
select select ""pending""
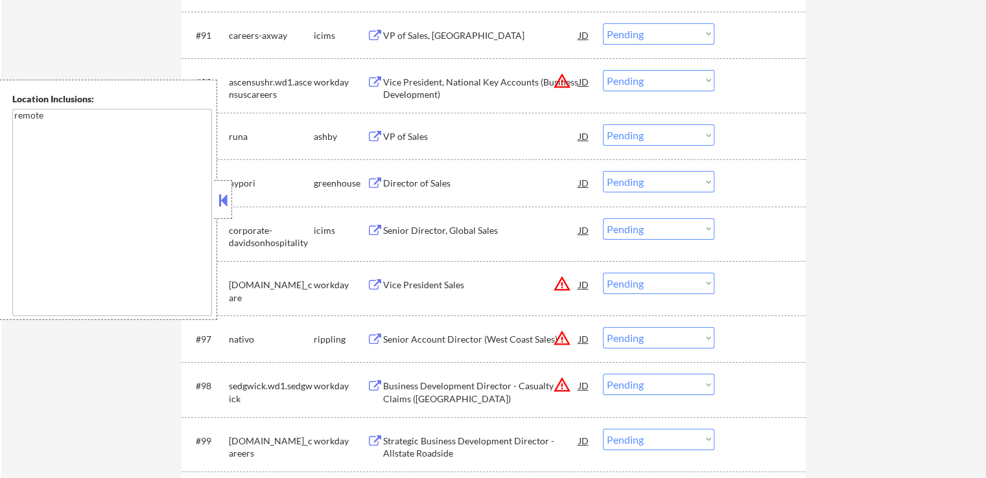
scroll to position [4860, 0]
click at [401, 182] on div "Director of Sales" at bounding box center [481, 183] width 196 height 13
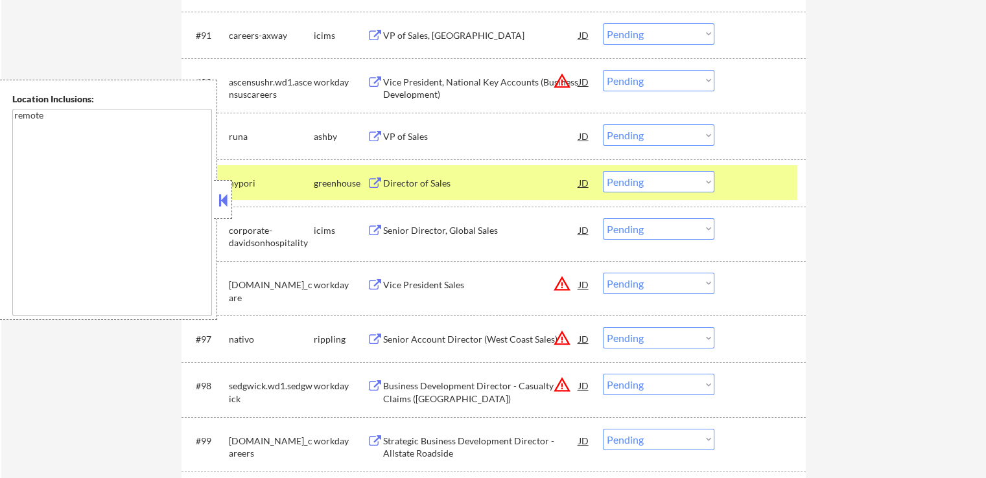
click at [397, 136] on div "VP of Sales" at bounding box center [481, 136] width 196 height 13
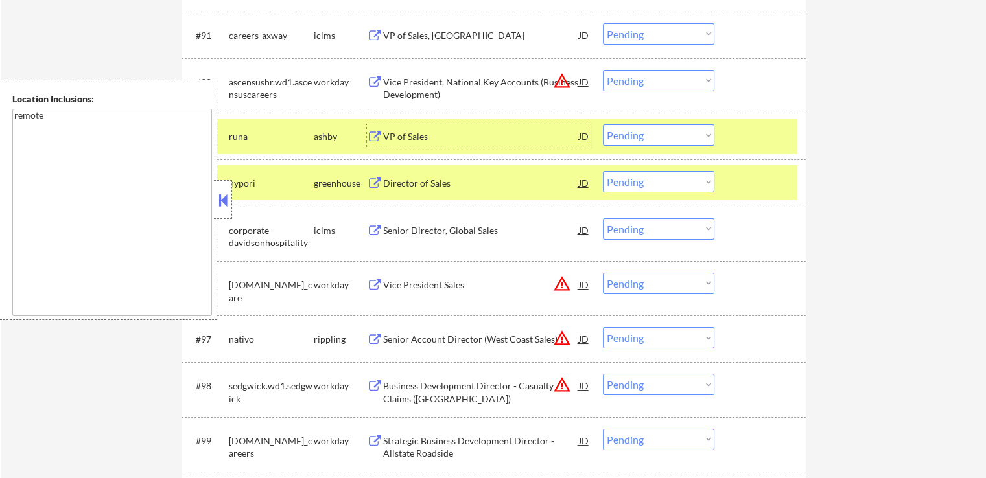
click at [664, 135] on select "Choose an option... Pending Applied Excluded (Questions) Excluded (Expired) Exc…" at bounding box center [658, 134] width 111 height 21
click at [603, 125] on select "Choose an option... Pending Applied Excluded (Questions) Excluded (Expired) Exc…" at bounding box center [658, 134] width 111 height 21
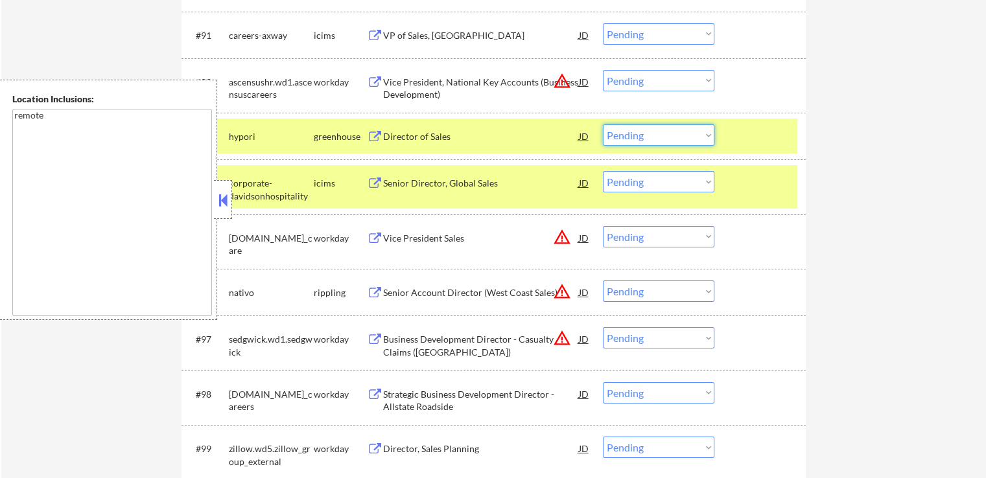
click at [643, 139] on select "Choose an option... Pending Applied Excluded (Questions) Excluded (Expired) Exc…" at bounding box center [658, 134] width 111 height 21
click at [603, 125] on select "Choose an option... Pending Applied Excluded (Questions) Excluded (Expired) Exc…" at bounding box center [658, 134] width 111 height 21
select select ""pending""
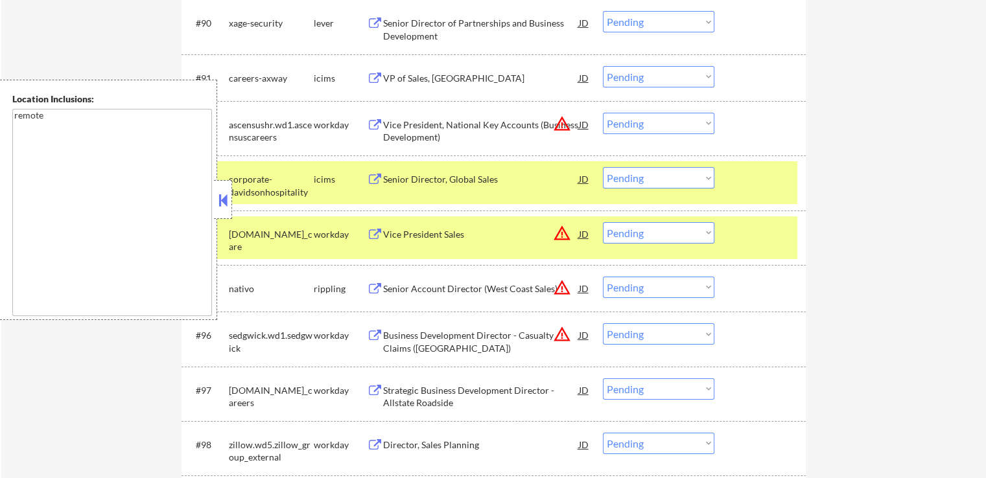
scroll to position [4795, 0]
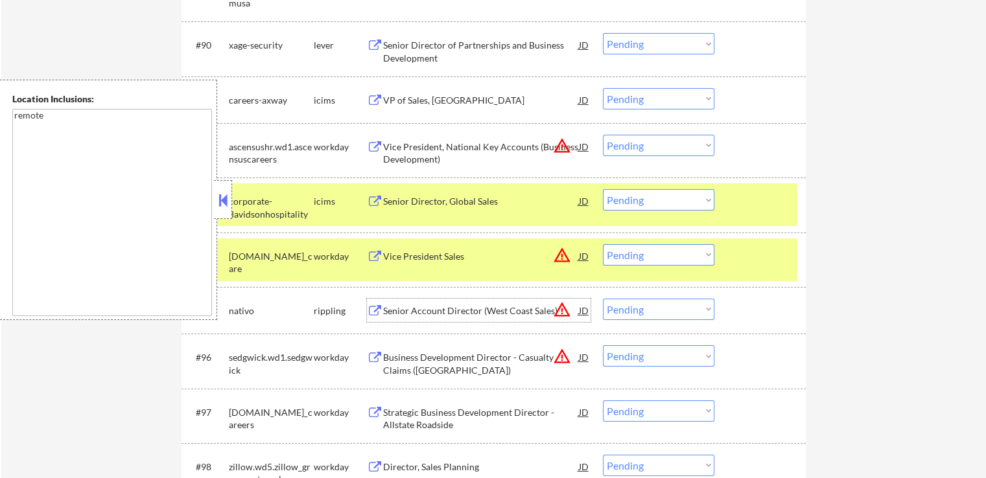
click at [429, 312] on div "Senior Account Director (West Coast Sales)" at bounding box center [481, 311] width 196 height 13
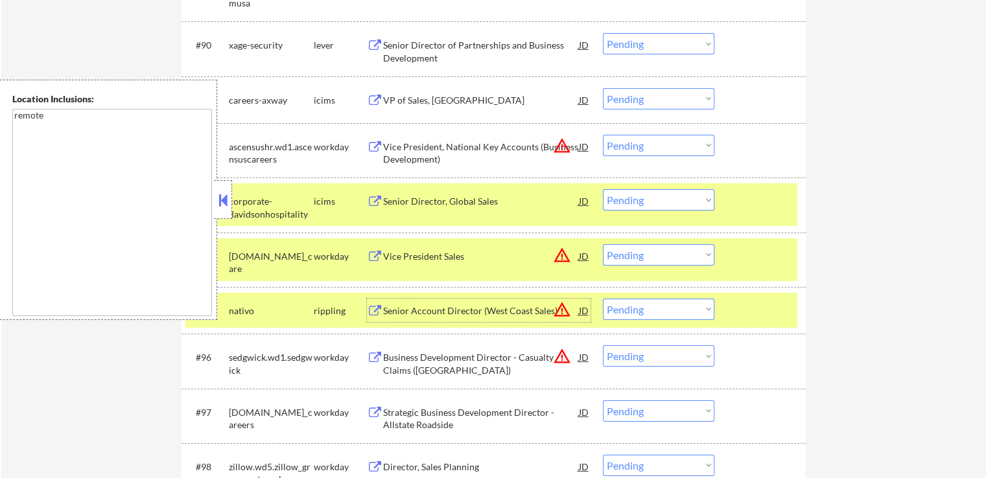
click at [642, 311] on select "Choose an option... Pending Applied Excluded (Questions) Excluded (Expired) Exc…" at bounding box center [658, 309] width 111 height 21
click at [603, 299] on select "Choose an option... Pending Applied Excluded (Questions) Excluded (Expired) Exc…" at bounding box center [658, 309] width 111 height 21
select select ""pending""
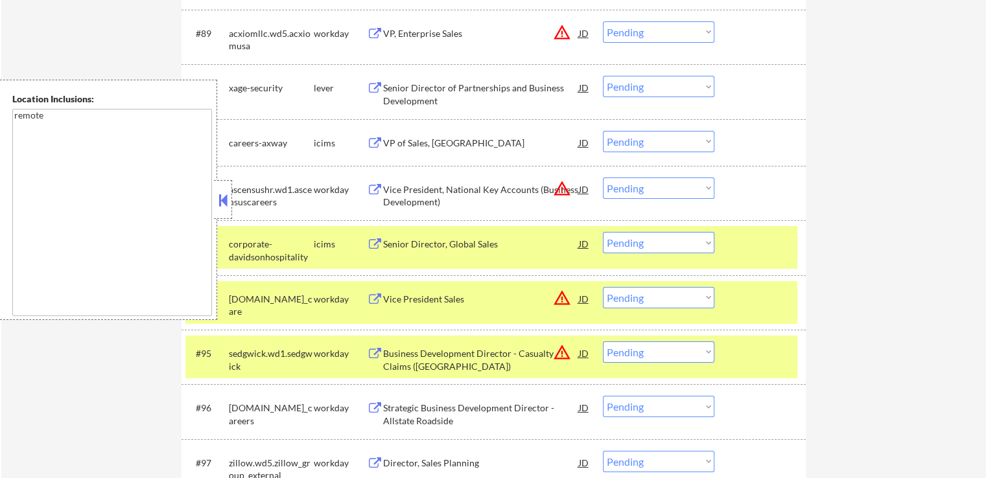
scroll to position [4730, 0]
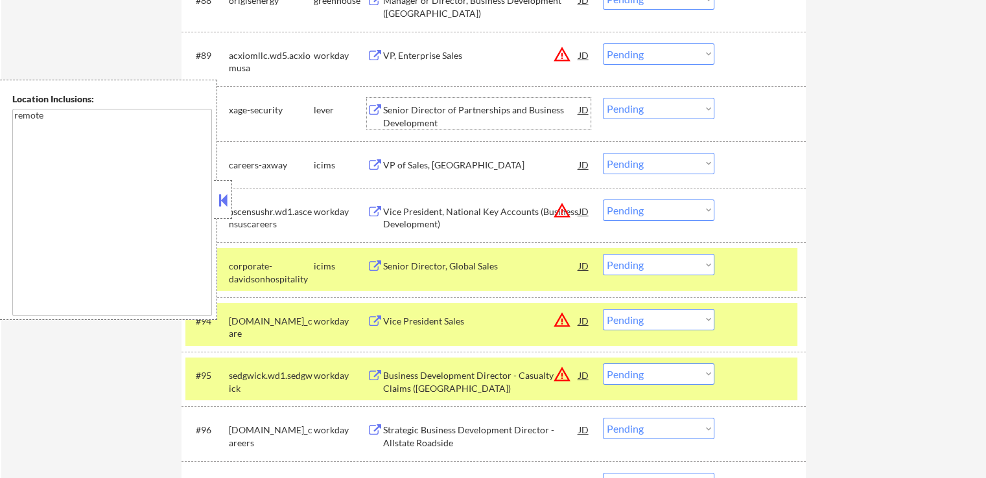
click at [415, 117] on div "Senior Director of Partnerships and Business Development" at bounding box center [481, 116] width 196 height 25
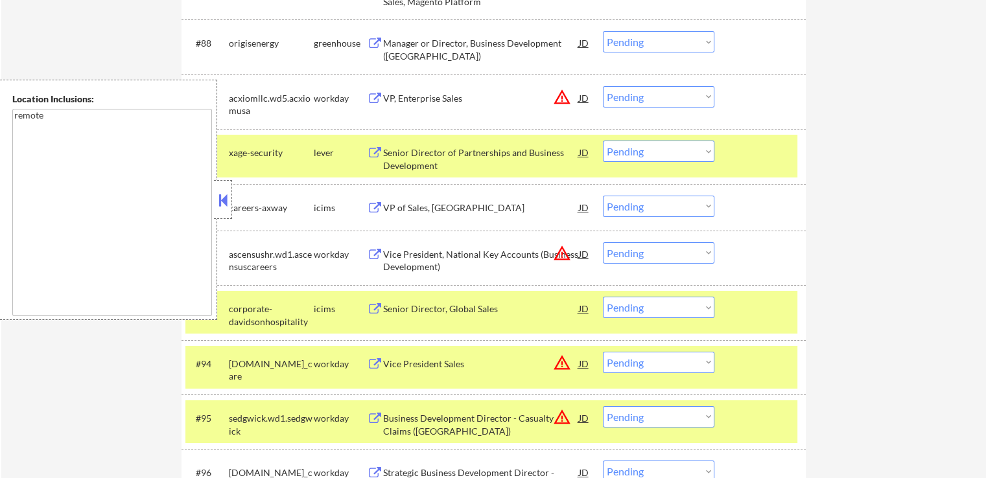
scroll to position [4601, 0]
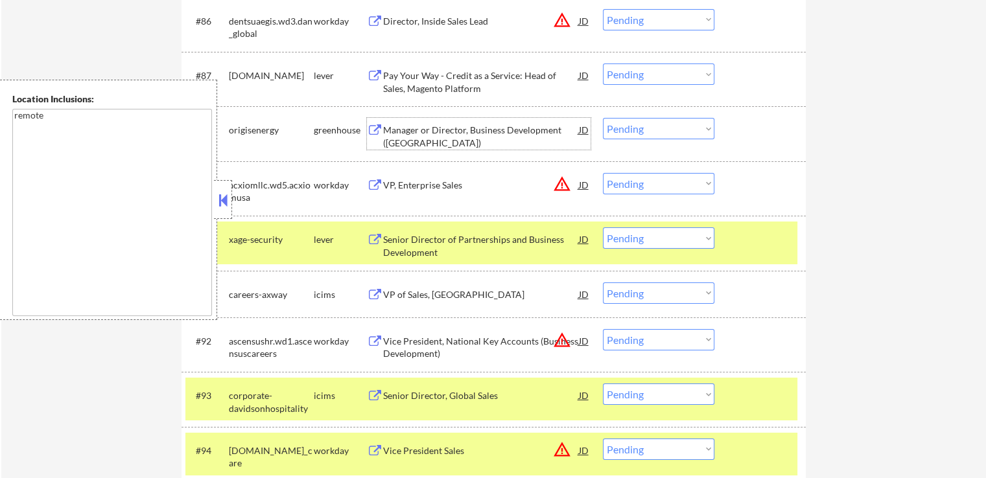
click at [404, 129] on div "Manager or Director, Business Development ([GEOGRAPHIC_DATA])" at bounding box center [481, 136] width 196 height 25
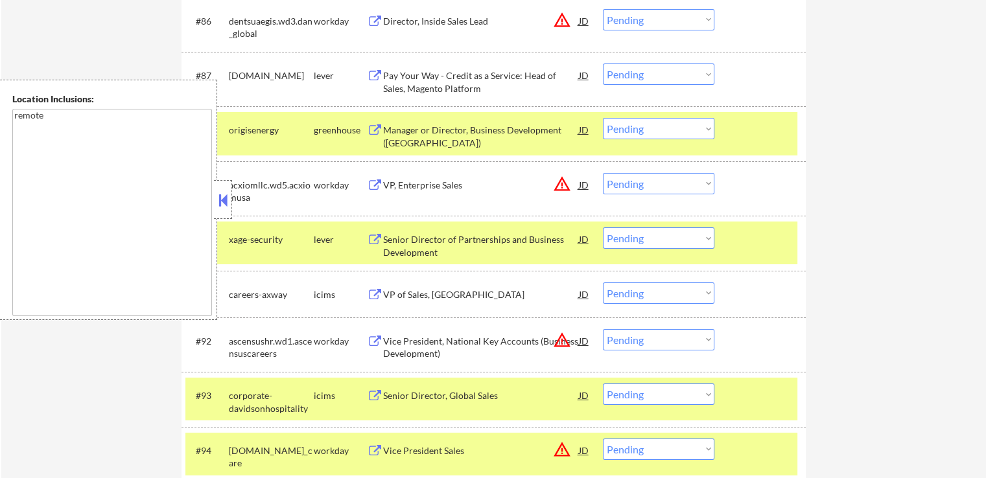
click at [407, 82] on div "Pay Your Way - Credit as a Service: Head of Sales, Magento Platform" at bounding box center [481, 81] width 196 height 25
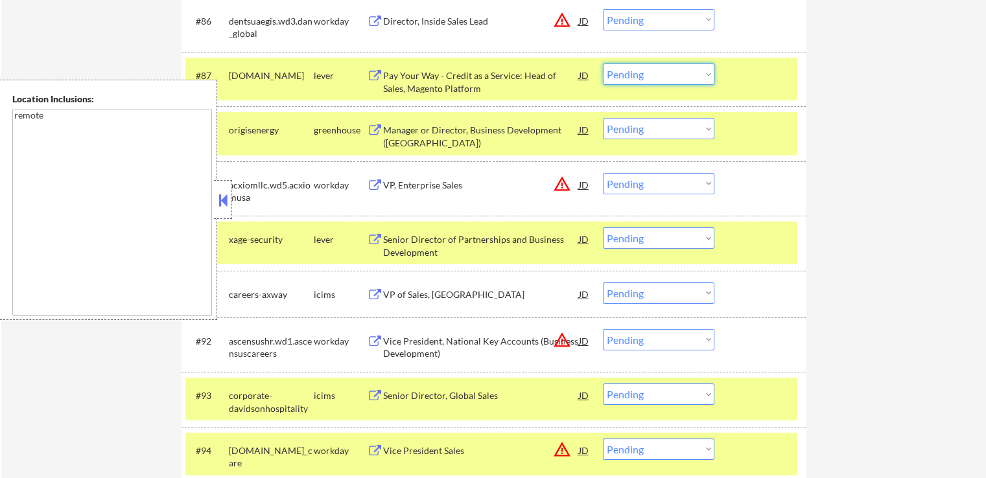
click at [643, 73] on select "Choose an option... Pending Applied Excluded (Questions) Excluded (Expired) Exc…" at bounding box center [658, 74] width 111 height 21
click at [603, 64] on select "Choose an option... Pending Applied Excluded (Questions) Excluded (Expired) Exc…" at bounding box center [658, 74] width 111 height 21
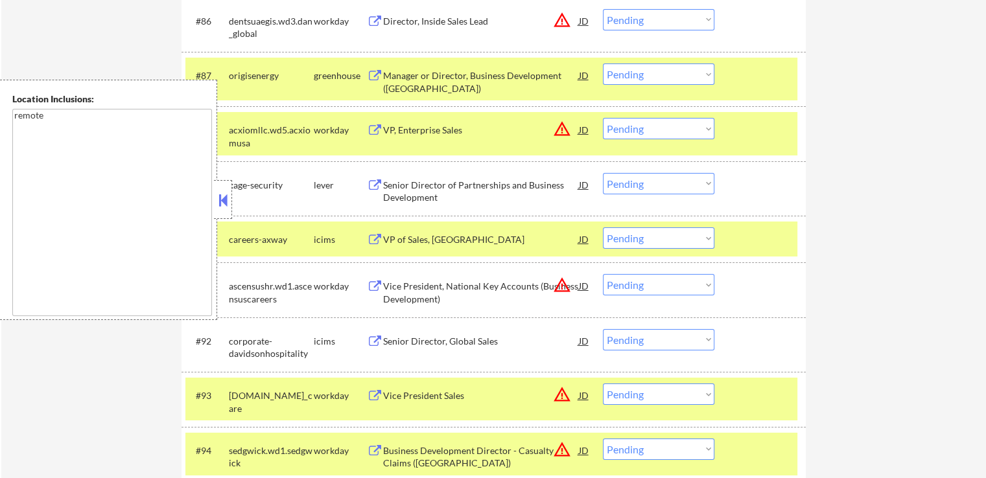
click at [642, 73] on select "Choose an option... Pending Applied Excluded (Questions) Excluded (Expired) Exc…" at bounding box center [658, 74] width 111 height 21
click at [603, 64] on select "Choose an option... Pending Applied Excluded (Questions) Excluded (Expired) Exc…" at bounding box center [658, 74] width 111 height 21
select select ""pending""
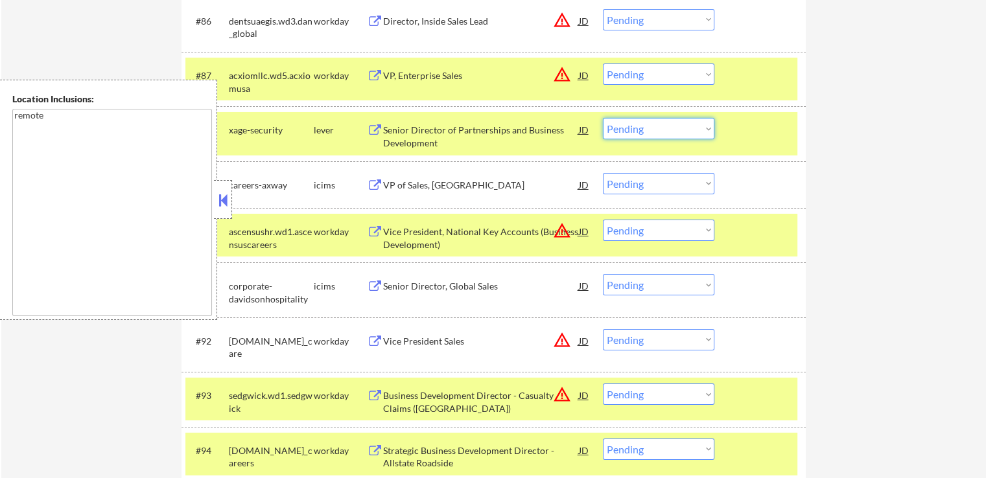
click at [644, 130] on select "Choose an option... Pending Applied Excluded (Questions) Excluded (Expired) Exc…" at bounding box center [658, 128] width 111 height 21
click at [603, 119] on select "Choose an option... Pending Applied Excluded (Questions) Excluded (Expired) Exc…" at bounding box center [658, 128] width 111 height 21
select select ""pending""
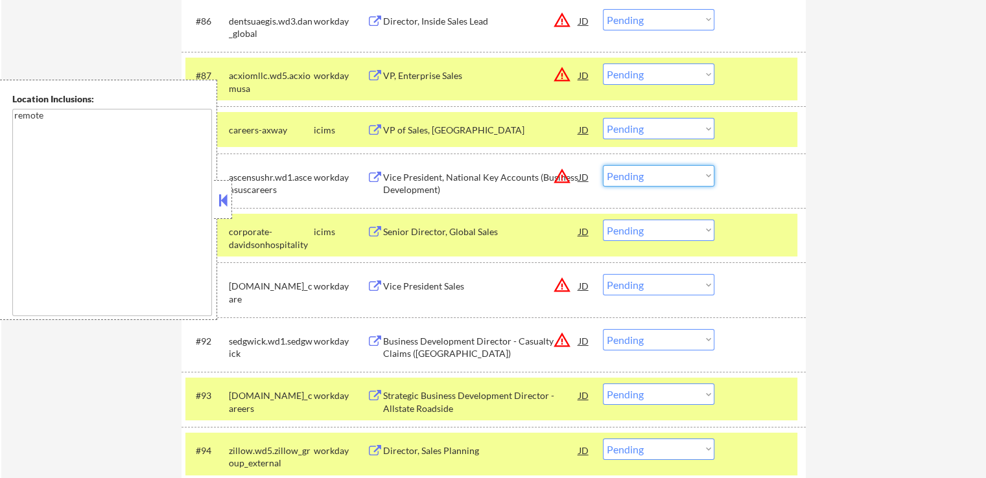
click at [637, 175] on select "Choose an option... Pending Applied Excluded (Questions) Excluded (Expired) Exc…" at bounding box center [658, 175] width 111 height 21
click at [603, 165] on select "Choose an option... Pending Applied Excluded (Questions) Excluded (Expired) Exc…" at bounding box center [658, 175] width 111 height 21
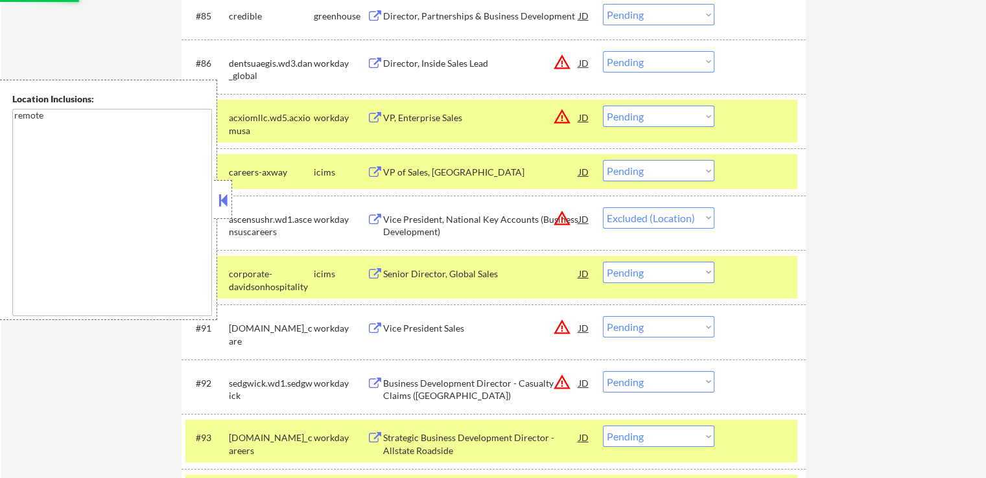
scroll to position [4536, 0]
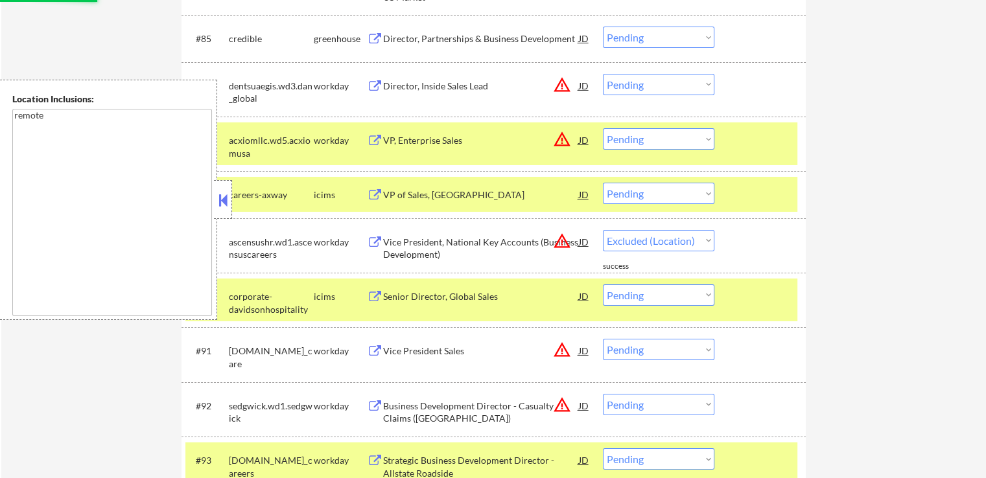
select select ""pending""
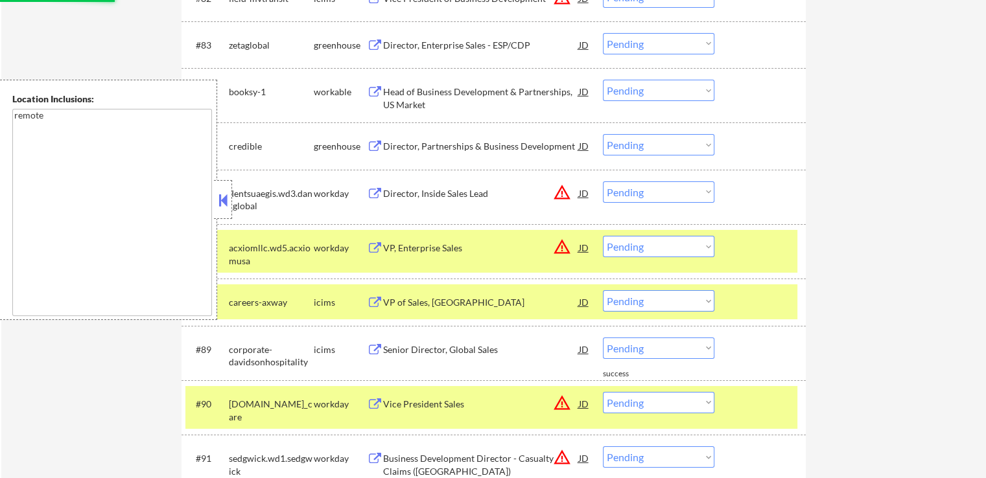
scroll to position [4406, 0]
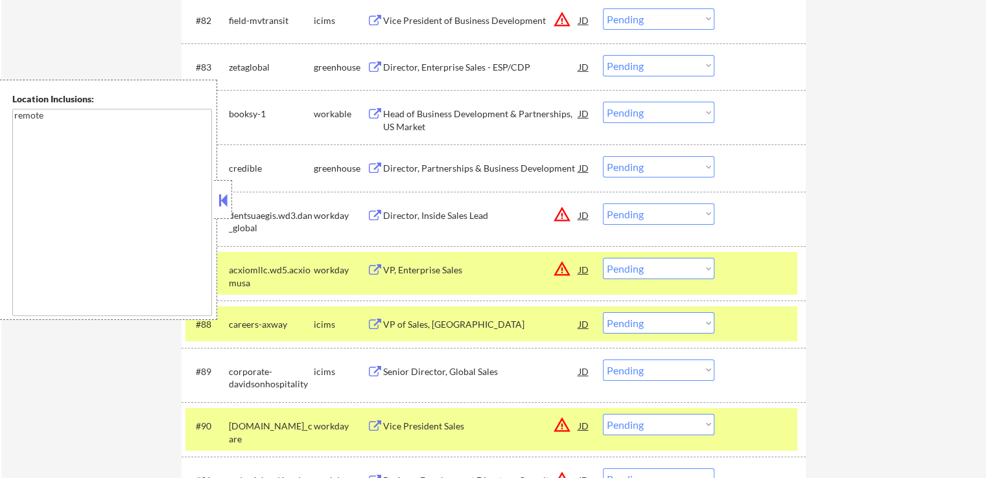
click at [413, 167] on div "Director, Partnerships & Business Development" at bounding box center [481, 168] width 196 height 13
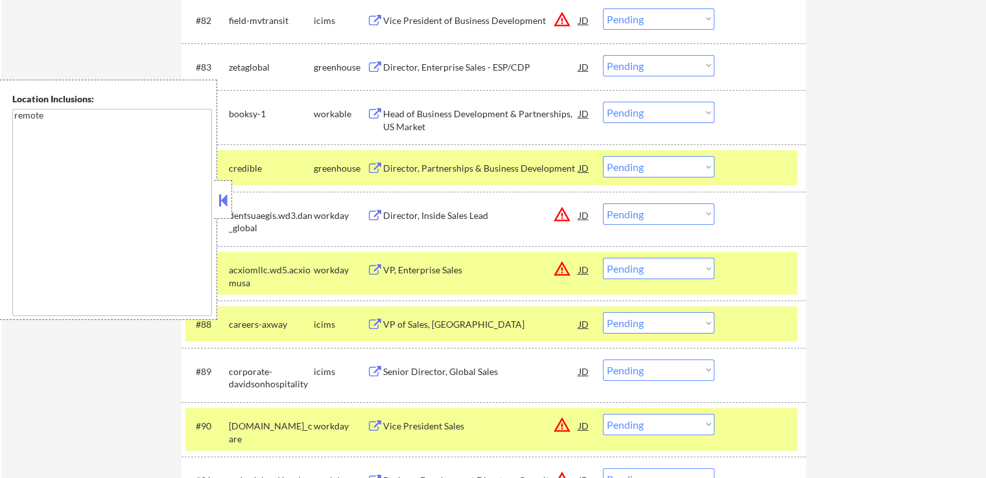
click at [397, 117] on div "Head of Business Development & Partnerships, US Market" at bounding box center [481, 120] width 196 height 25
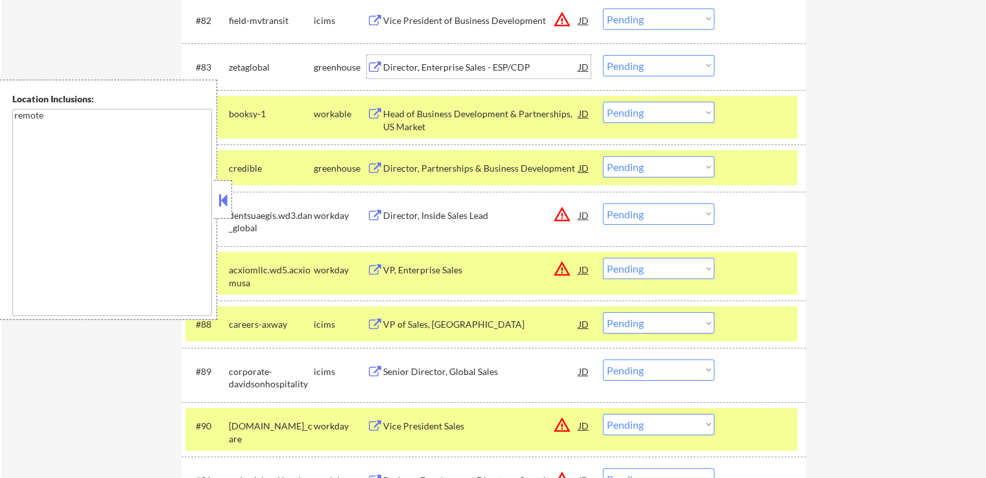
click at [398, 63] on div "Director, Enterprise Sales - ESP/CDP" at bounding box center [481, 67] width 196 height 13
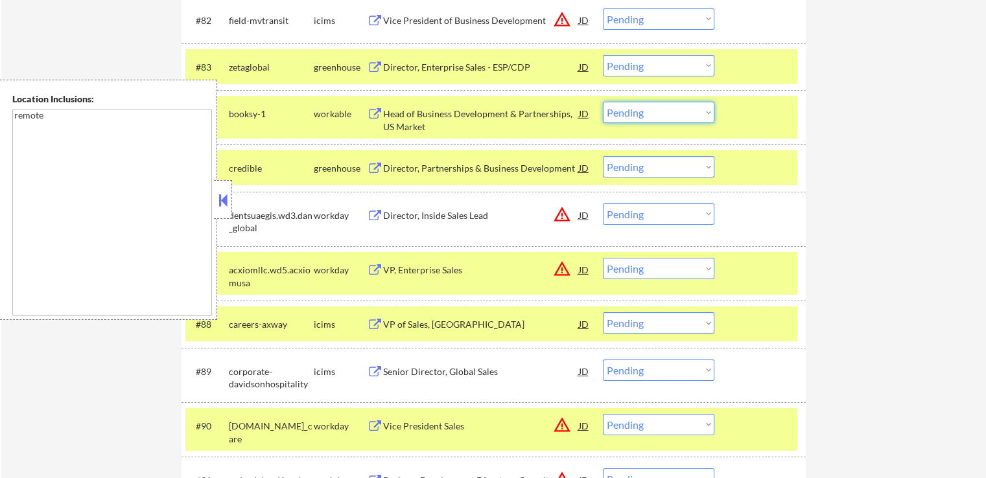
click at [648, 117] on select "Choose an option... Pending Applied Excluded (Questions) Excluded (Expired) Exc…" at bounding box center [658, 112] width 111 height 21
click at [603, 102] on select "Choose an option... Pending Applied Excluded (Questions) Excluded (Expired) Exc…" at bounding box center [658, 112] width 111 height 21
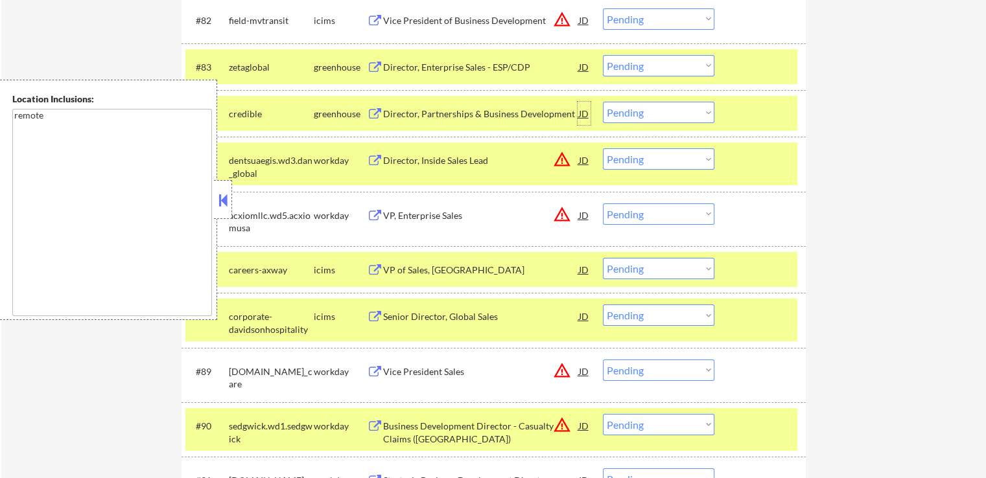
click at [588, 111] on div "JD" at bounding box center [583, 113] width 13 height 23
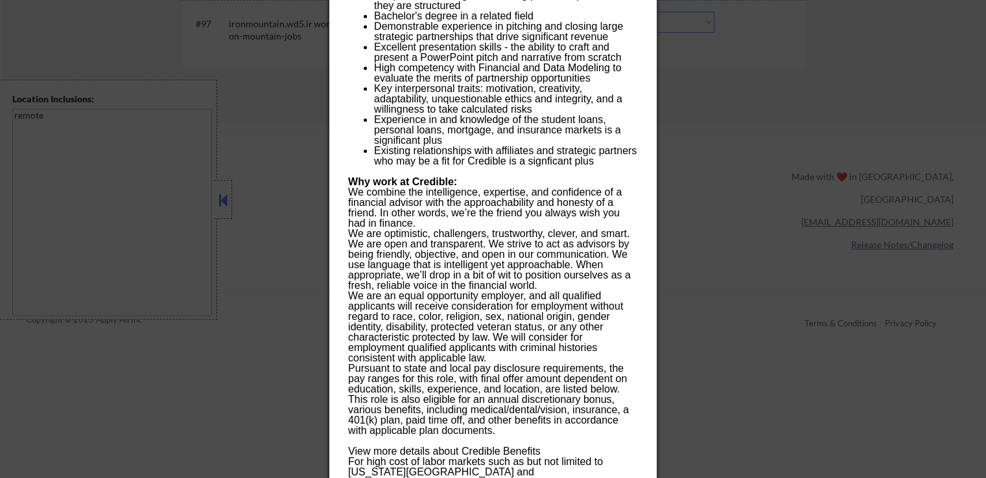
scroll to position [5494, 0]
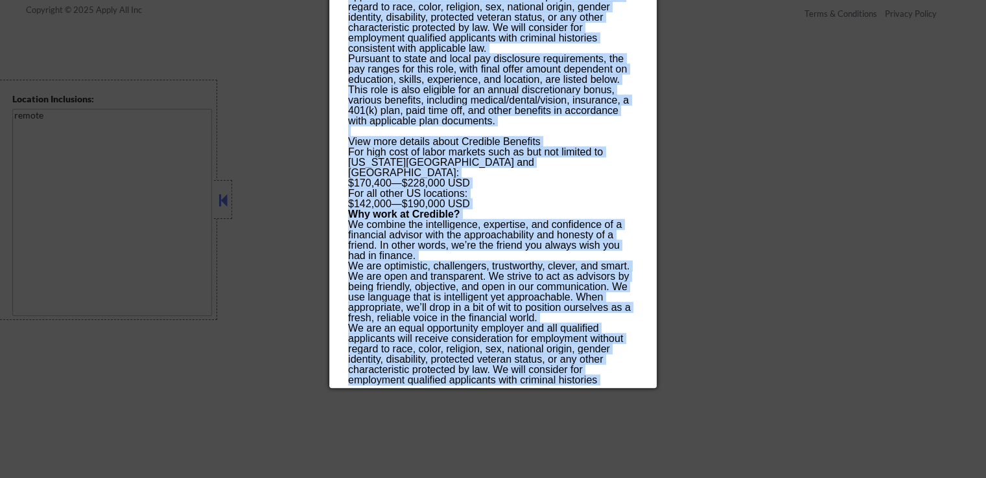
click at [498, 384] on div "We are an equal opportunity employer and all qualified applicants will receive …" at bounding box center [492, 359] width 289 height 73
copy div "LO Ipsumdolo Sitam ✅: Consecte ad eli se doe temporinc. Utl et Dolorema? Al eni…"
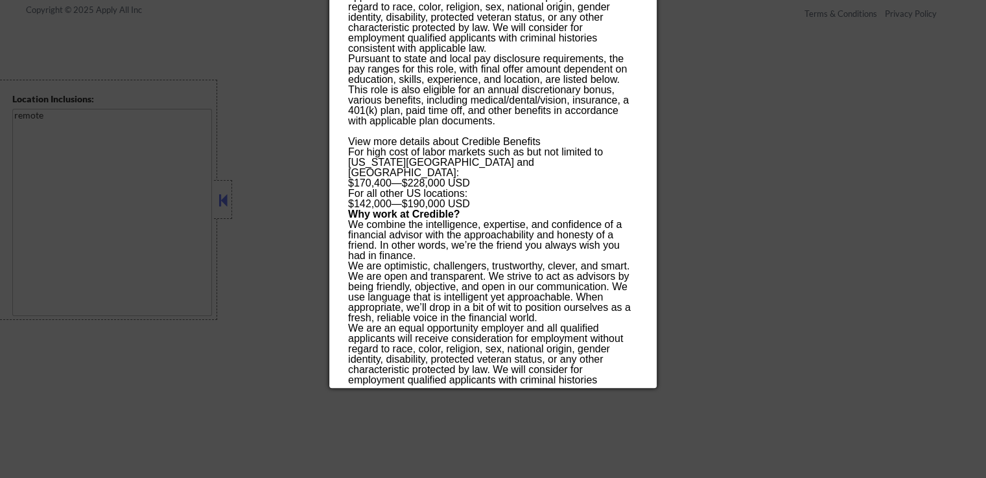
click at [779, 173] on div at bounding box center [493, 239] width 986 height 478
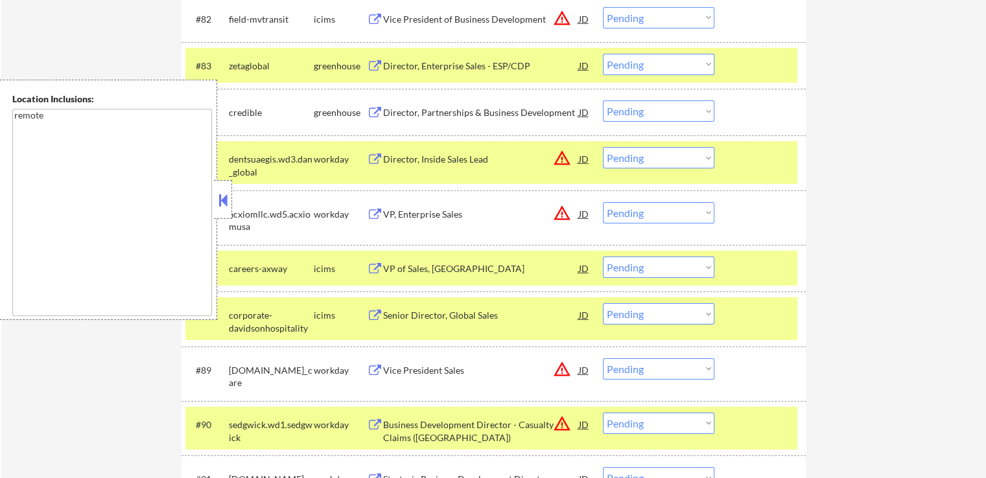
scroll to position [4392, 0]
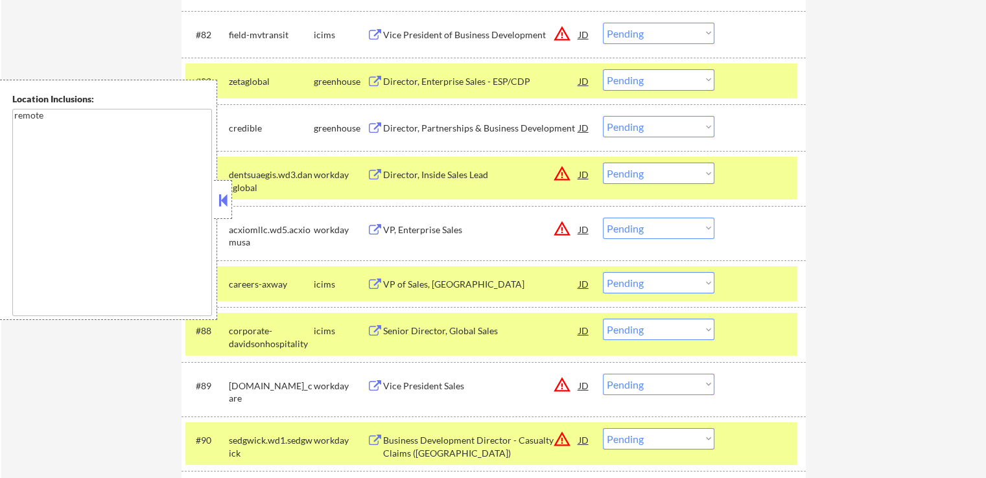
click at [688, 121] on select "Choose an option... Pending Applied Excluded (Questions) Excluded (Expired) Exc…" at bounding box center [658, 126] width 111 height 21
click at [603, 116] on select "Choose an option... Pending Applied Excluded (Questions) Excluded (Expired) Exc…" at bounding box center [658, 126] width 111 height 21
select select ""pending""
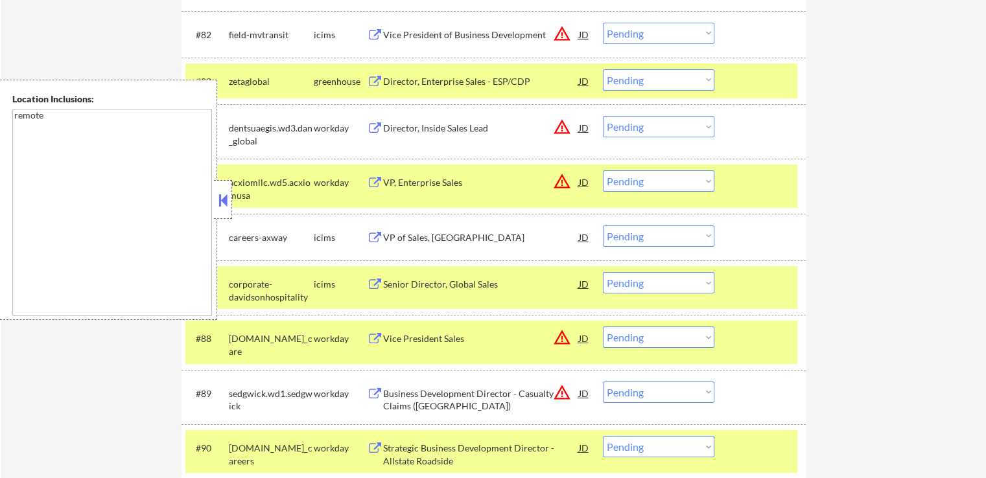
click at [656, 78] on select "Choose an option... Pending Applied Excluded (Questions) Excluded (Expired) Exc…" at bounding box center [658, 79] width 111 height 21
click at [603, 69] on select "Choose an option... Pending Applied Excluded (Questions) Excluded (Expired) Exc…" at bounding box center [658, 79] width 111 height 21
select select ""pending""
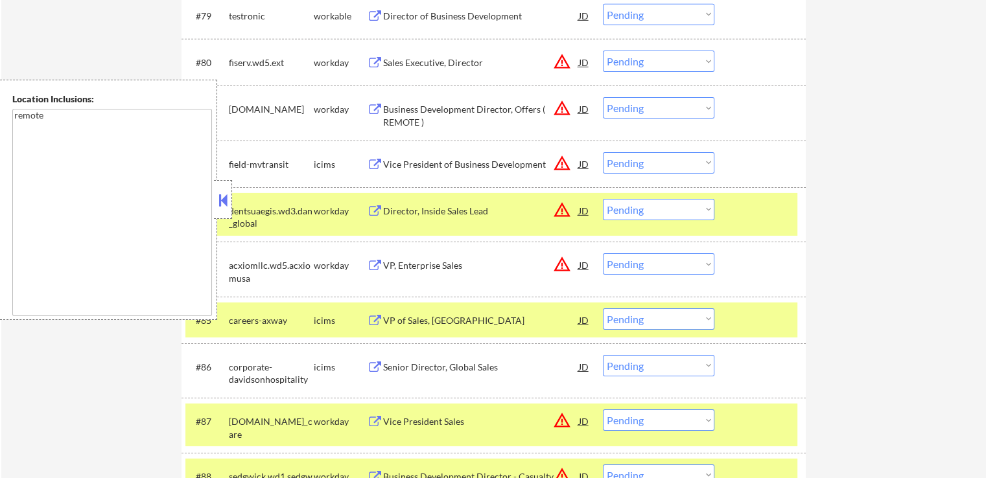
scroll to position [4327, 0]
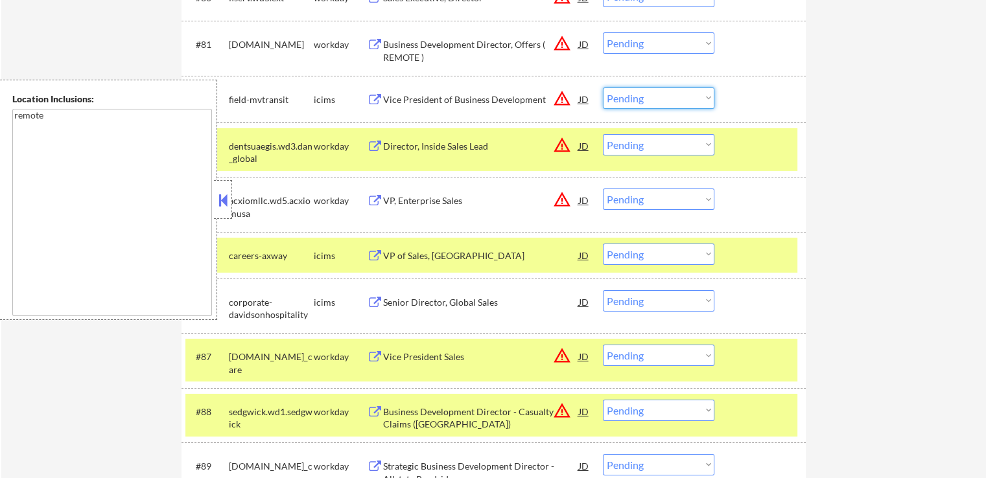
click at [645, 99] on select "Choose an option... Pending Applied Excluded (Questions) Excluded (Expired) Exc…" at bounding box center [658, 97] width 111 height 21
click at [603, 87] on select "Choose an option... Pending Applied Excluded (Questions) Excluded (Expired) Exc…" at bounding box center [658, 97] width 111 height 21
select select ""pending""
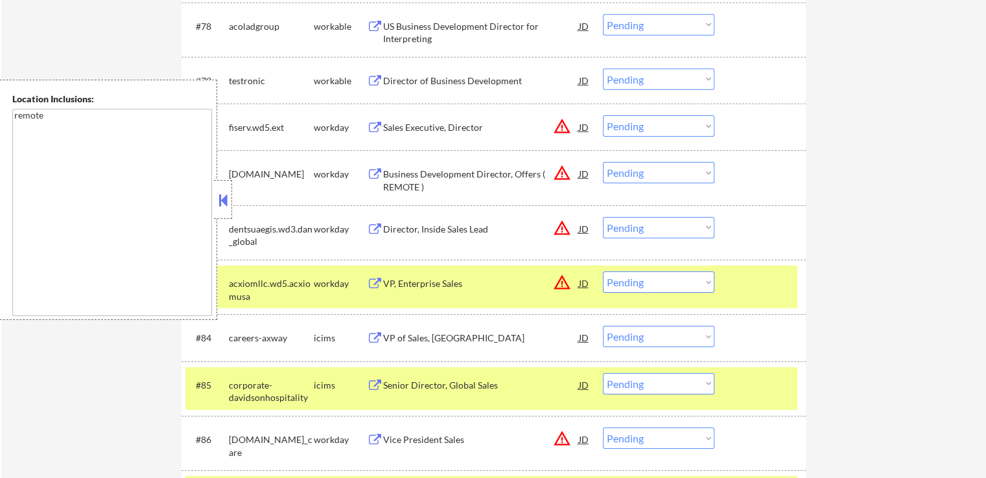
scroll to position [4133, 0]
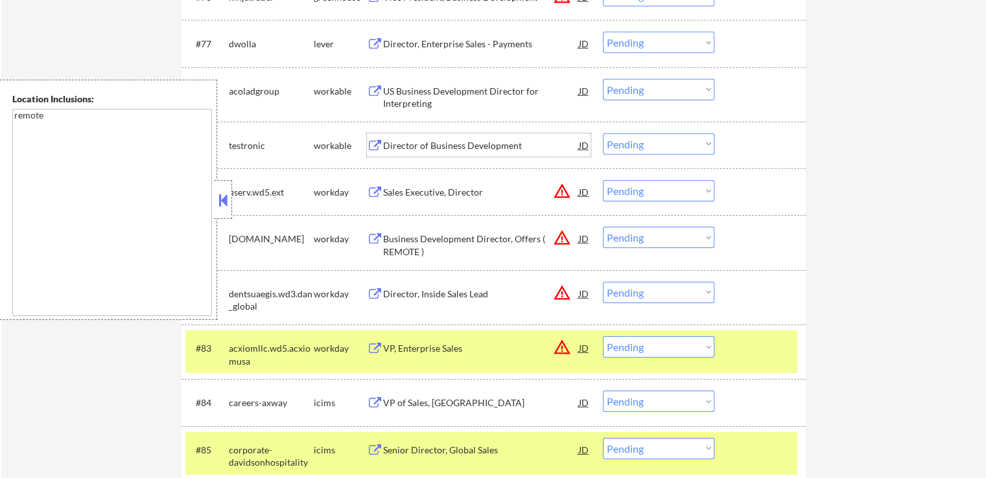
click at [394, 140] on div "Director of Business Development" at bounding box center [481, 145] width 196 height 13
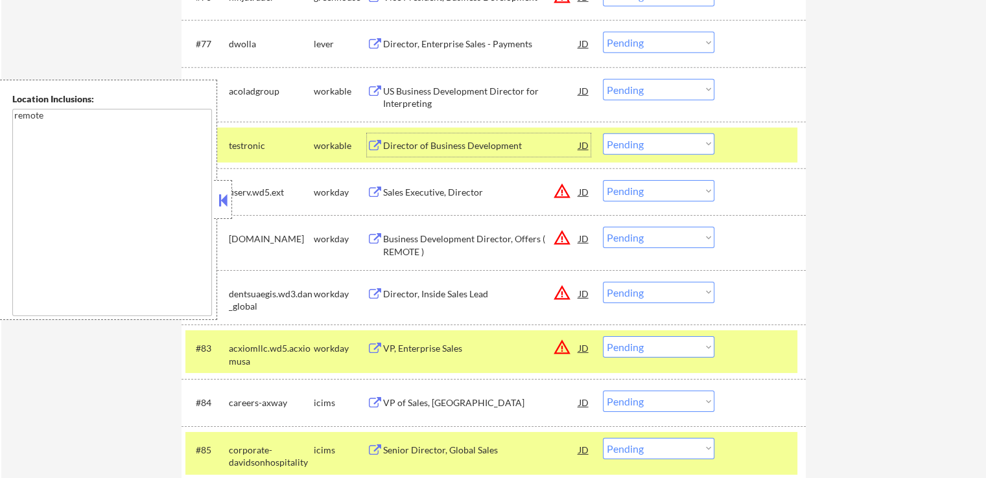
drag, startPoint x: 654, startPoint y: 139, endPoint x: 662, endPoint y: 150, distance: 13.0
click at [656, 141] on select "Choose an option... Pending Applied Excluded (Questions) Excluded (Expired) Exc…" at bounding box center [658, 143] width 111 height 21
click at [603, 133] on select "Choose an option... Pending Applied Excluded (Questions) Excluded (Expired) Exc…" at bounding box center [658, 143] width 111 height 21
click at [428, 95] on div "US Business Development Director for Interpreting" at bounding box center [481, 97] width 196 height 25
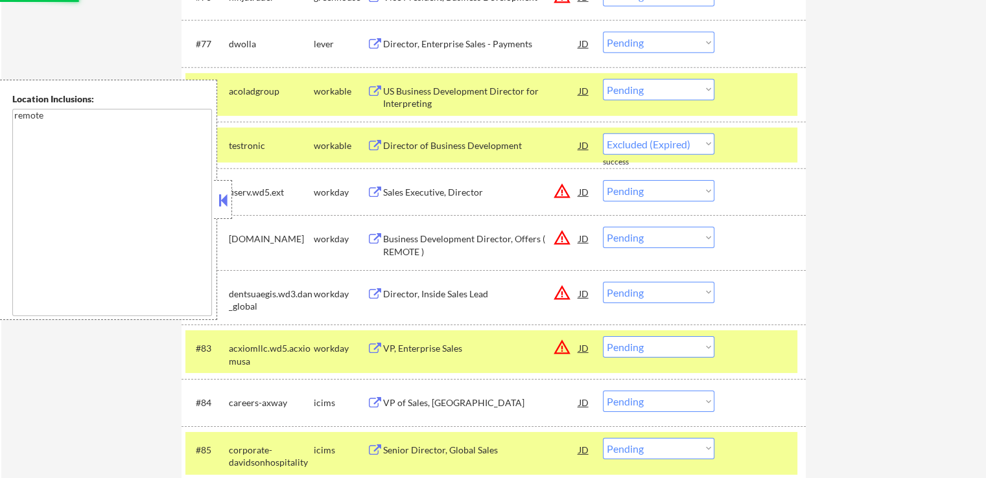
select select ""pending""
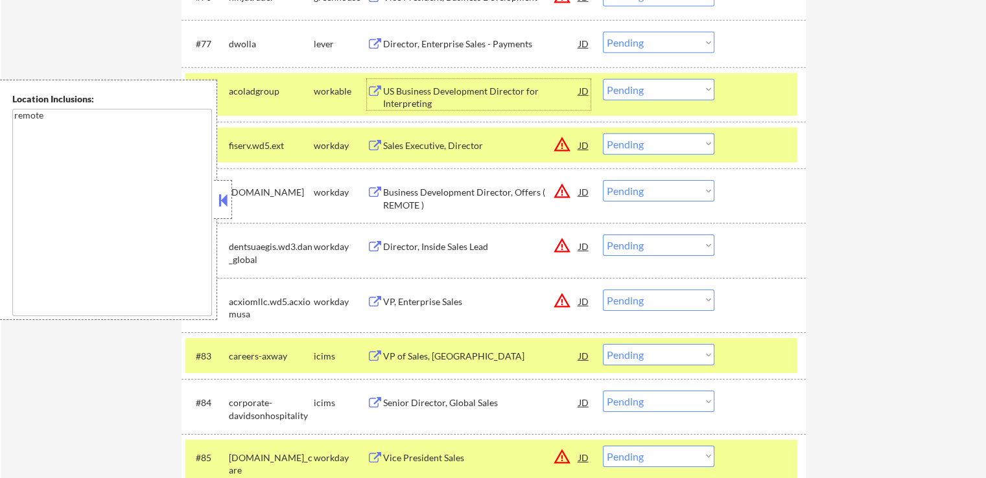
click at [636, 90] on select "Choose an option... Pending Applied Excluded (Questions) Excluded (Expired) Exc…" at bounding box center [658, 89] width 111 height 21
click at [603, 79] on select "Choose an option... Pending Applied Excluded (Questions) Excluded (Expired) Exc…" at bounding box center [658, 89] width 111 height 21
click at [424, 47] on div "Director, Enterprise Sales - Payments" at bounding box center [481, 44] width 196 height 13
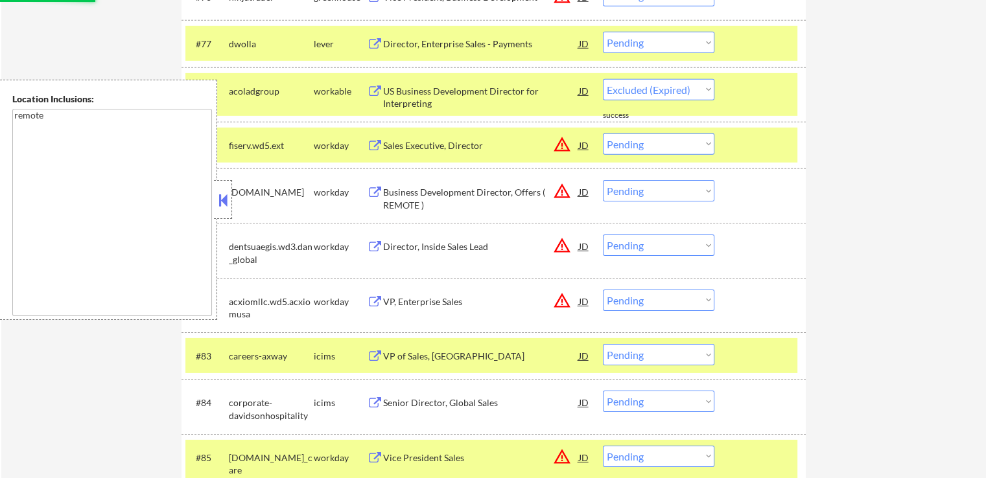
select select ""pending""
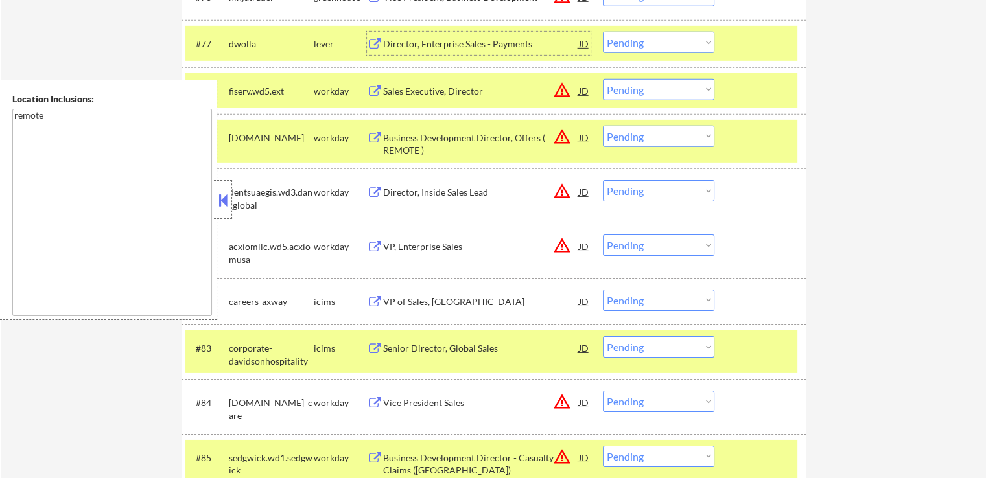
click at [636, 39] on select "Choose an option... Pending Applied Excluded (Questions) Excluded (Expired) Exc…" at bounding box center [658, 42] width 111 height 21
click at [603, 32] on select "Choose an option... Pending Applied Excluded (Questions) Excluded (Expired) Exc…" at bounding box center [658, 42] width 111 height 21
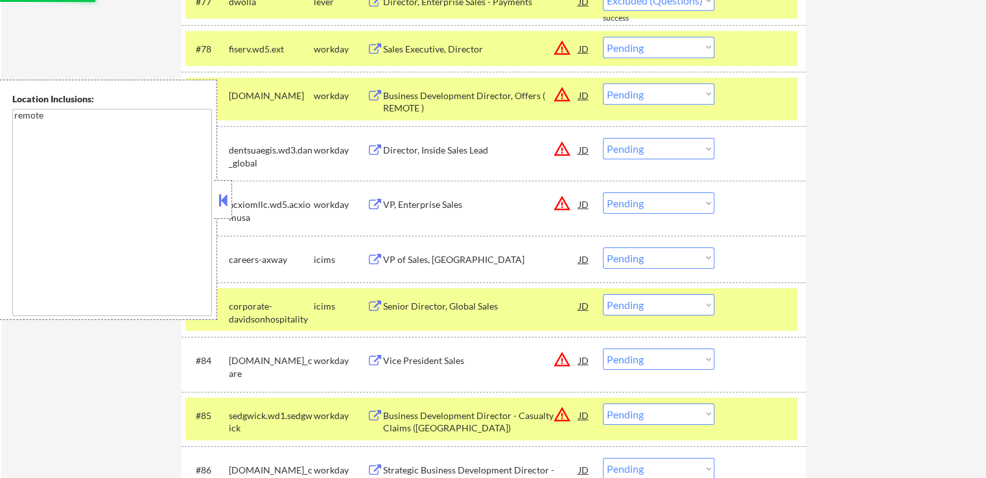
select select ""pending""
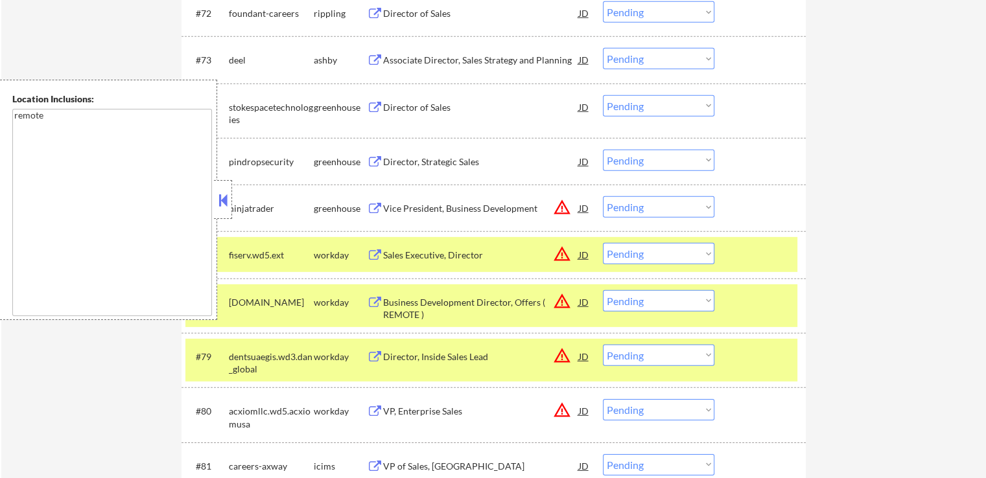
scroll to position [3874, 0]
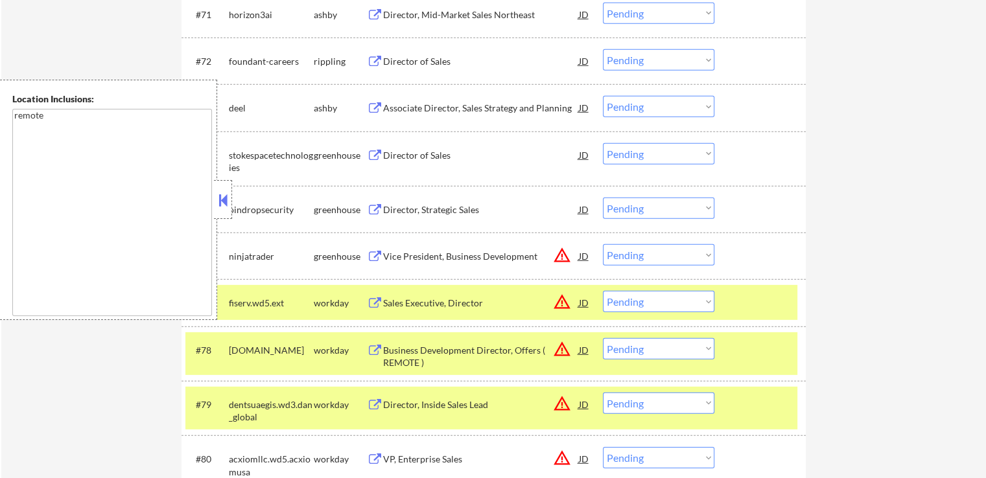
click at [433, 259] on div "Vice President, Business Development" at bounding box center [481, 256] width 196 height 13
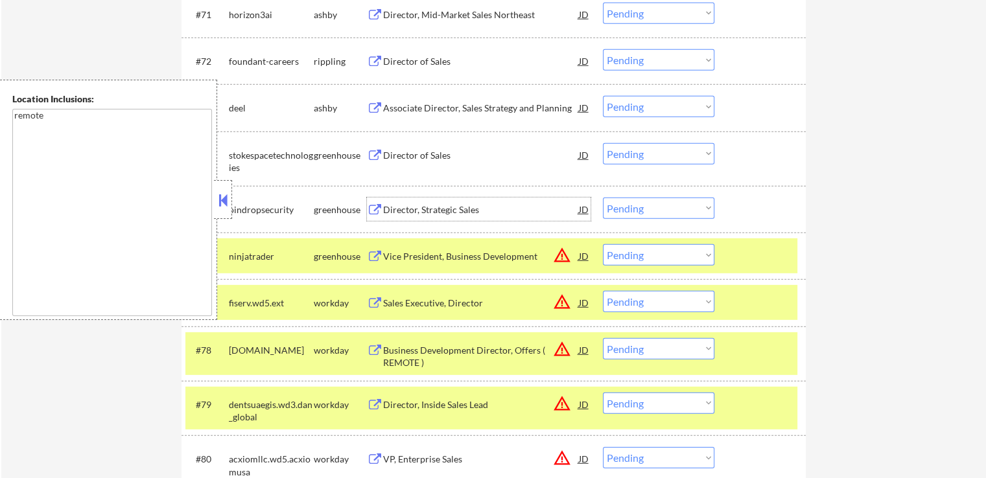
click at [426, 215] on div "Director, Strategic Sales" at bounding box center [481, 209] width 196 height 13
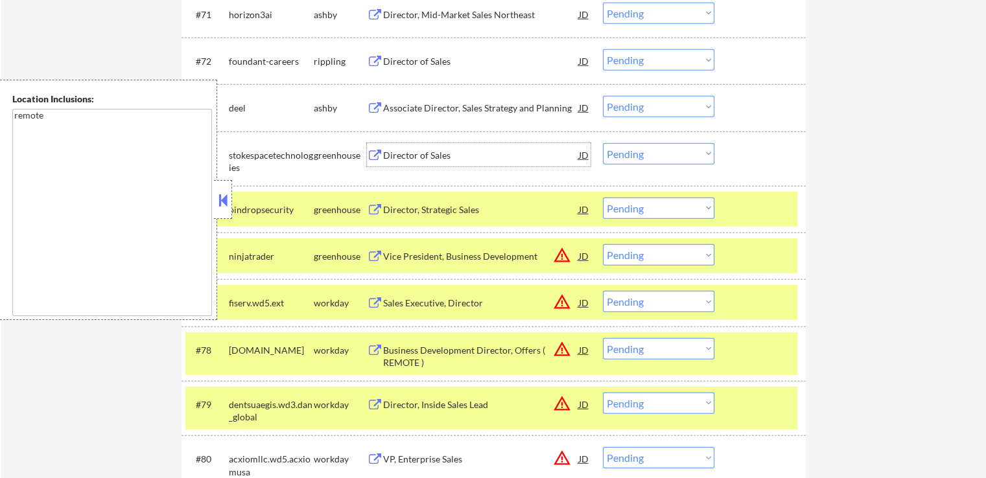
click at [421, 154] on div "Director of Sales" at bounding box center [481, 155] width 196 height 13
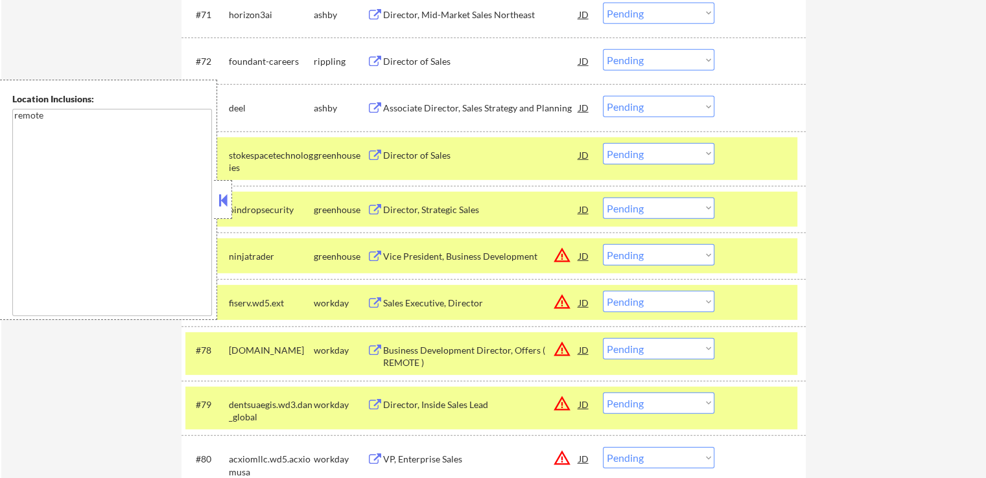
click at [408, 106] on div "Associate Director, Sales Strategy and Planning" at bounding box center [481, 108] width 196 height 13
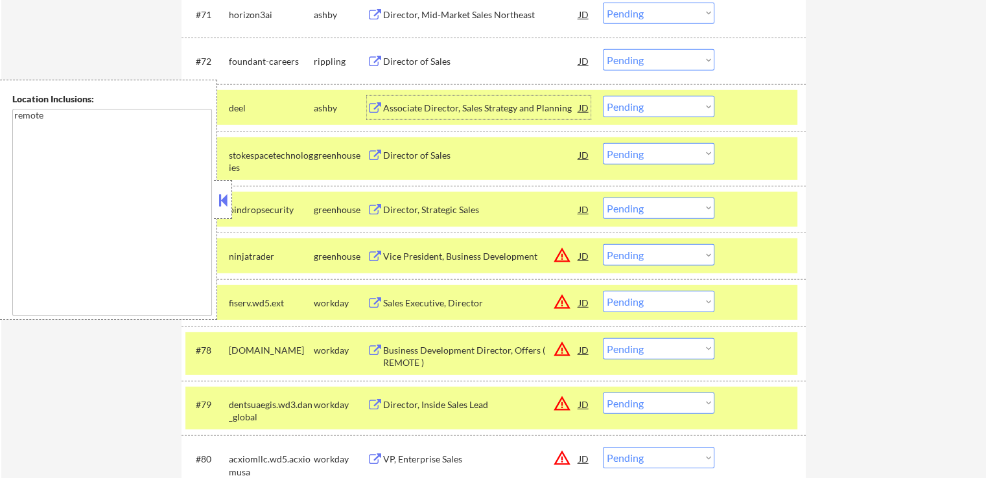
click at [669, 104] on select "Choose an option... Pending Applied Excluded (Questions) Excluded (Expired) Exc…" at bounding box center [658, 106] width 111 height 21
click at [603, 96] on select "Choose an option... Pending Applied Excluded (Questions) Excluded (Expired) Exc…" at bounding box center [658, 106] width 111 height 21
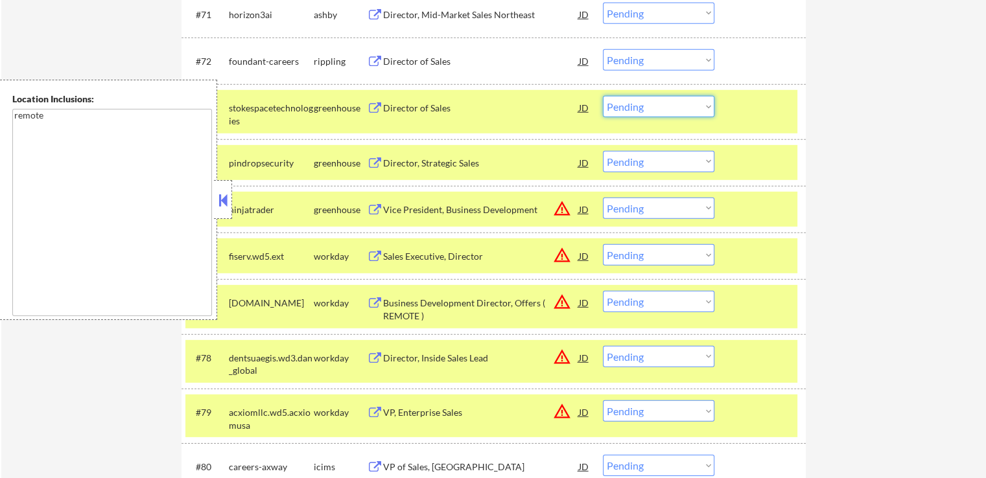
click at [665, 113] on select "Choose an option... Pending Applied Excluded (Questions) Excluded (Expired) Exc…" at bounding box center [658, 106] width 111 height 21
click at [603, 96] on select "Choose an option... Pending Applied Excluded (Questions) Excluded (Expired) Exc…" at bounding box center [658, 106] width 111 height 21
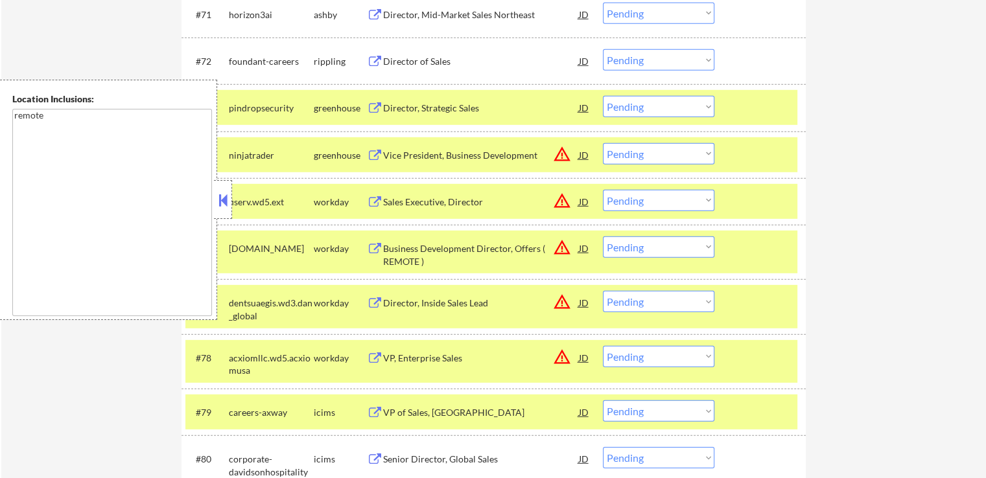
click at [642, 111] on select "Choose an option... Pending Applied Excluded (Questions) Excluded (Expired) Exc…" at bounding box center [658, 106] width 111 height 21
click at [603, 96] on select "Choose an option... Pending Applied Excluded (Questions) Excluded (Expired) Exc…" at bounding box center [658, 106] width 111 height 21
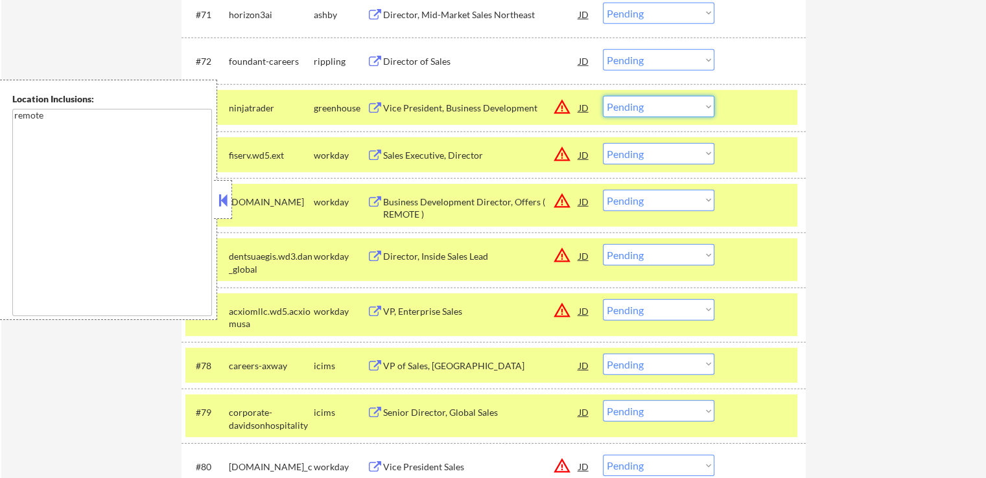
click at [662, 106] on select "Choose an option... Pending Applied Excluded (Questions) Excluded (Expired) Exc…" at bounding box center [658, 106] width 111 height 21
click at [603, 96] on select "Choose an option... Pending Applied Excluded (Questions) Excluded (Expired) Exc…" at bounding box center [658, 106] width 111 height 21
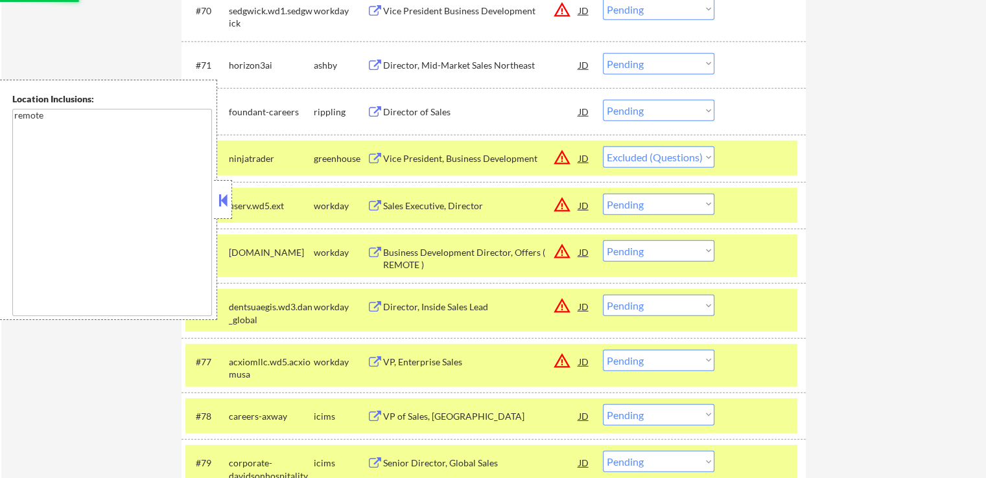
scroll to position [3809, 0]
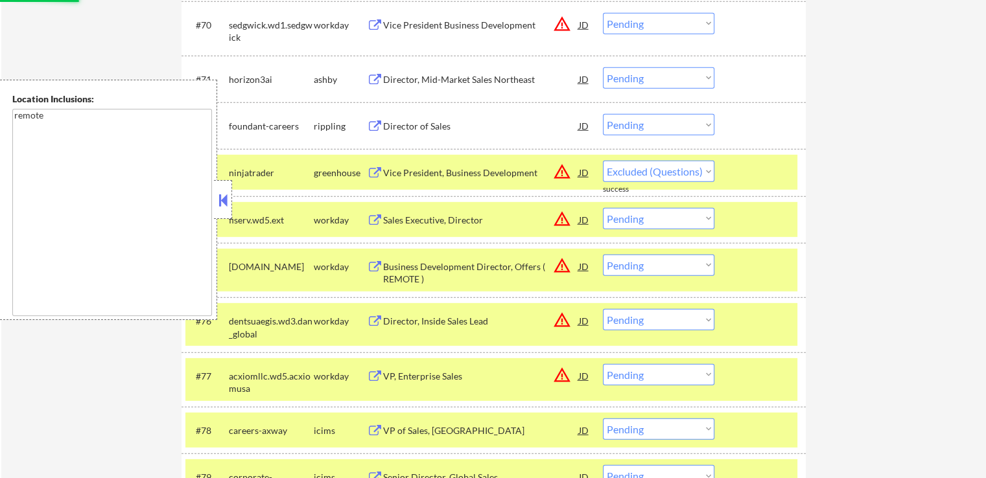
click at [399, 128] on div "Director of Sales" at bounding box center [481, 126] width 196 height 13
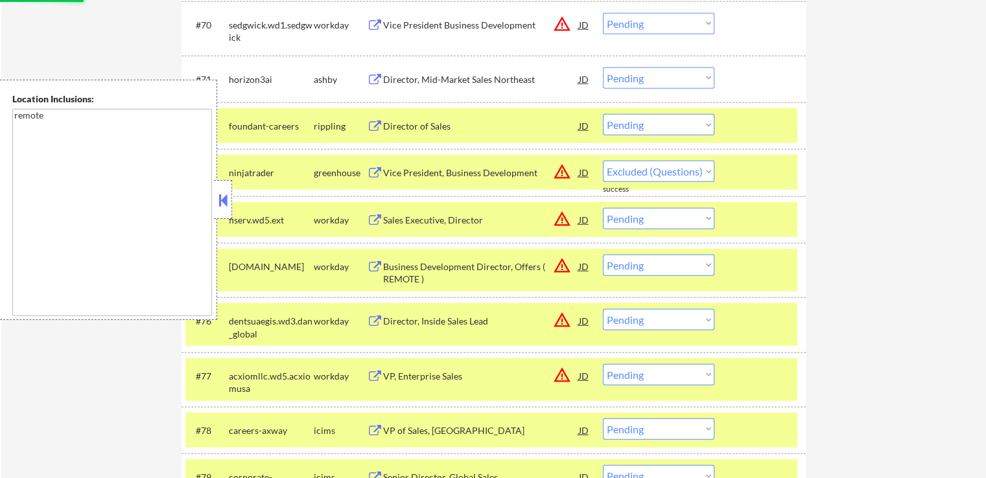
select select ""pending""
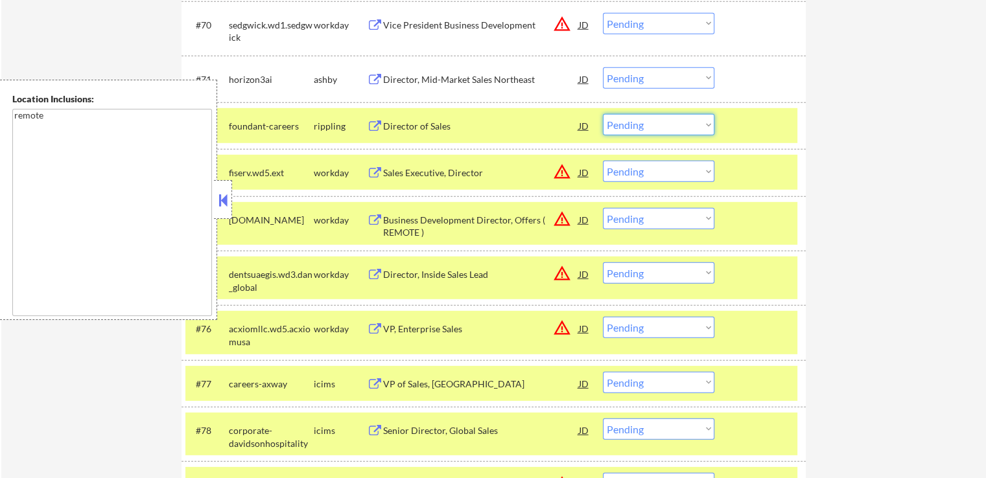
drag, startPoint x: 647, startPoint y: 121, endPoint x: 651, endPoint y: 133, distance: 12.3
click at [647, 121] on select "Choose an option... Pending Applied Excluded (Questions) Excluded (Expired) Exc…" at bounding box center [658, 124] width 111 height 21
click at [603, 114] on select "Choose an option... Pending Applied Excluded (Questions) Excluded (Expired) Exc…" at bounding box center [658, 124] width 111 height 21
select select ""pending""
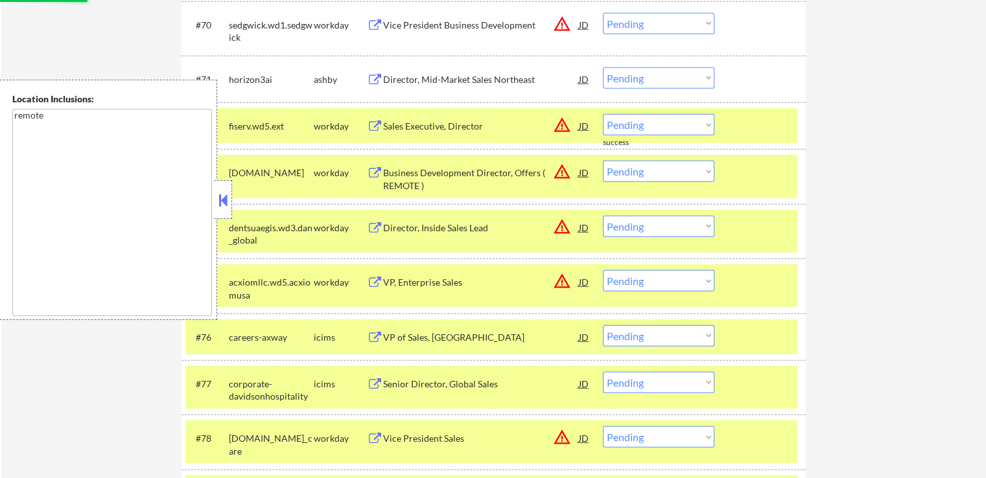
click at [420, 75] on div "Director, Mid-Market Sales Northeast" at bounding box center [481, 79] width 196 height 13
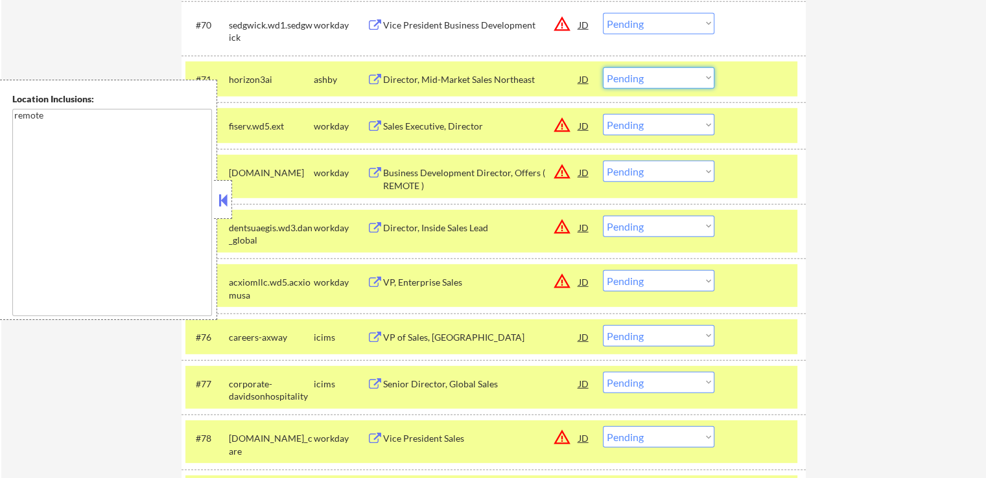
click at [624, 80] on select "Choose an option... Pending Applied Excluded (Questions) Excluded (Expired) Exc…" at bounding box center [658, 77] width 111 height 21
click at [603, 67] on select "Choose an option... Pending Applied Excluded (Questions) Excluded (Expired) Exc…" at bounding box center [658, 77] width 111 height 21
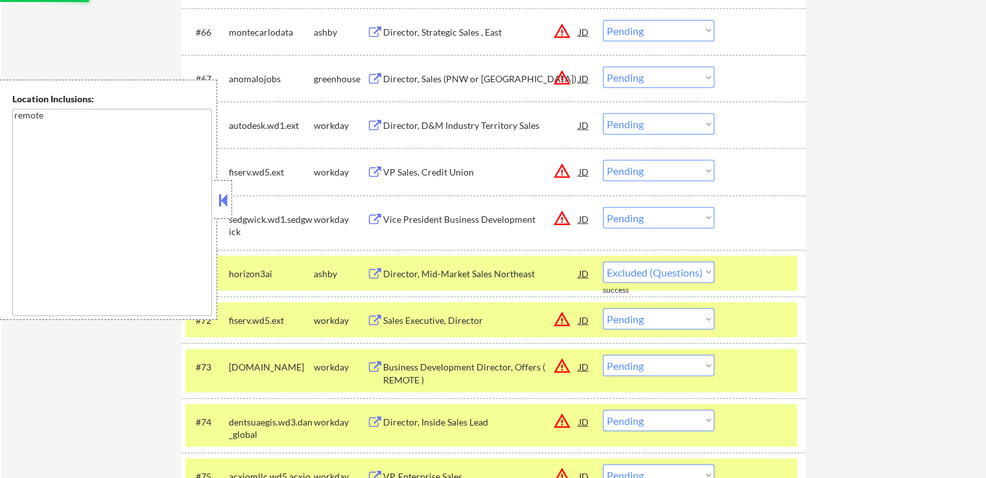
select select ""pending""
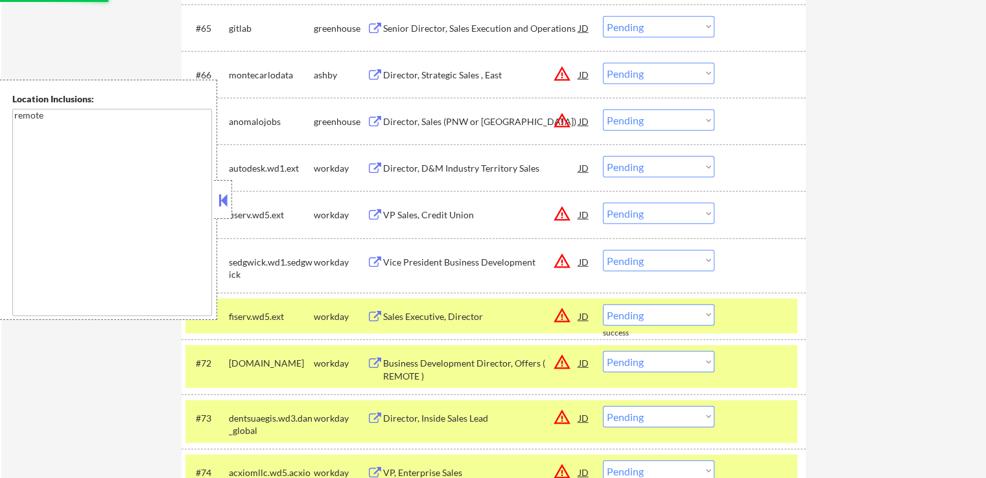
scroll to position [3550, 0]
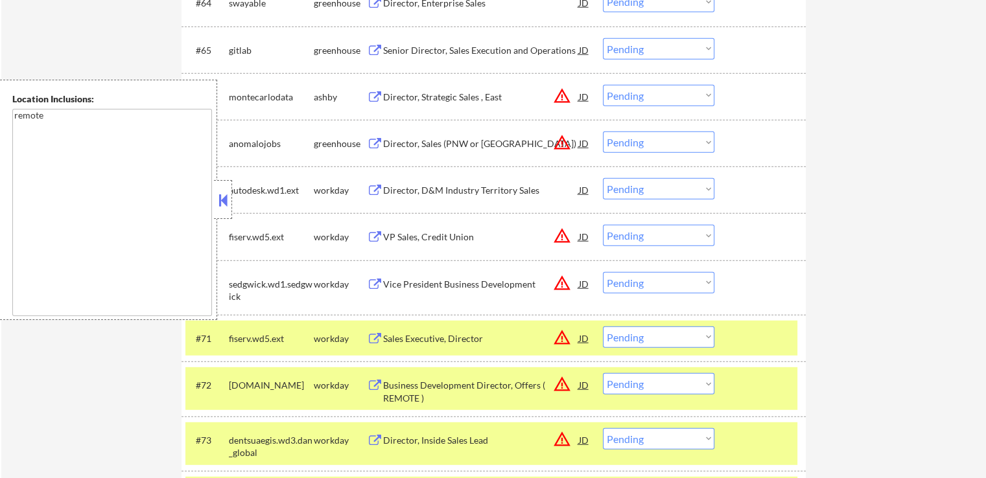
click at [656, 143] on select "Choose an option... Pending Applied Excluded (Questions) Excluded (Expired) Exc…" at bounding box center [658, 142] width 111 height 21
click at [603, 132] on select "Choose an option... Pending Applied Excluded (Questions) Excluded (Expired) Exc…" at bounding box center [658, 142] width 111 height 21
select select ""pending""
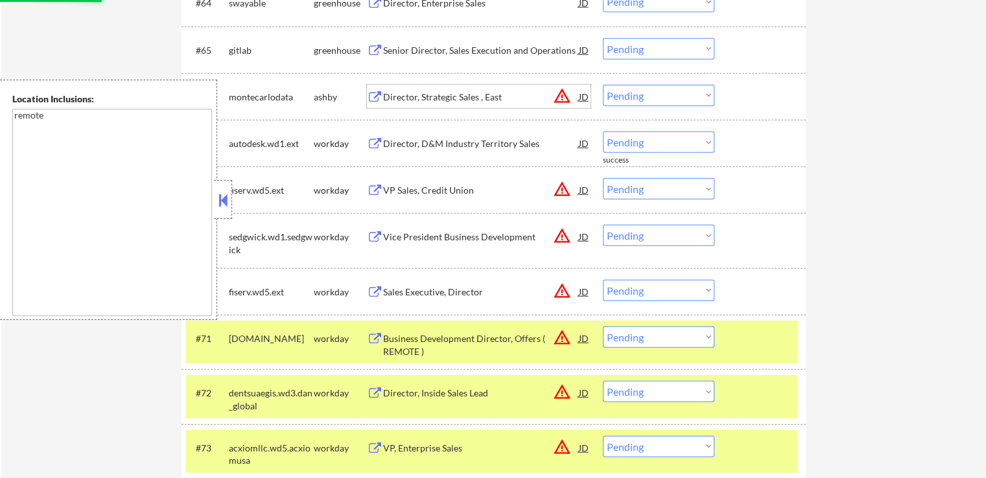
click at [417, 102] on div "Director, Strategic Sales , East" at bounding box center [481, 97] width 196 height 13
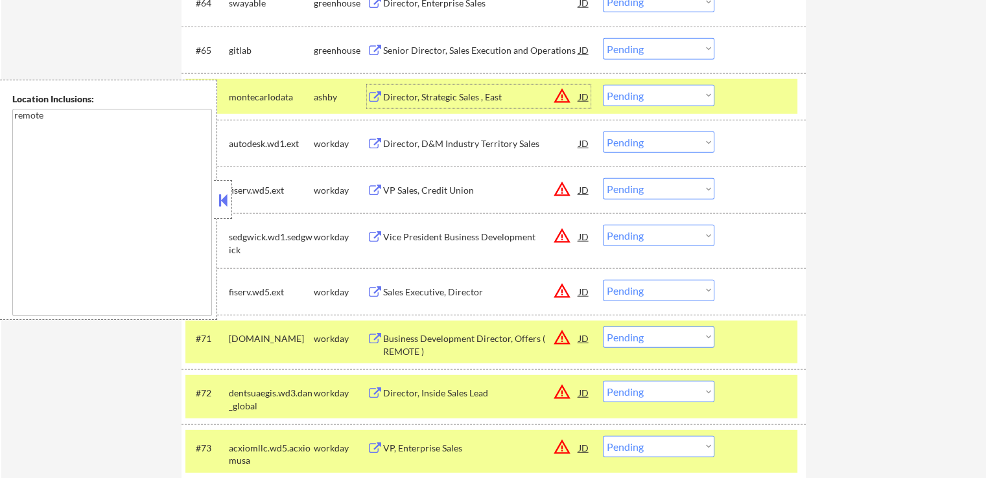
click at [669, 96] on select "Choose an option... Pending Applied Excluded (Questions) Excluded (Expired) Exc…" at bounding box center [658, 95] width 111 height 21
click at [603, 85] on select "Choose an option... Pending Applied Excluded (Questions) Excluded (Expired) Exc…" at bounding box center [658, 95] width 111 height 21
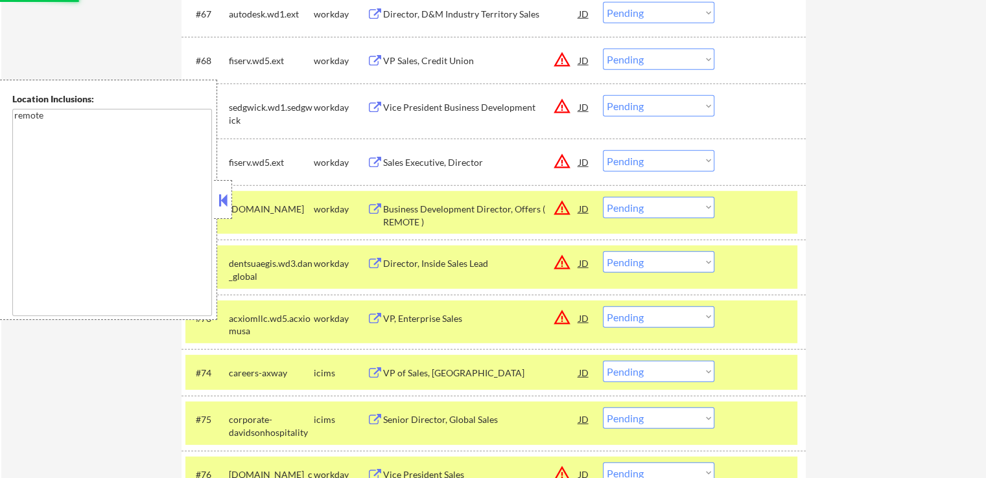
select select ""pending""
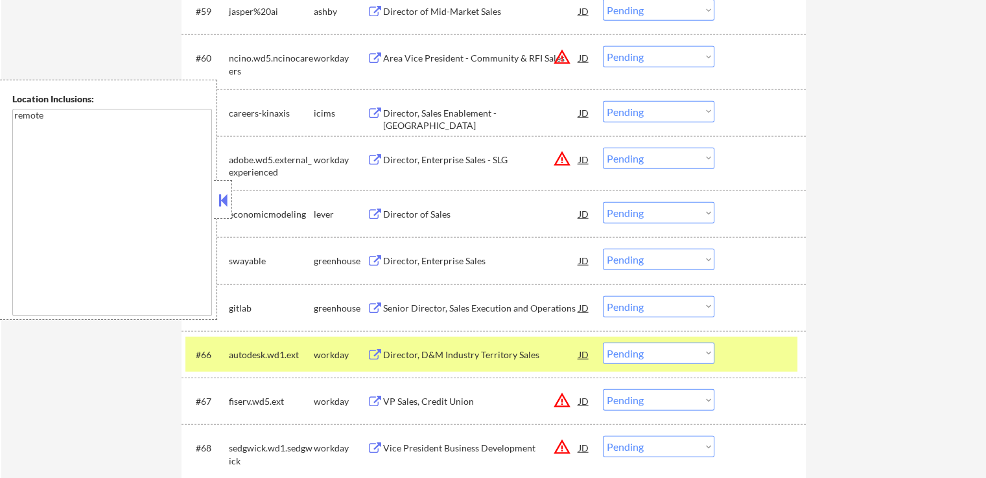
scroll to position [3291, 0]
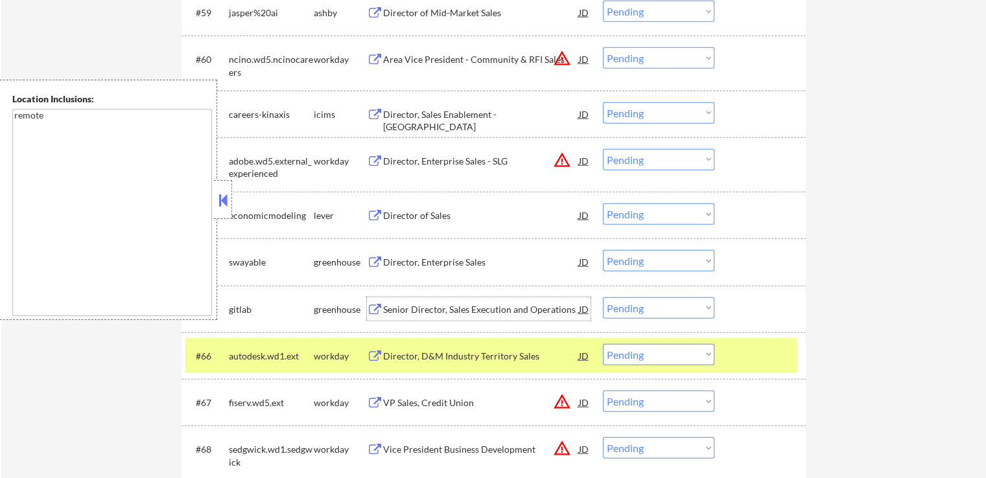
click at [400, 305] on div "Senior Director, Sales Execution and Operations" at bounding box center [481, 309] width 196 height 13
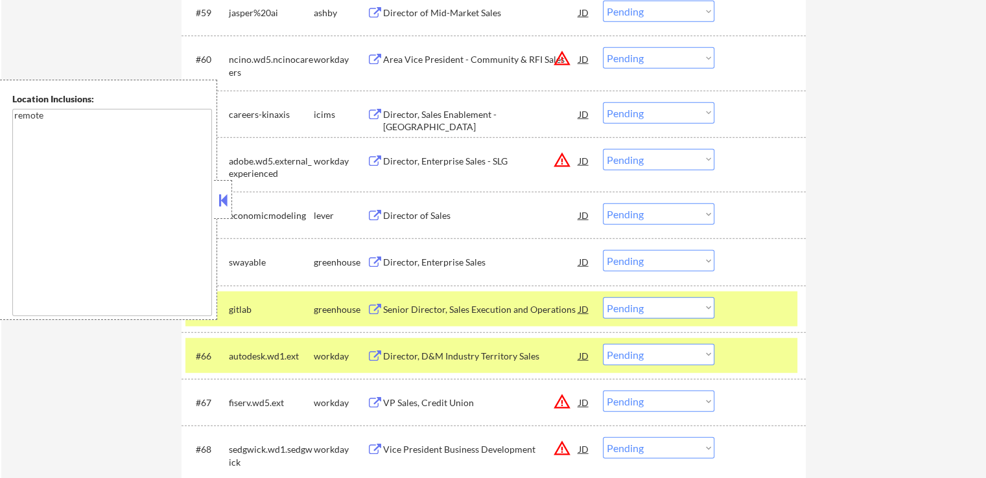
click at [401, 257] on div "Director, Enterprise Sales" at bounding box center [481, 262] width 196 height 13
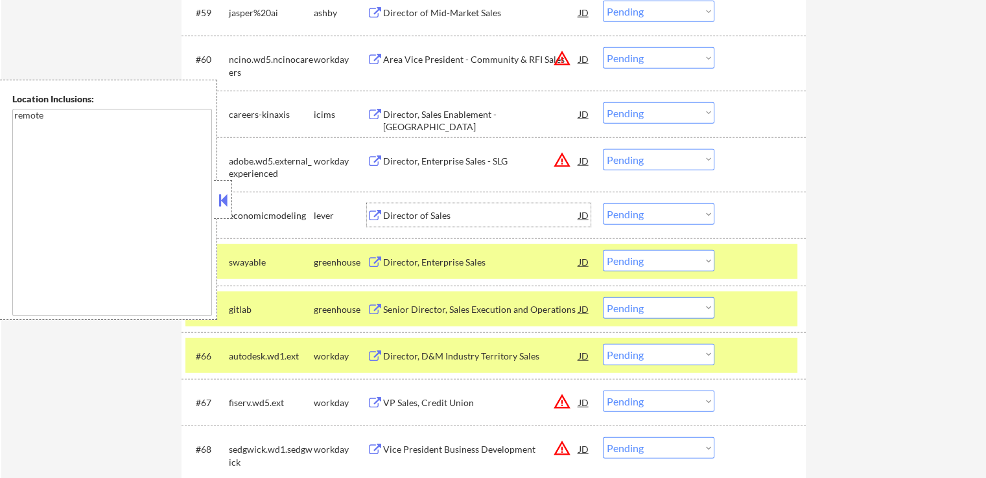
click at [407, 203] on div "Director of Sales" at bounding box center [481, 214] width 196 height 23
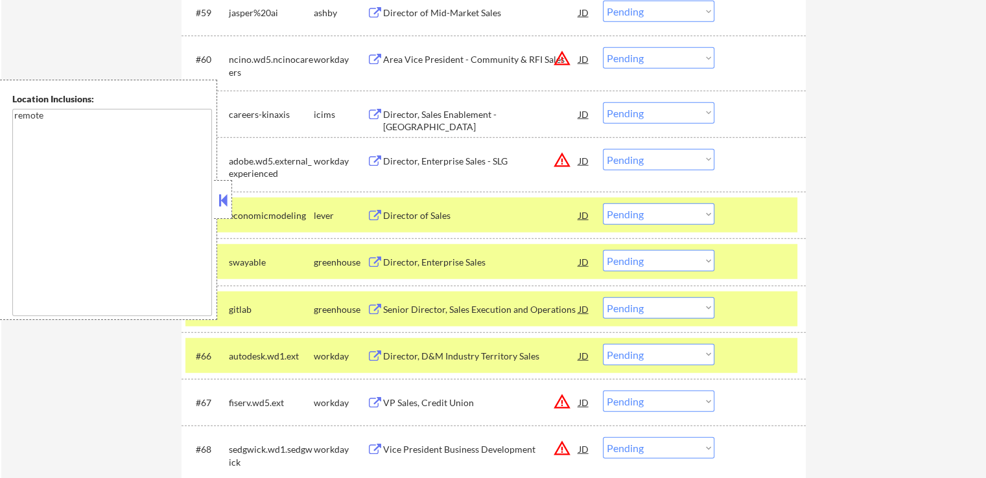
click at [420, 16] on div "Director of Mid-Market Sales" at bounding box center [481, 12] width 196 height 13
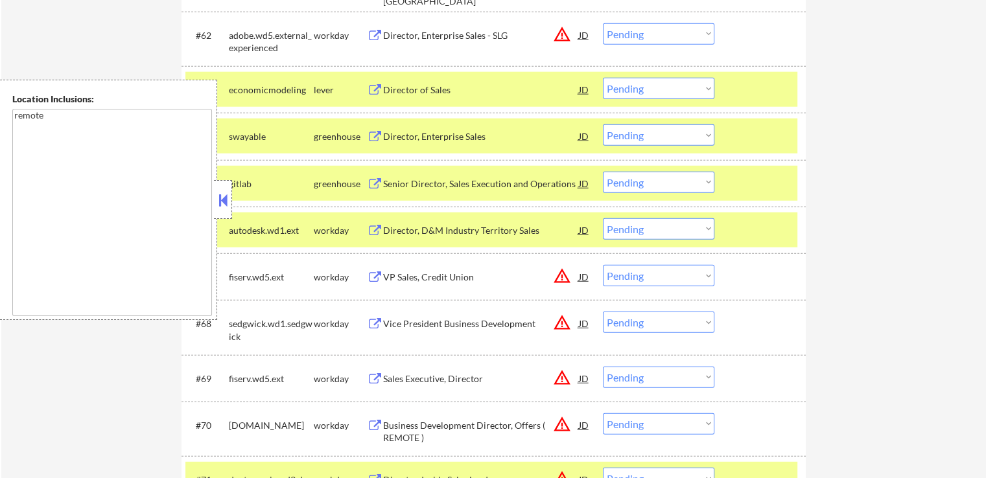
scroll to position [3420, 0]
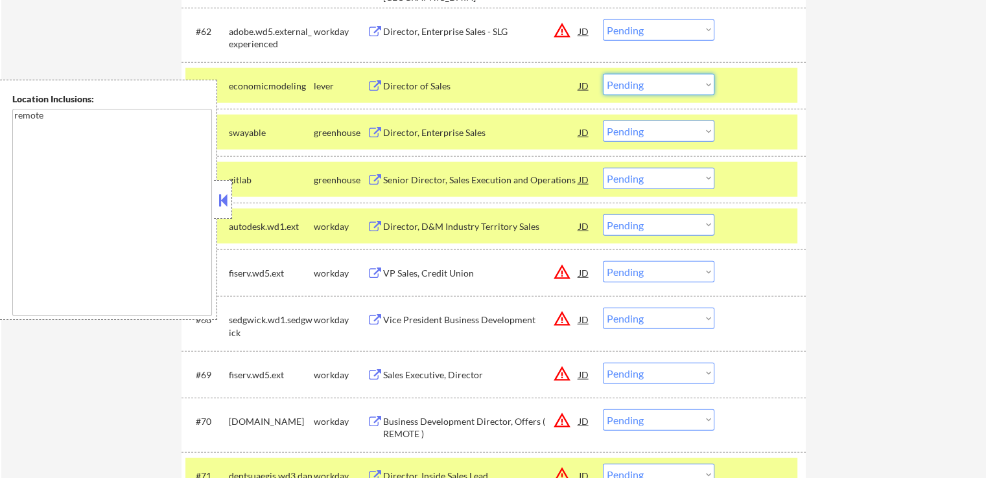
click at [632, 84] on select "Choose an option... Pending Applied Excluded (Questions) Excluded (Expired) Exc…" at bounding box center [658, 84] width 111 height 21
click at [603, 74] on select "Choose an option... Pending Applied Excluded (Questions) Excluded (Expired) Exc…" at bounding box center [658, 84] width 111 height 21
select select ""pending""
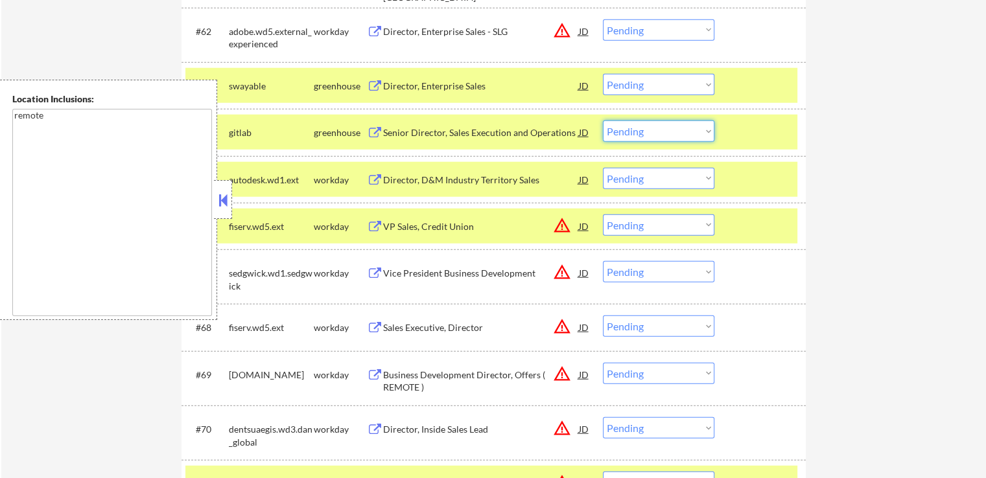
click at [632, 137] on select "Choose an option... Pending Applied Excluded (Questions) Excluded (Expired) Exc…" at bounding box center [658, 131] width 111 height 21
click at [603, 121] on select "Choose an option... Pending Applied Excluded (Questions) Excluded (Expired) Exc…" at bounding box center [658, 131] width 111 height 21
select select ""pending""
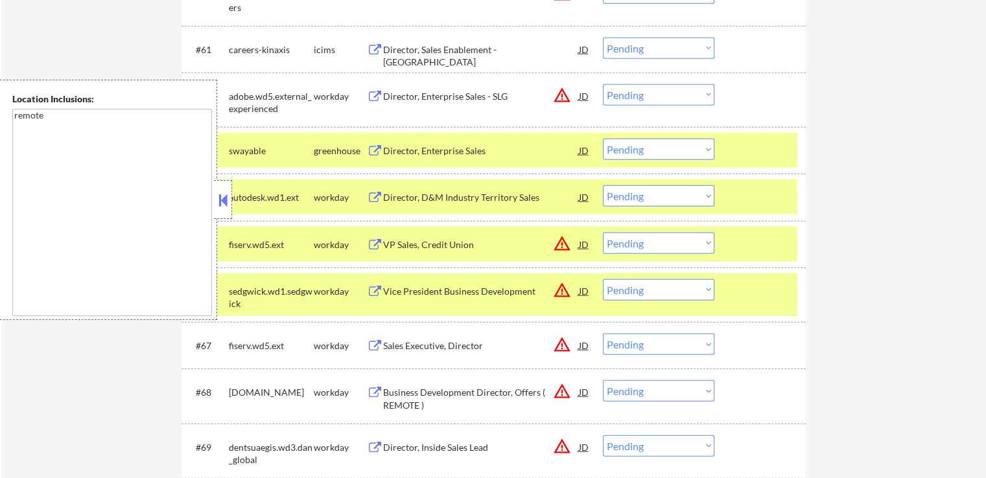
scroll to position [3291, 0]
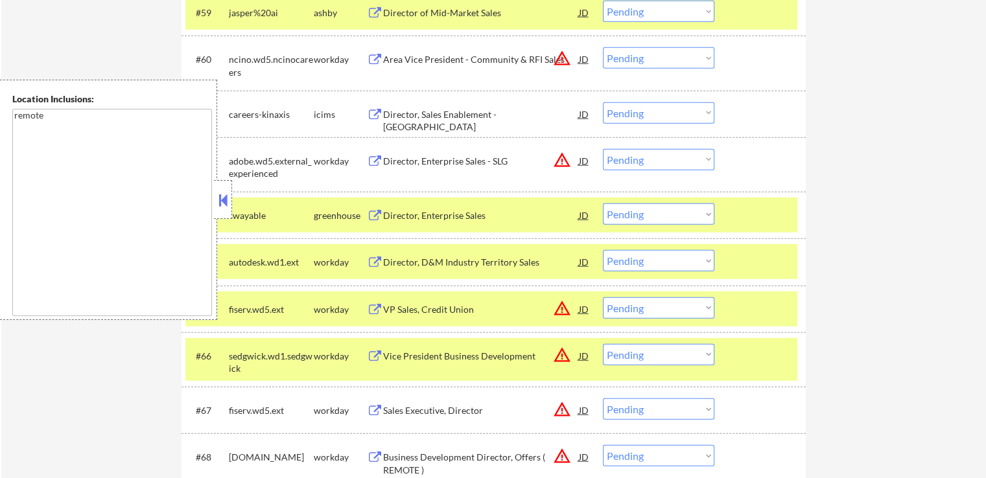
click at [628, 11] on select "Choose an option... Pending Applied Excluded (Questions) Excluded (Expired) Exc…" at bounding box center [658, 11] width 111 height 21
click at [603, 1] on select "Choose an option... Pending Applied Excluded (Questions) Excluded (Expired) Exc…" at bounding box center [658, 11] width 111 height 21
select select ""pending""
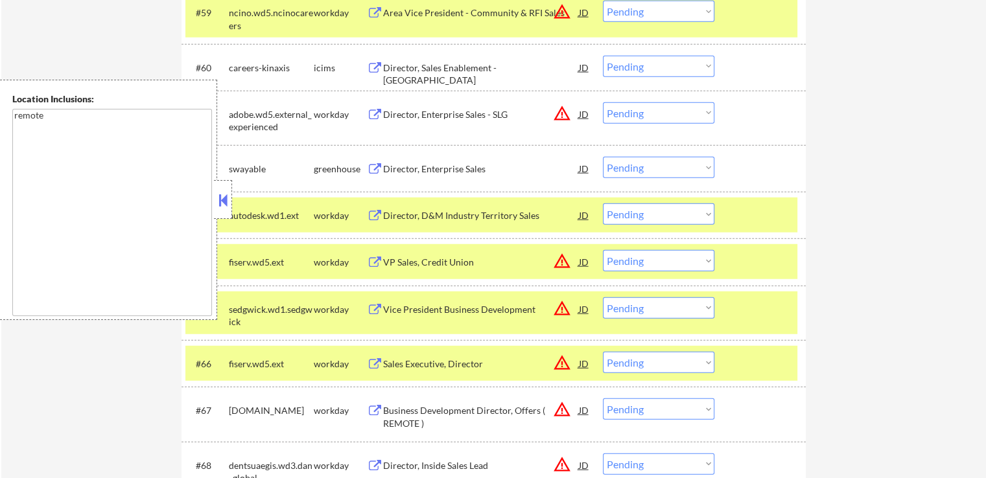
click at [652, 174] on select "Choose an option... Pending Applied Excluded (Questions) Excluded (Expired) Exc…" at bounding box center [658, 167] width 111 height 21
click at [603, 157] on select "Choose an option... Pending Applied Excluded (Questions) Excluded (Expired) Exc…" at bounding box center [658, 167] width 111 height 21
select select ""pending""
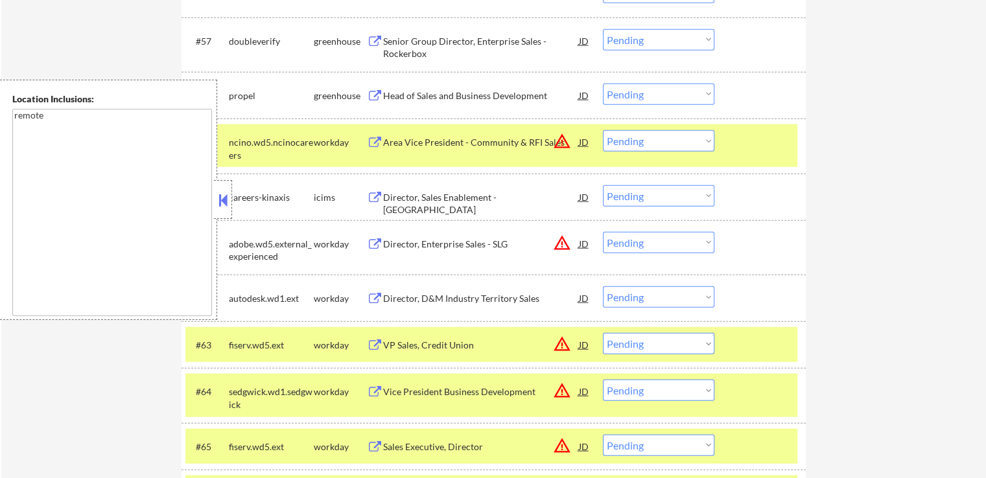
scroll to position [3096, 0]
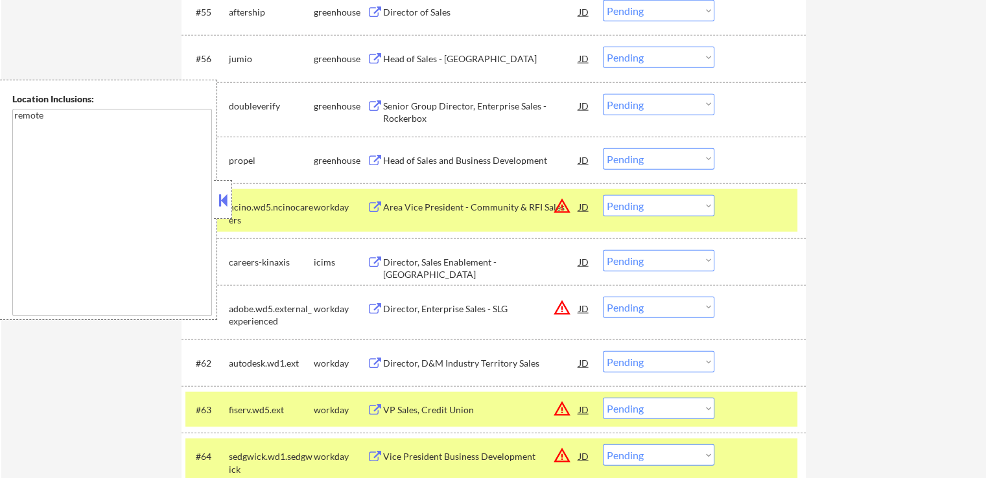
click at [399, 161] on div "Head of Sales and Business Development" at bounding box center [481, 160] width 196 height 13
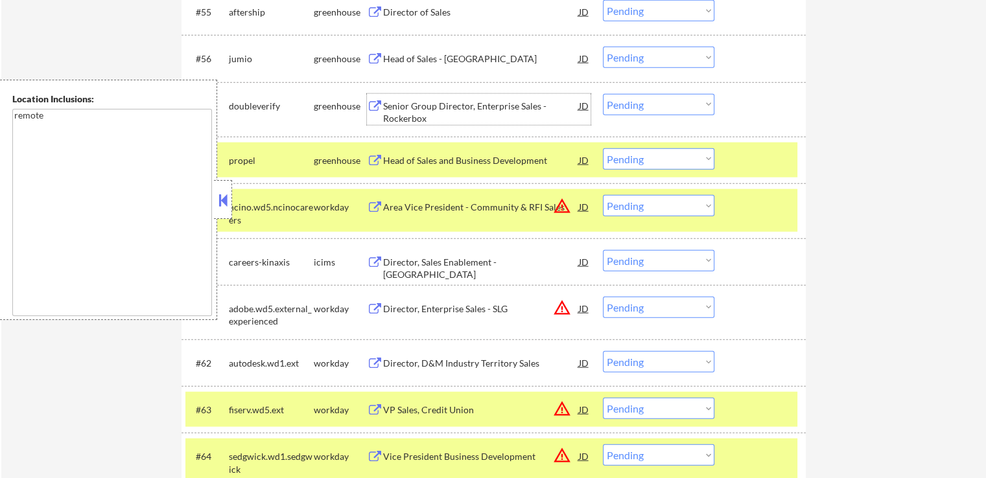
click at [403, 103] on div "Senior Group Director, Enterprise Sales - Rockerbox" at bounding box center [481, 112] width 196 height 25
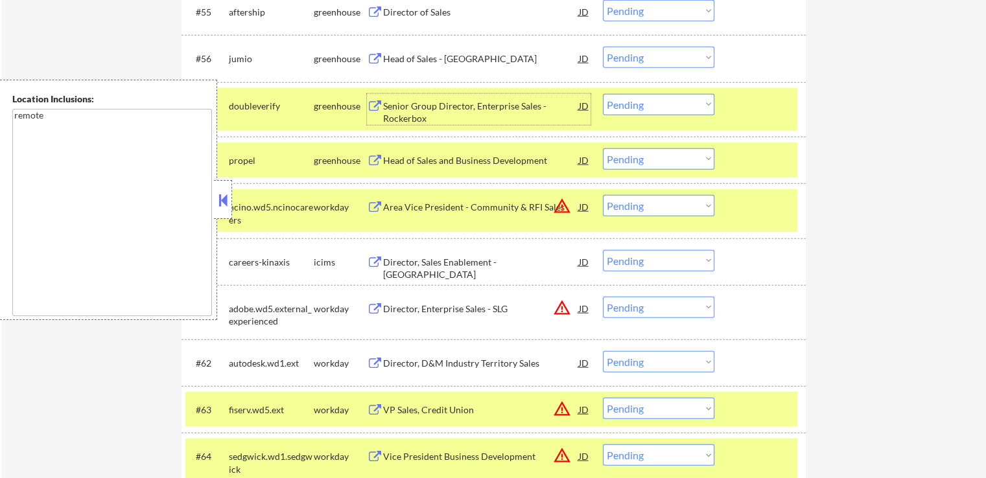
click at [437, 56] on div "Head of Sales - [GEOGRAPHIC_DATA]" at bounding box center [481, 58] width 196 height 13
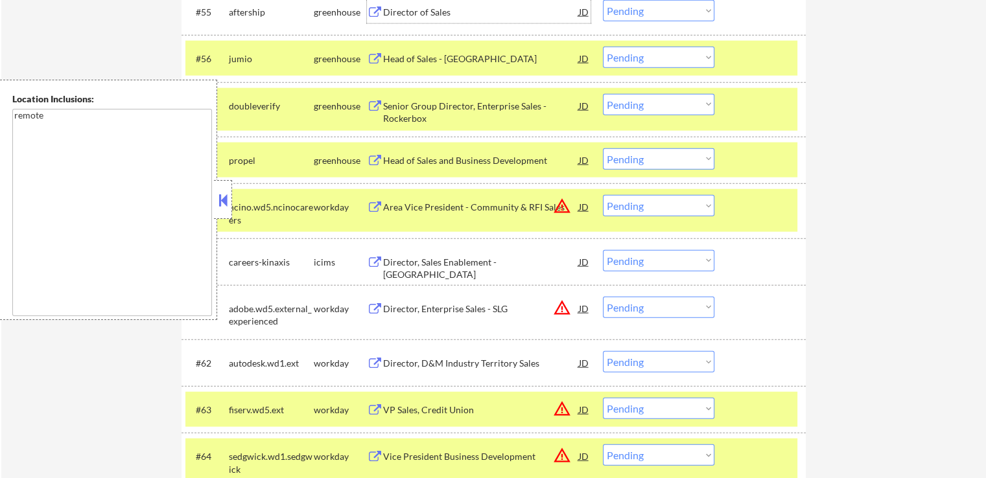
click at [410, 10] on div "Director of Sales" at bounding box center [481, 12] width 196 height 13
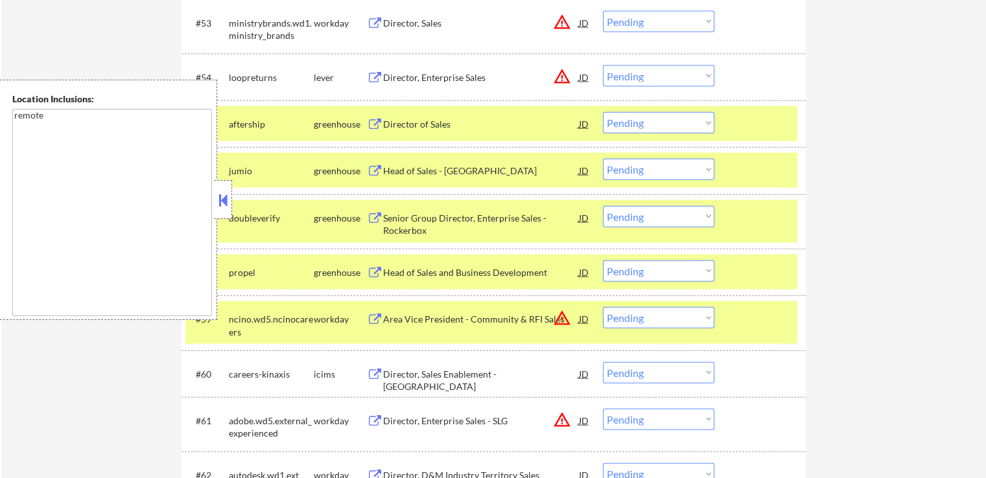
scroll to position [3031, 0]
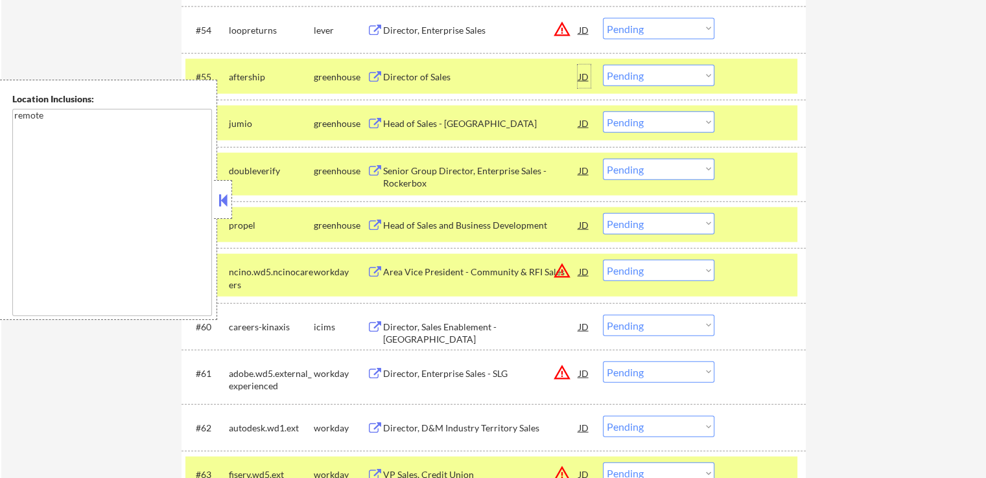
click at [583, 78] on div "JD" at bounding box center [583, 76] width 13 height 23
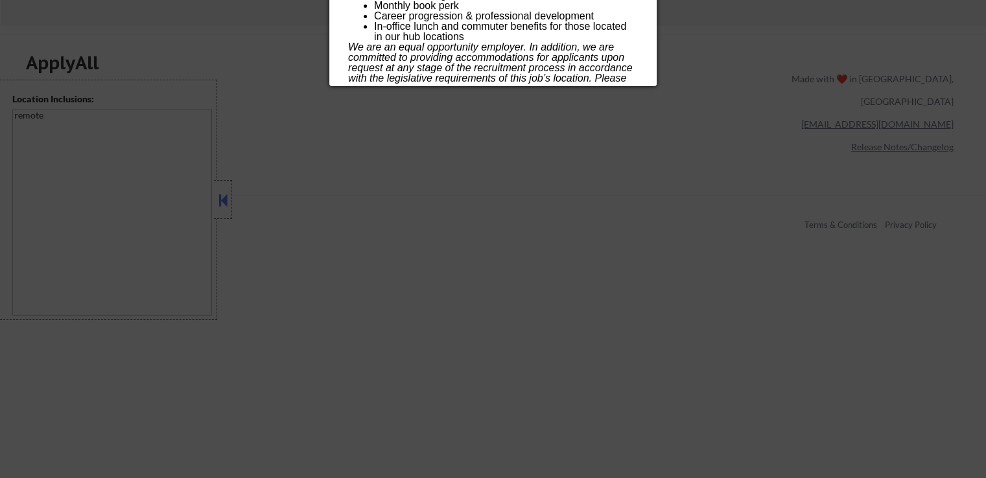
scroll to position [4457, 0]
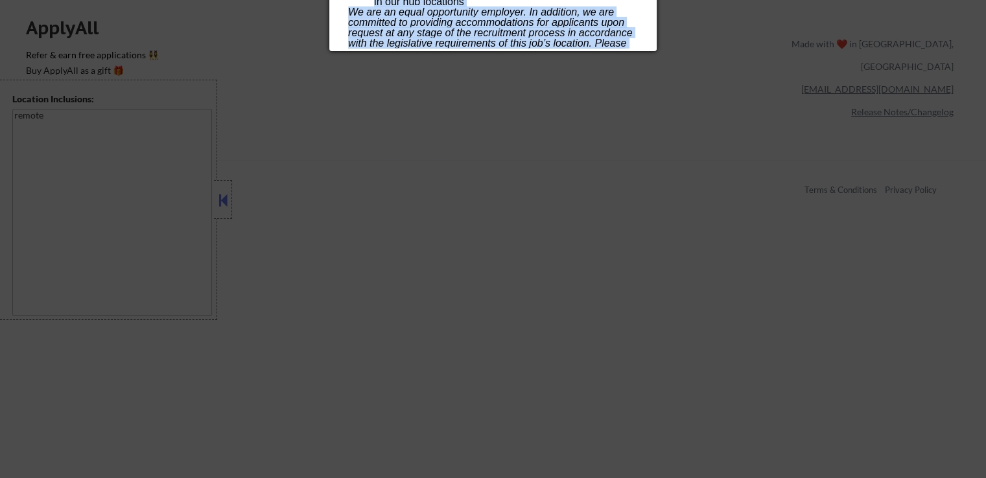
click at [507, 47] on p "We are an equal opportunity employer. In addition, we are committed to providin…" at bounding box center [492, 43] width 289 height 73
copy div "Loremips do Sitam consectet AD, Elitse DO Eiusmodt Incid ✅: Utlabo'e dolorema a…"
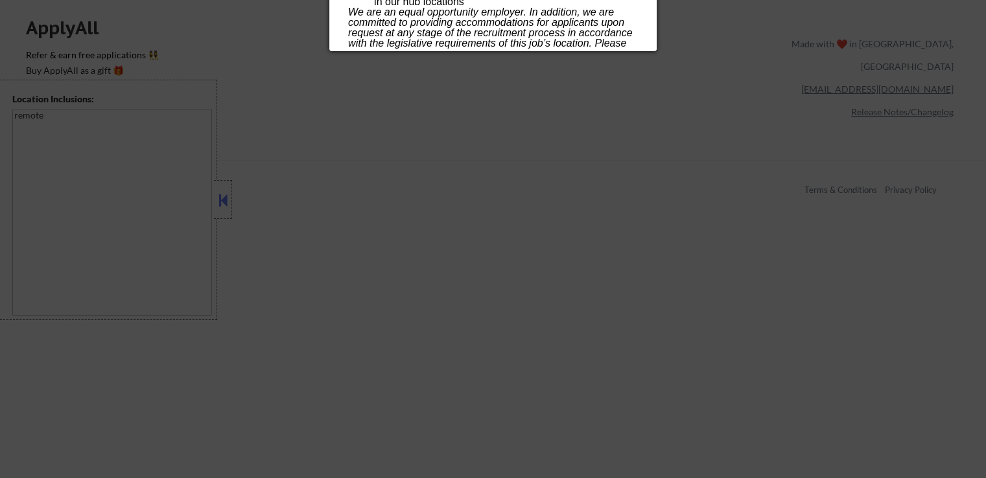
drag, startPoint x: 560, startPoint y: 128, endPoint x: 575, endPoint y: 174, distance: 49.0
click at [560, 127] on div at bounding box center [493, 239] width 986 height 478
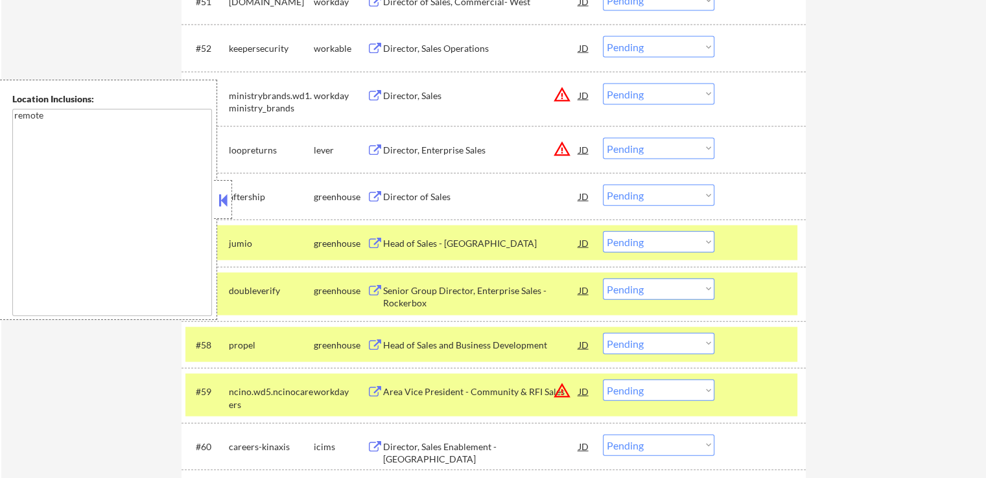
scroll to position [2934, 0]
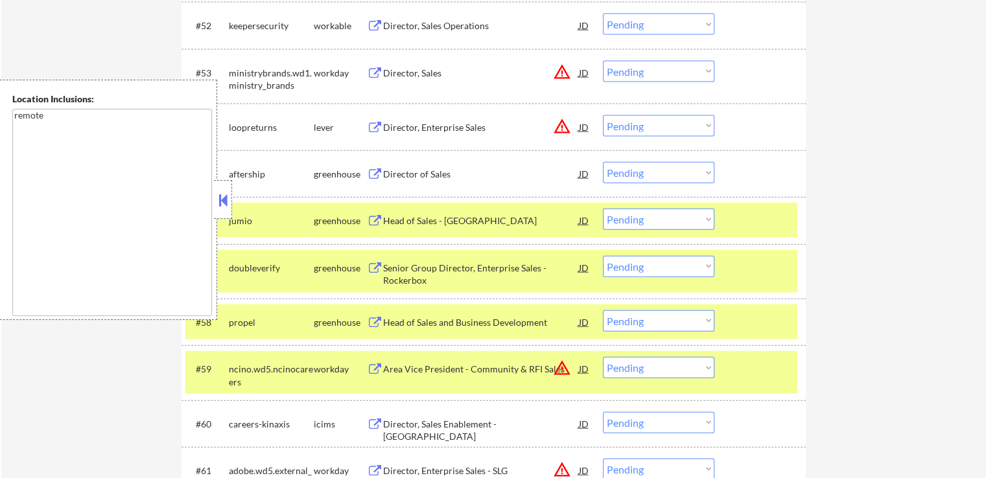
click at [635, 175] on select "Choose an option... Pending Applied Excluded (Questions) Excluded (Expired) Exc…" at bounding box center [658, 172] width 111 height 21
click at [603, 162] on select "Choose an option... Pending Applied Excluded (Questions) Excluded (Expired) Exc…" at bounding box center [658, 172] width 111 height 21
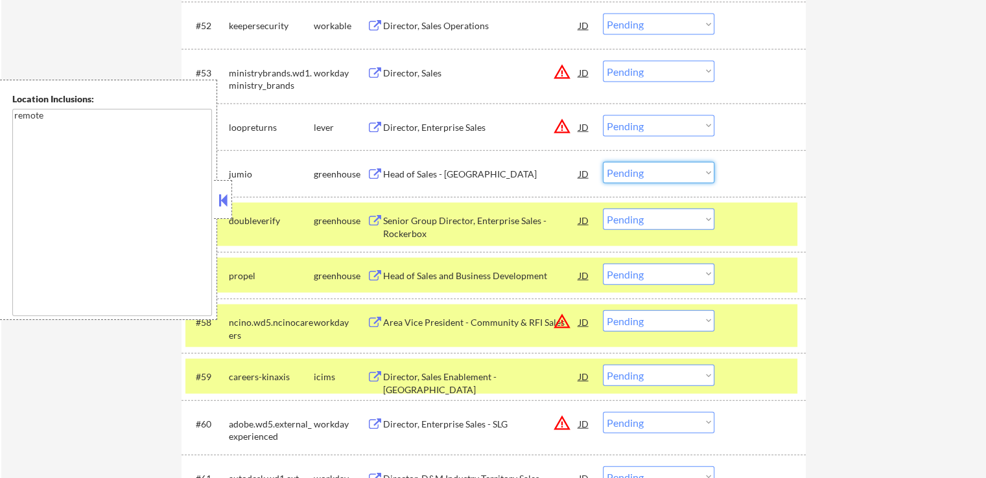
click at [634, 168] on select "Choose an option... Pending Applied Excluded (Questions) Excluded (Expired) Exc…" at bounding box center [658, 172] width 111 height 21
click at [603, 162] on select "Choose an option... Pending Applied Excluded (Questions) Excluded (Expired) Exc…" at bounding box center [658, 172] width 111 height 21
select select ""pending""
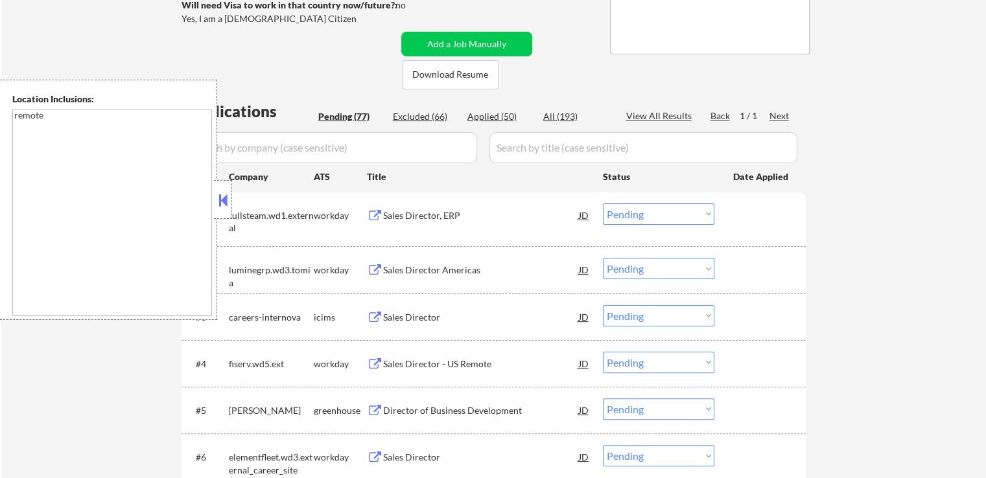
scroll to position [324, 0]
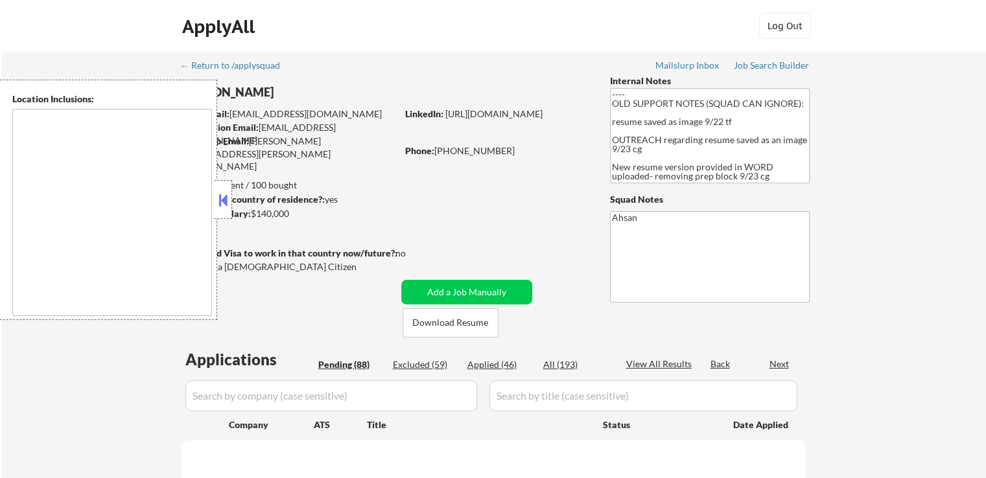
type textarea "remote"
select select ""pending""
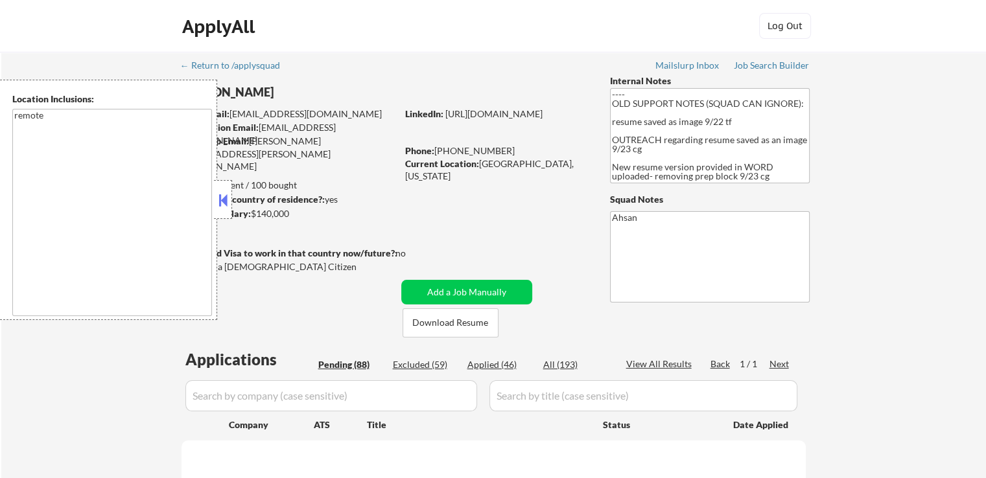
select select ""pending""
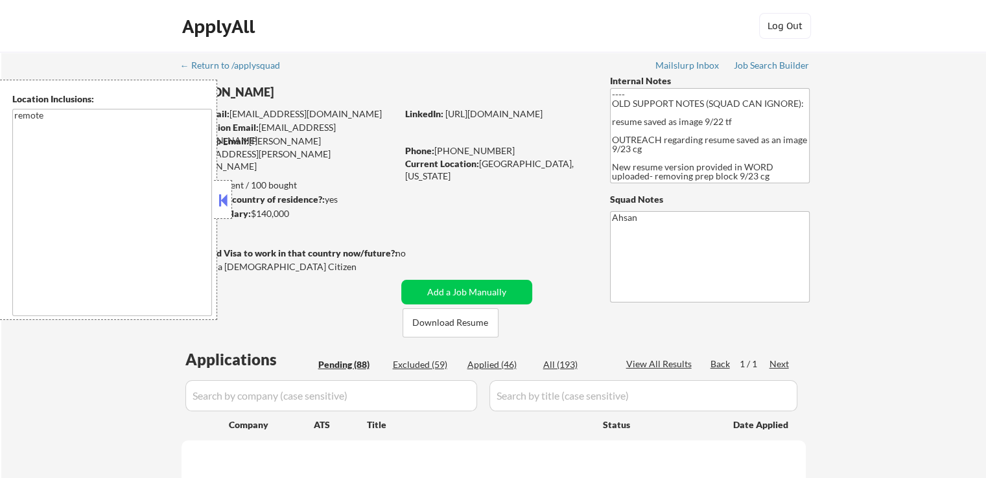
select select ""pending""
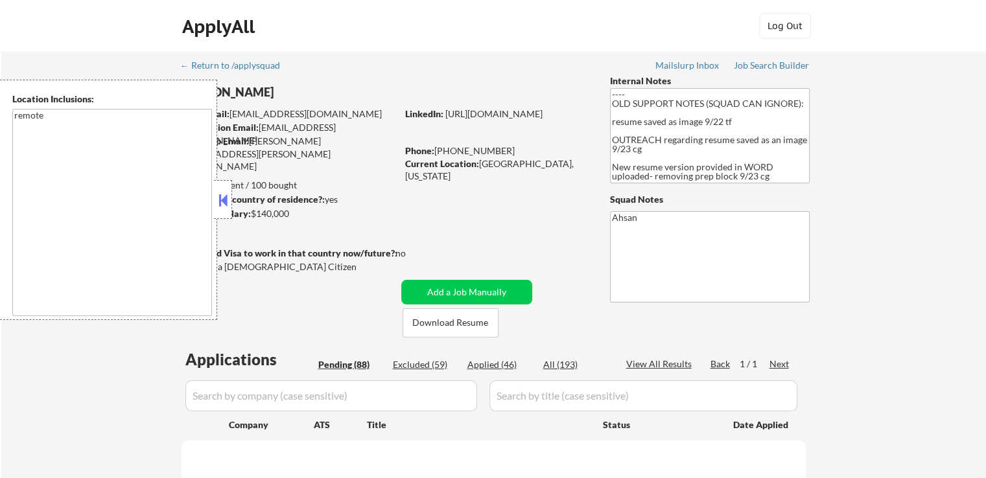
select select ""pending""
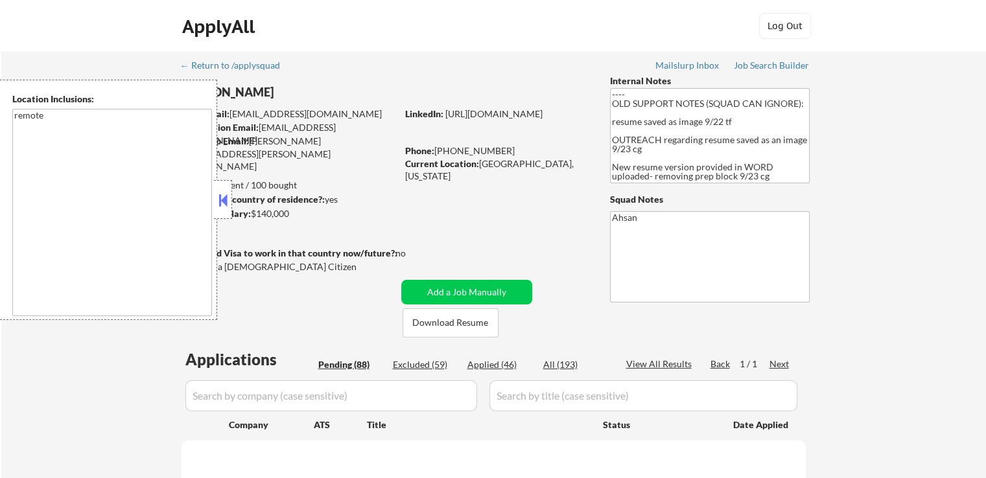
select select ""pending""
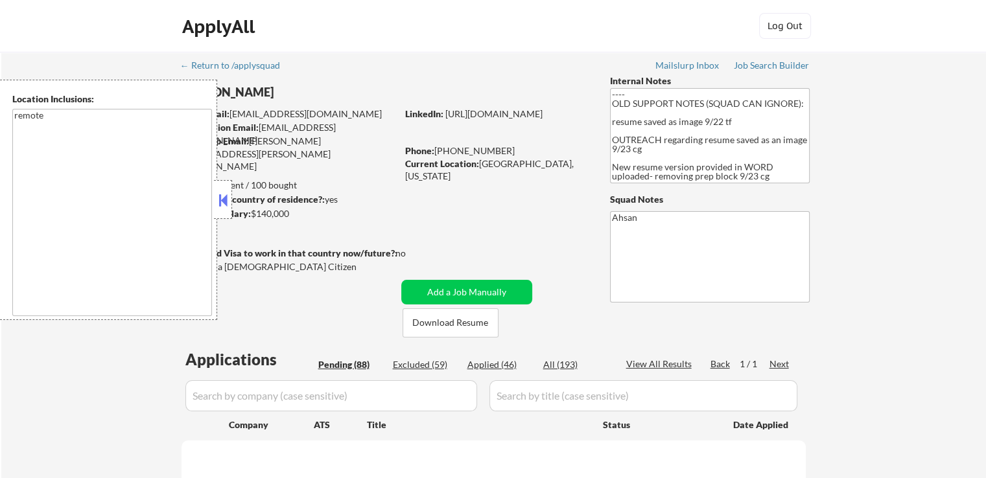
select select ""pending""
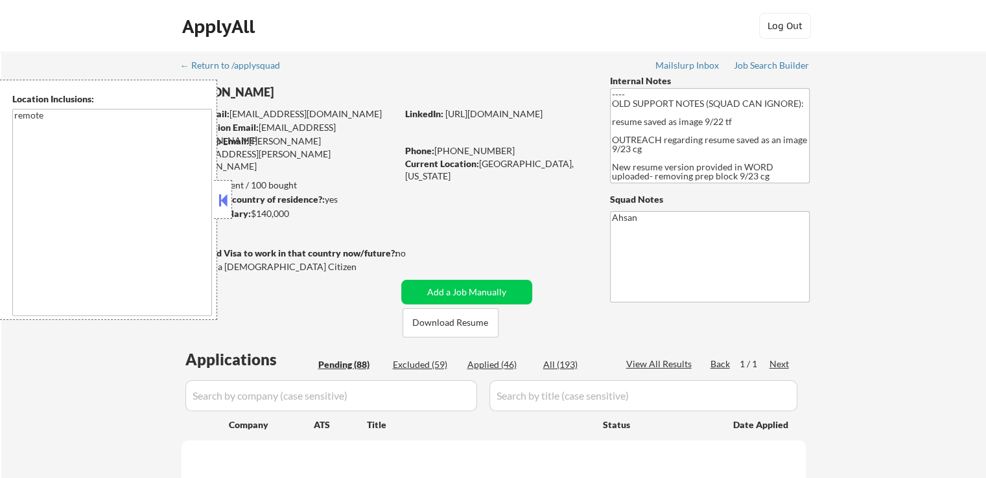
select select ""pending""
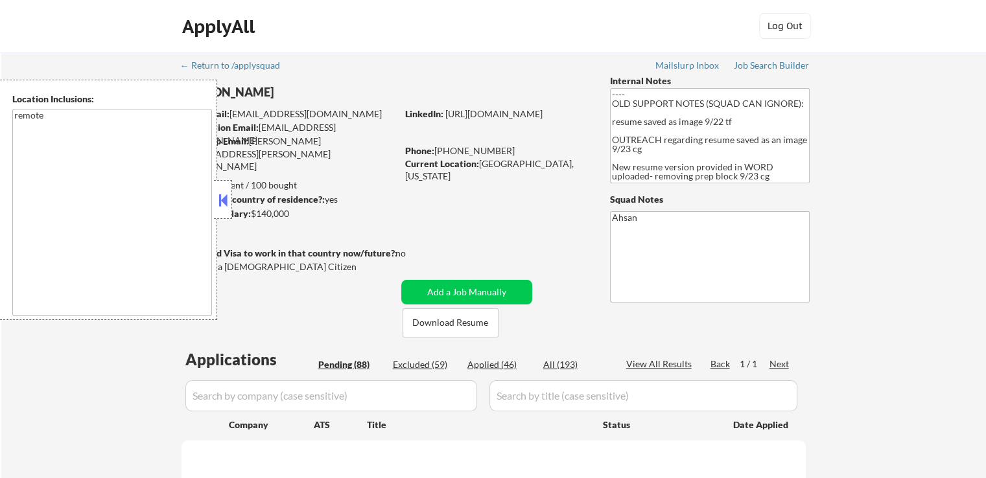
select select ""pending""
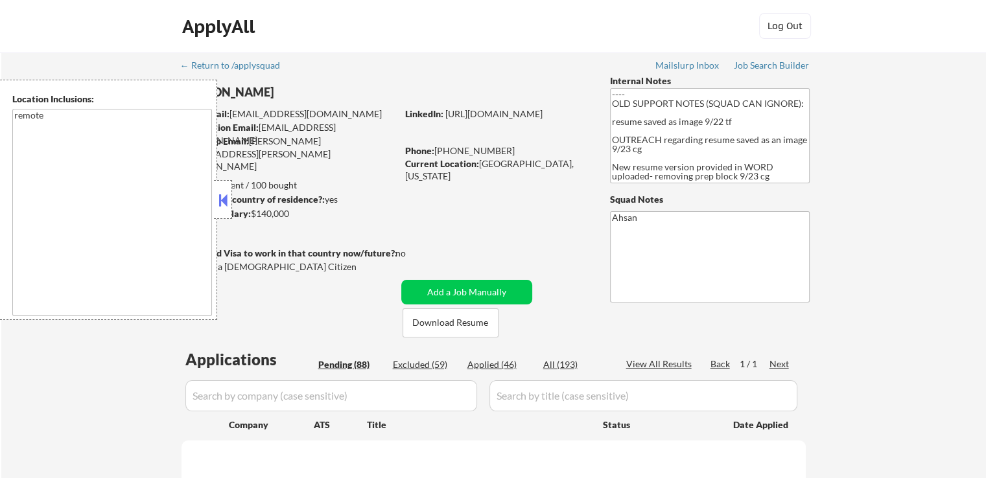
select select ""pending""
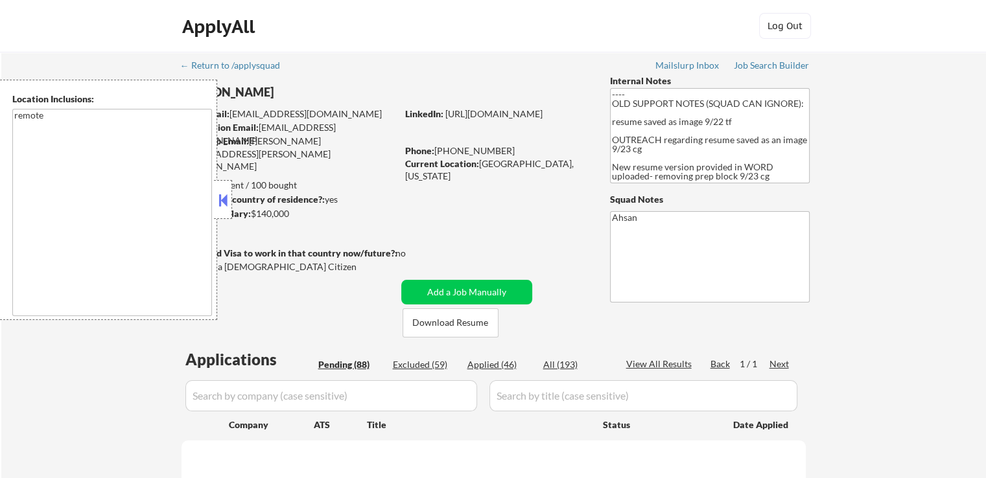
select select ""pending""
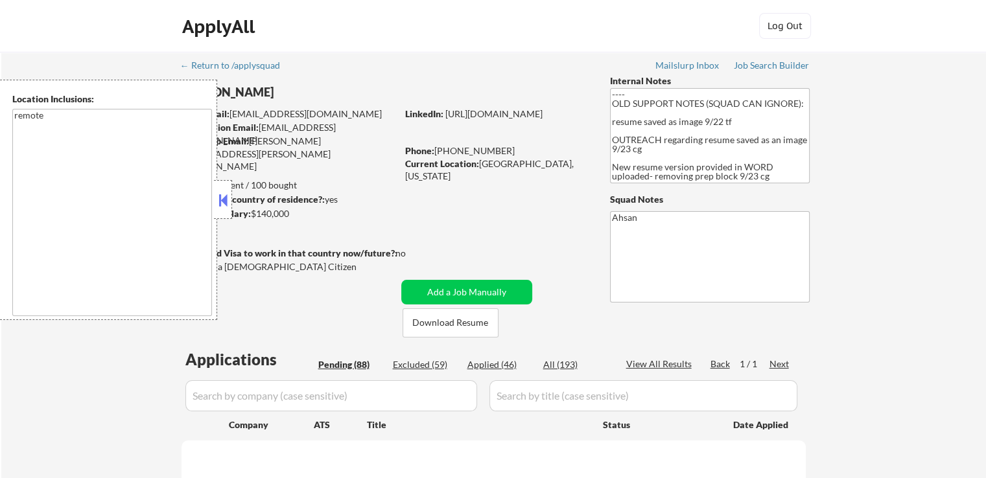
select select ""pending""
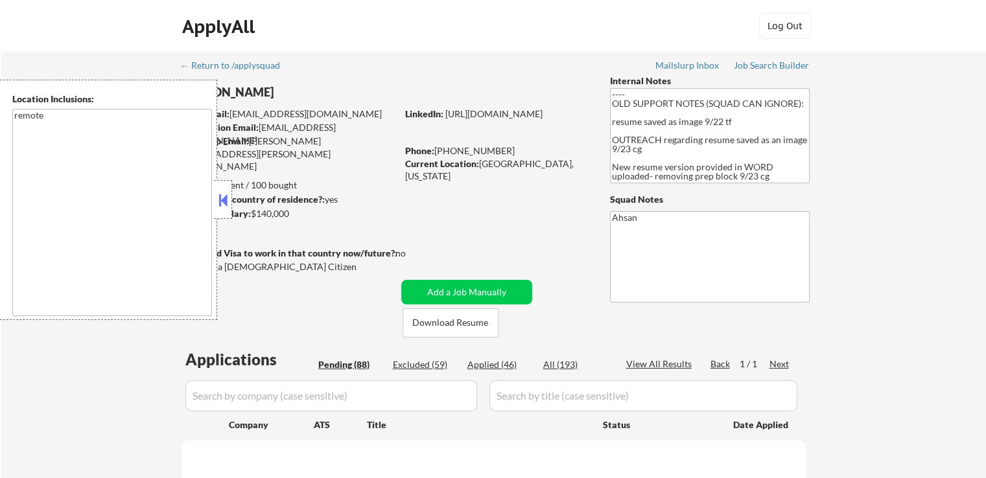
select select ""pending""
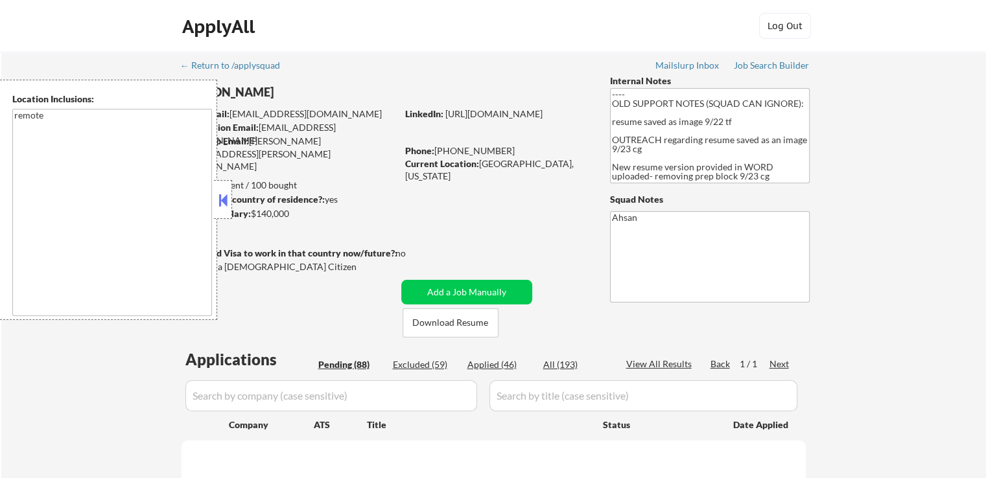
select select ""pending""
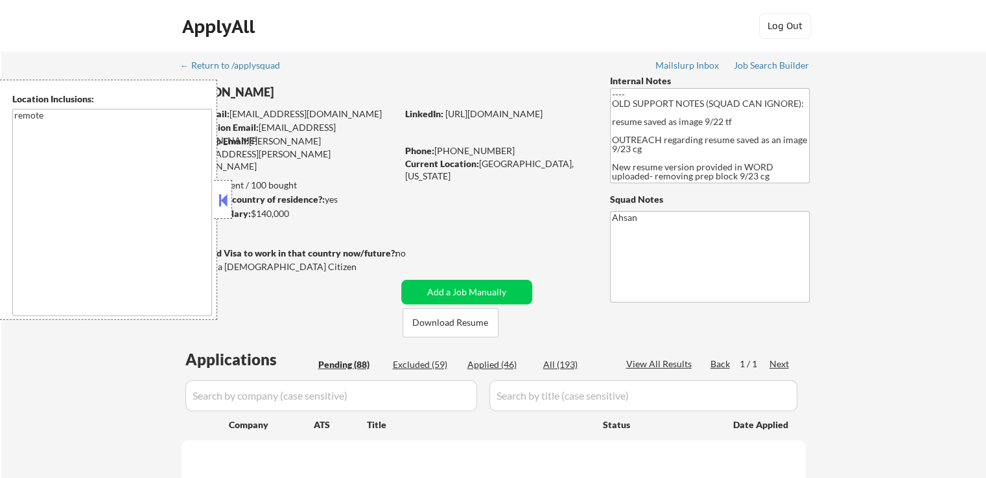
select select ""pending""
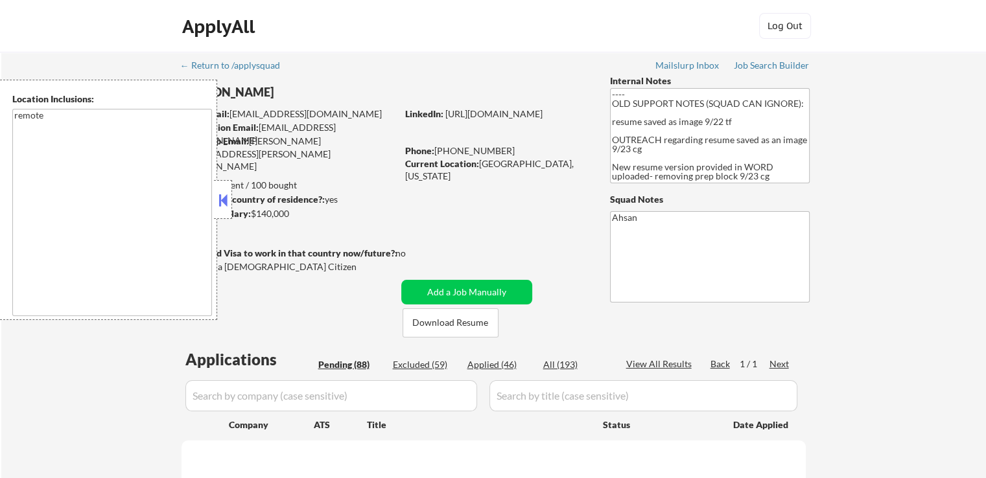
select select ""pending""
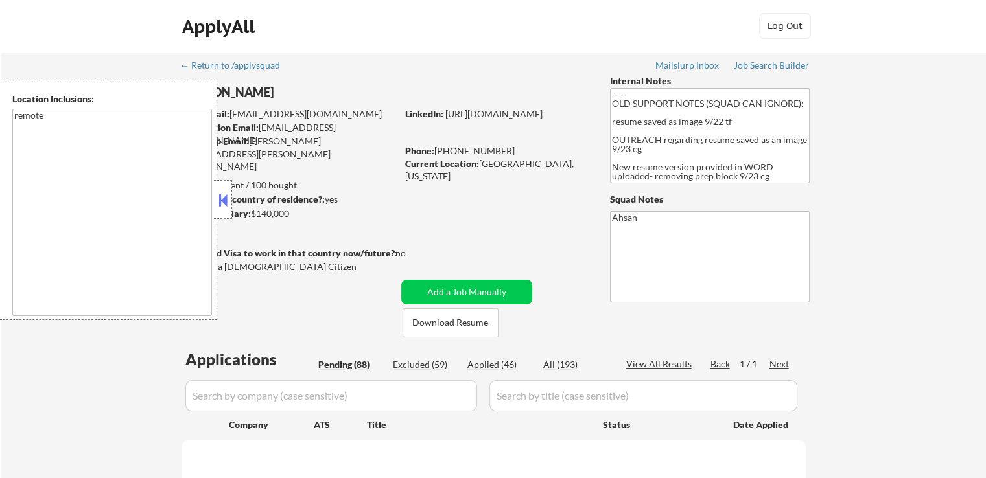
select select ""pending""
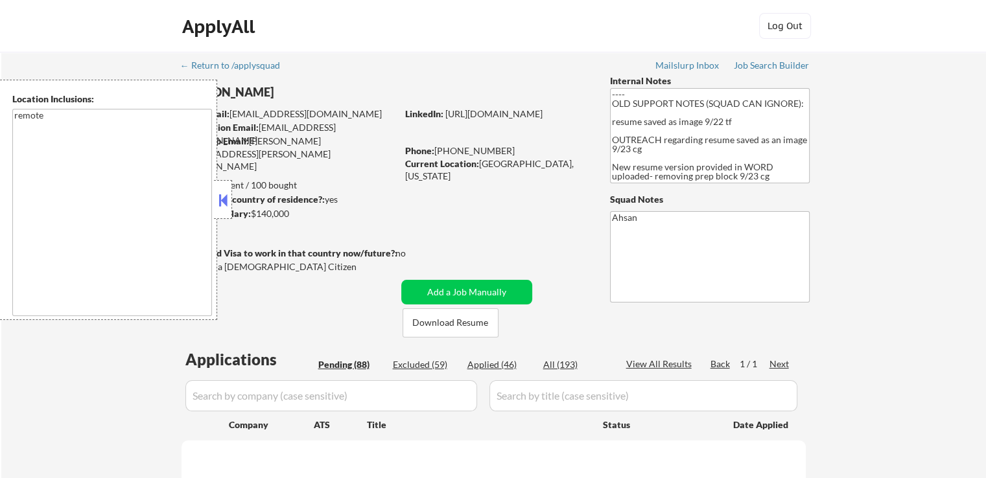
select select ""pending""
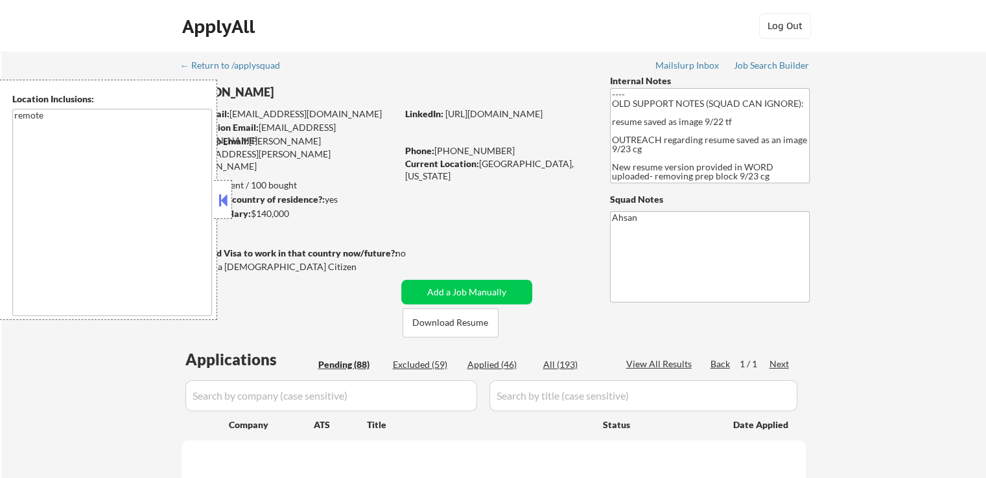
select select ""pending""
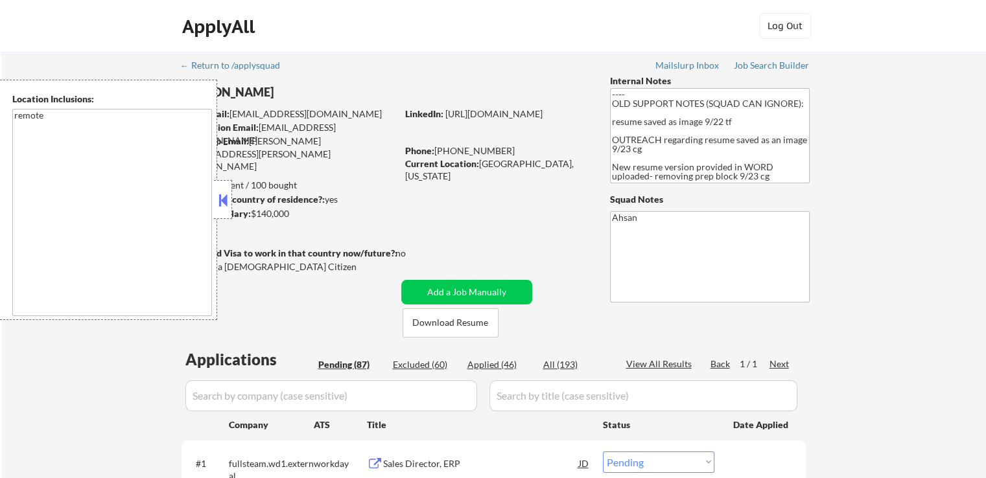
select select ""pending""
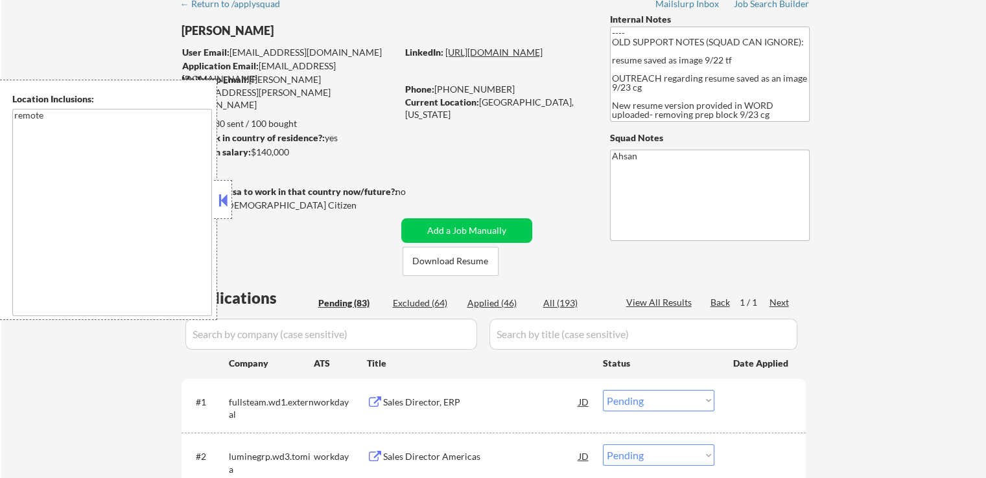
scroll to position [65, 0]
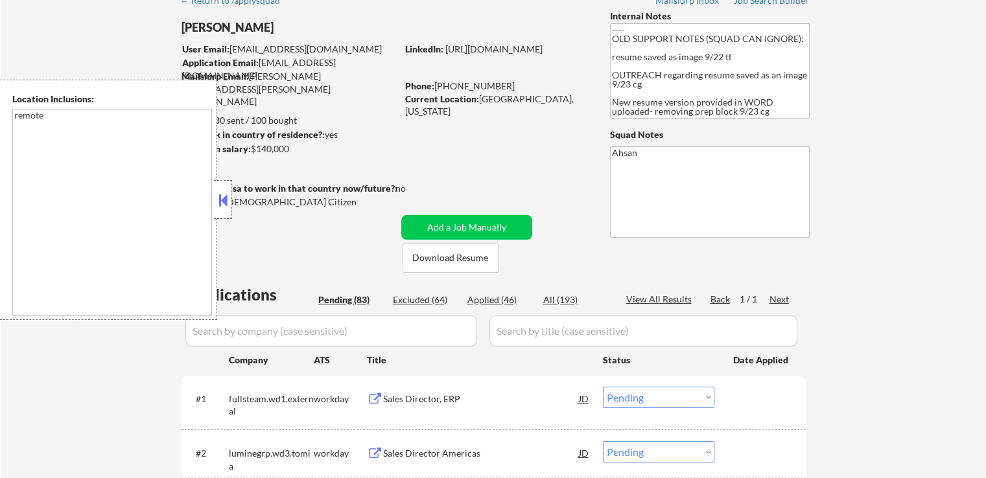
select select ""pending""
